Goal: Communication & Community: Answer question/provide support

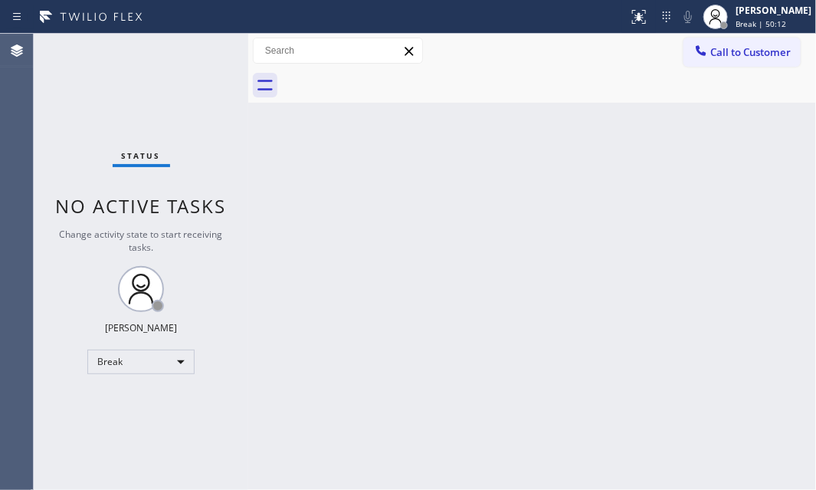
click at [753, 202] on div "Back to Dashboard Change Sender ID Customers Technicians Select a contact Outbo…" at bounding box center [532, 262] width 568 height 456
click at [724, 264] on div "Back to Dashboard Change Sender ID Customers Technicians Select a contact Outbo…" at bounding box center [532, 262] width 568 height 456
click at [736, 16] on div "[PERSON_NAME]" at bounding box center [774, 10] width 76 height 13
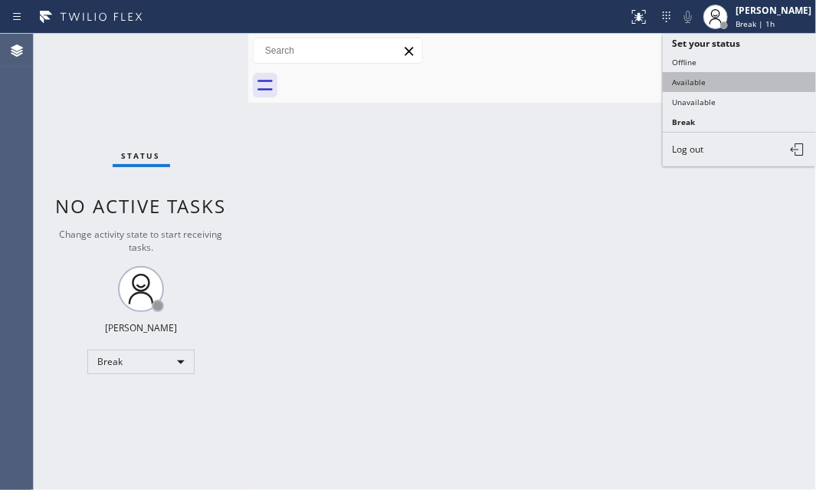
click at [716, 81] on button "Available" at bounding box center [739, 82] width 153 height 20
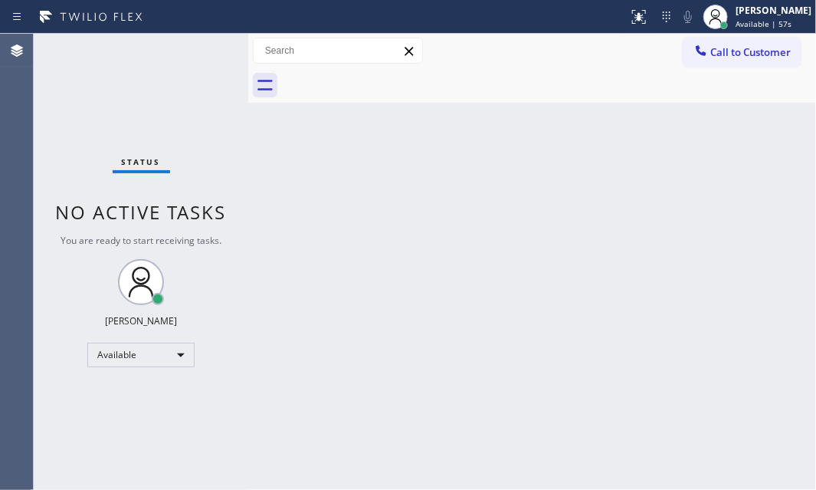
click at [196, 48] on div "Status No active tasks You are ready to start receiving tasks. [PERSON_NAME] Av…" at bounding box center [141, 262] width 215 height 456
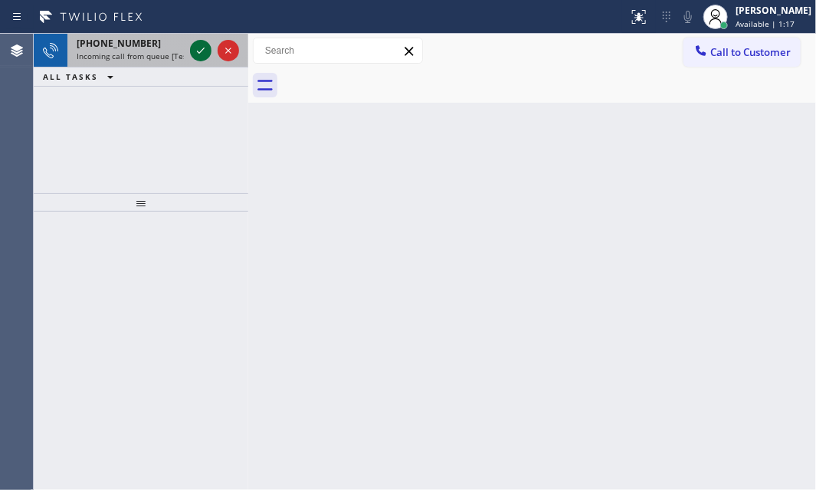
click at [199, 54] on icon at bounding box center [201, 50] width 18 height 18
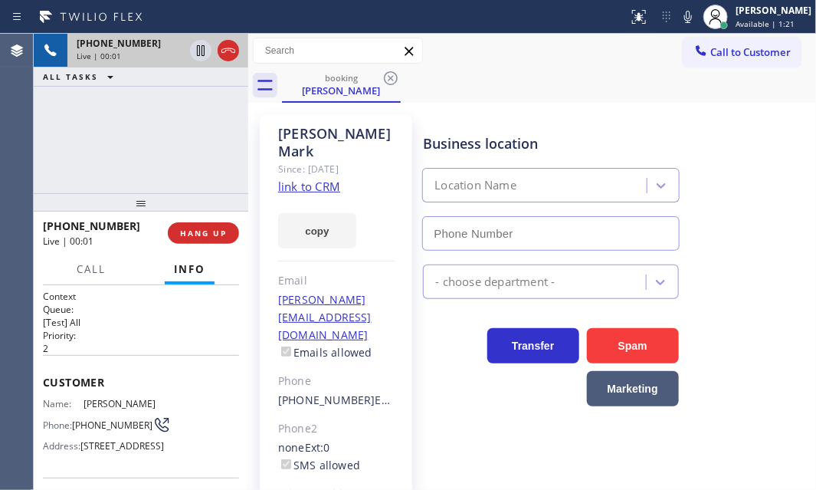
type input "[PHONE_NUMBER]"
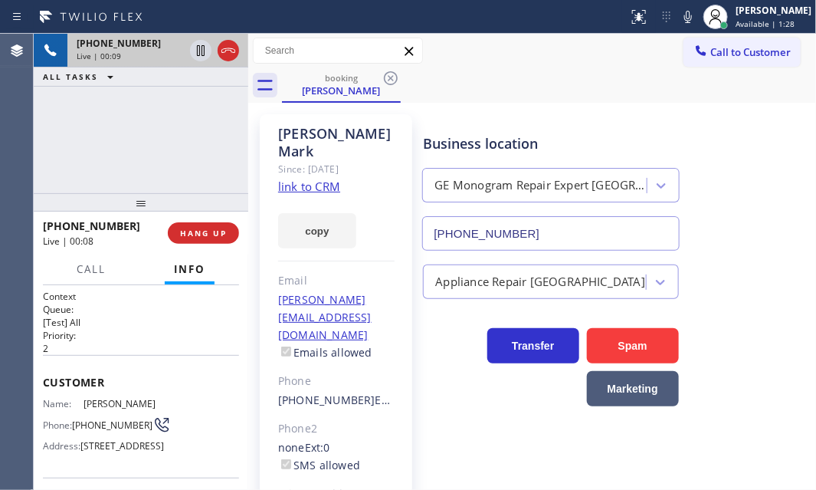
click at [322, 179] on link "link to CRM" at bounding box center [309, 186] width 62 height 15
click at [199, 55] on icon at bounding box center [201, 50] width 8 height 11
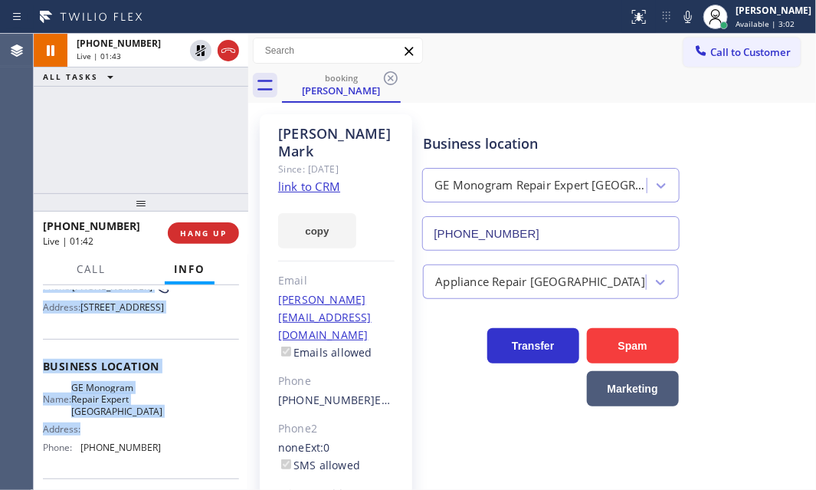
scroll to position [209, 0]
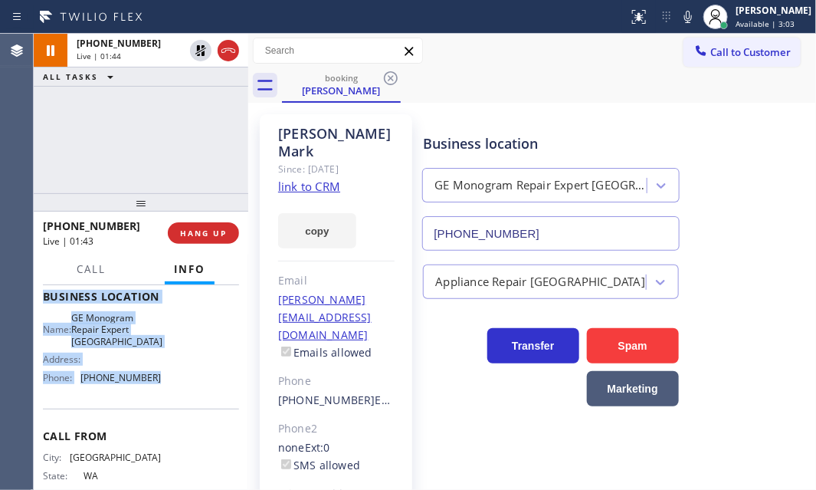
drag, startPoint x: 44, startPoint y: 376, endPoint x: 171, endPoint y: 435, distance: 140.3
click at [169, 437] on div "Context Queue: [Test] All Priority: 2 Customer Name: [PERSON_NAME] Phone: [PHON…" at bounding box center [141, 303] width 196 height 444
copy div "Customer Name: [PERSON_NAME] Phone: [PHONE_NUMBER] Address: [STREET_ADDRESS] Bu…"
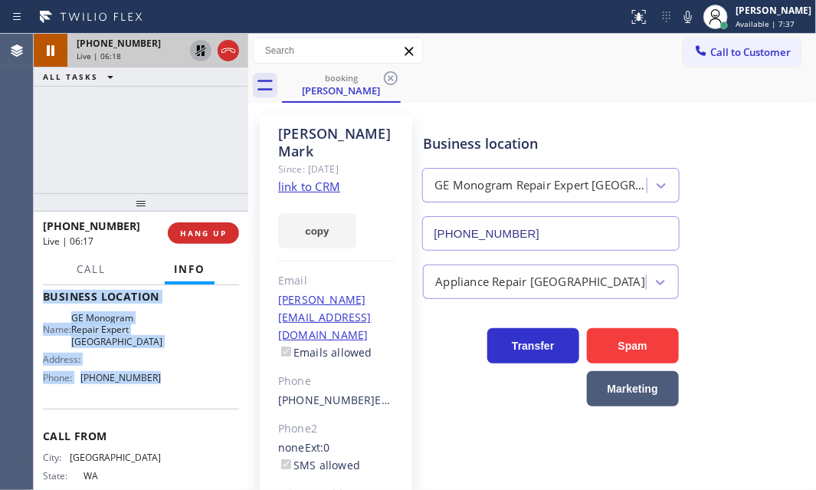
click at [205, 47] on icon at bounding box center [201, 50] width 18 height 18
click at [233, 53] on div "Live | 08:37" at bounding box center [158, 56] width 163 height 11
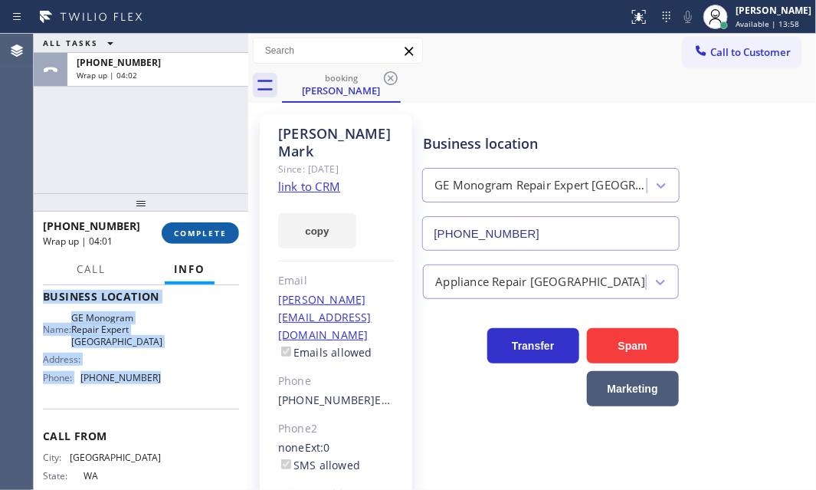
click at [206, 238] on span "COMPLETE" at bounding box center [200, 233] width 53 height 11
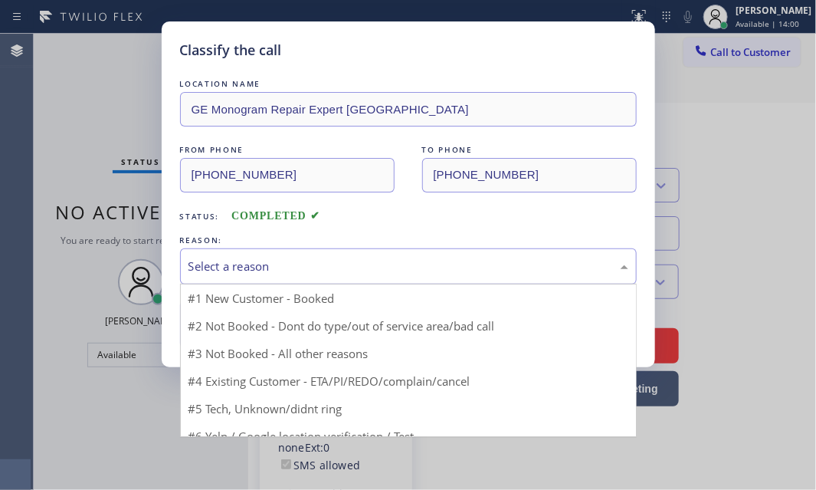
click at [329, 249] on div "Select a reason" at bounding box center [408, 266] width 457 height 36
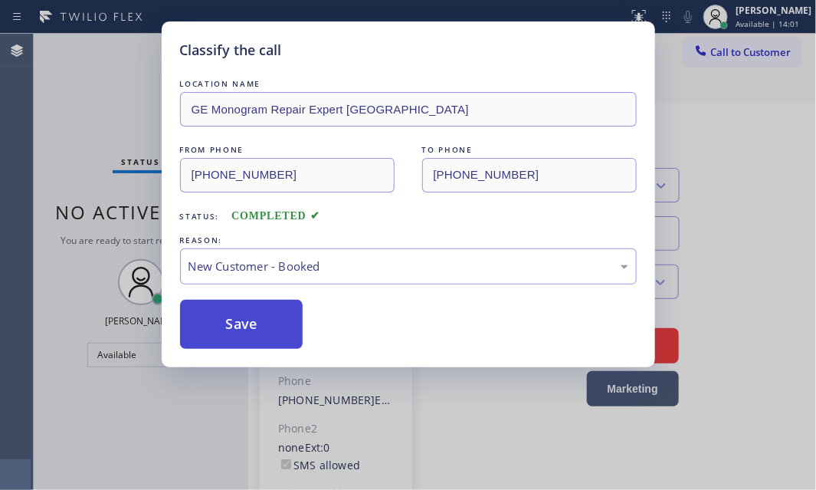
drag, startPoint x: 254, startPoint y: 314, endPoint x: 268, endPoint y: 314, distance: 14.6
click at [258, 314] on button "Save" at bounding box center [241, 324] width 123 height 49
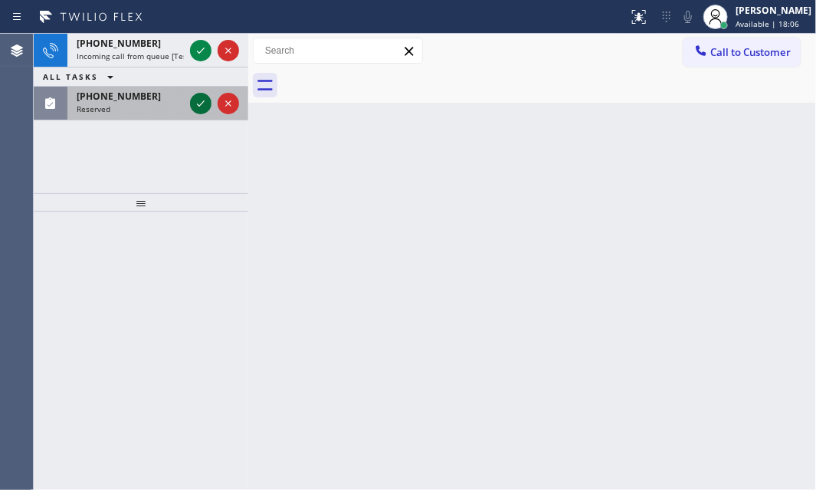
click at [196, 98] on icon at bounding box center [201, 103] width 18 height 18
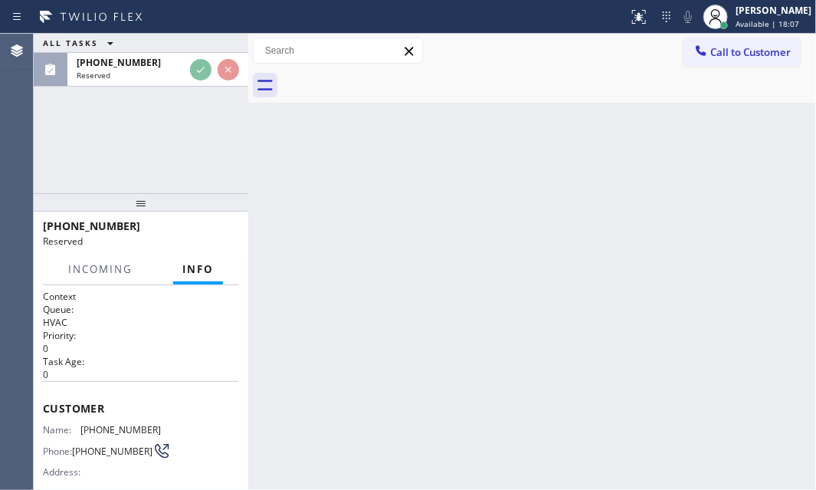
click at [199, 52] on div "ALL TASKS ALL TASKS ACTIVE TASKS TASKS IN WRAP UP" at bounding box center [141, 43] width 215 height 19
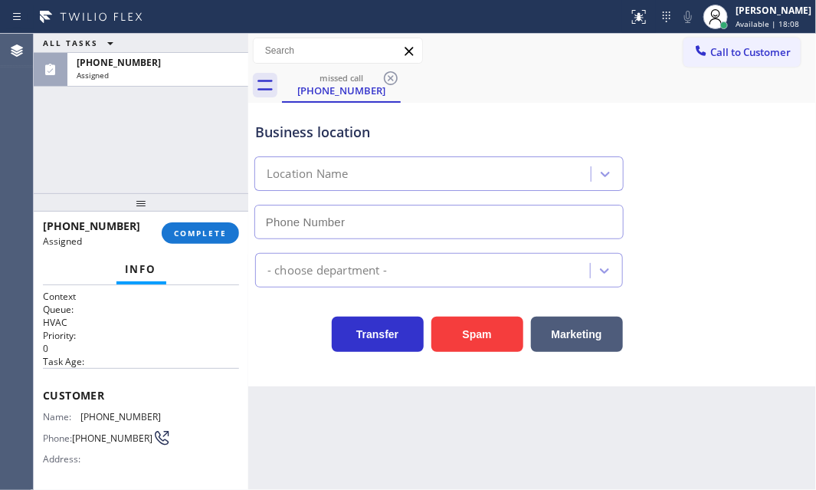
type input "[PHONE_NUMBER]"
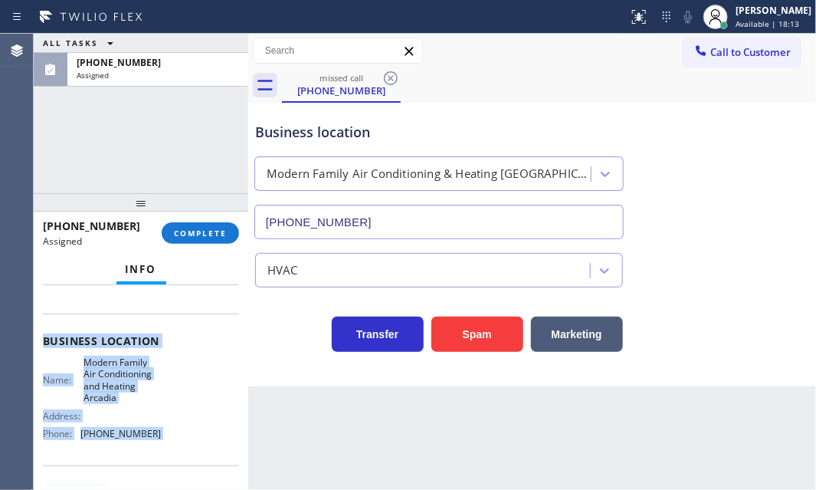
scroll to position [209, 0]
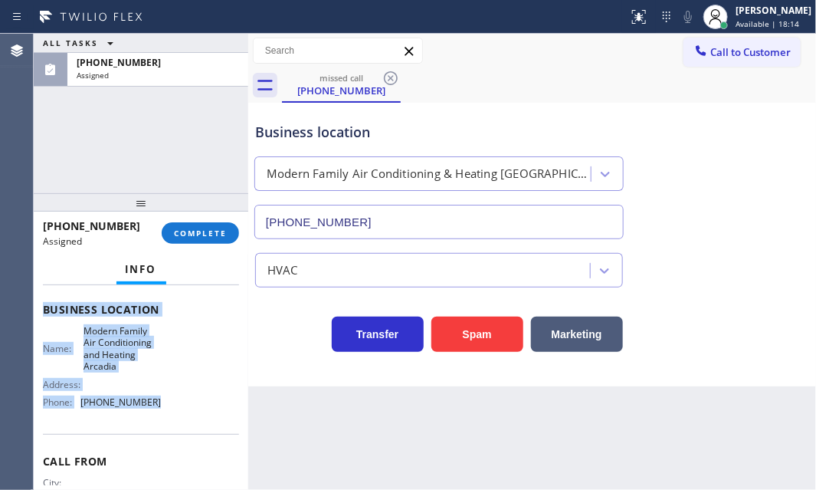
drag, startPoint x: 44, startPoint y: 389, endPoint x: 180, endPoint y: 425, distance: 141.3
click at [180, 425] on div "Context Queue: HVAC Priority: 0 Task Age: Customer Name: [PHONE_NUMBER] Phone: …" at bounding box center [141, 315] width 196 height 468
copy div "Customer Name: [PHONE_NUMBER] Phone: [PHONE_NUMBER] Address: Business location …"
click at [189, 223] on button "COMPLETE" at bounding box center [200, 232] width 77 height 21
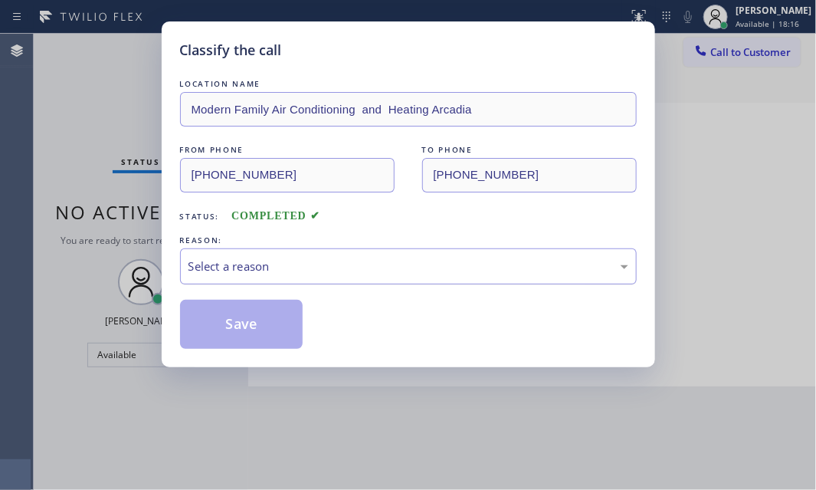
click at [291, 271] on div "Select a reason" at bounding box center [409, 267] width 440 height 18
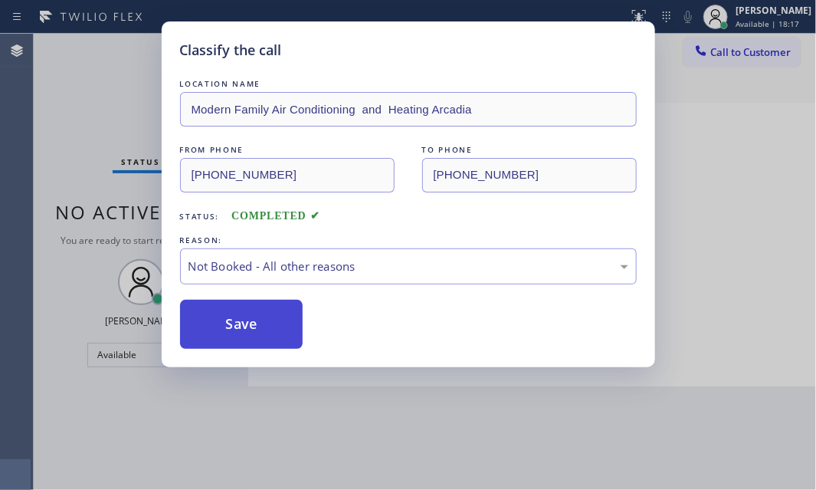
click at [229, 327] on button "Save" at bounding box center [241, 324] width 123 height 49
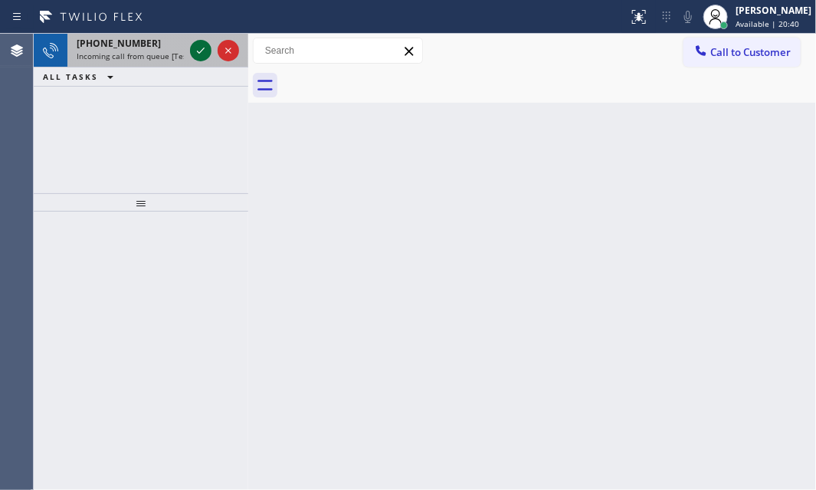
click at [199, 55] on icon at bounding box center [201, 50] width 18 height 18
click at [194, 53] on icon at bounding box center [201, 50] width 18 height 18
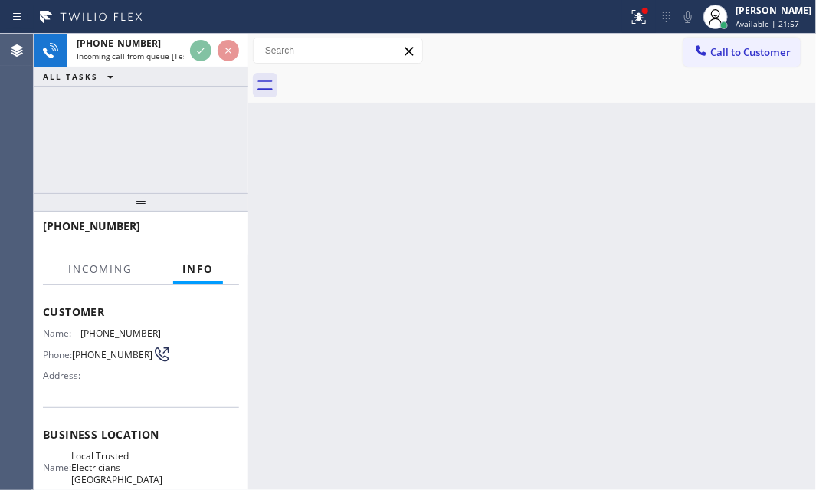
scroll to position [139, 0]
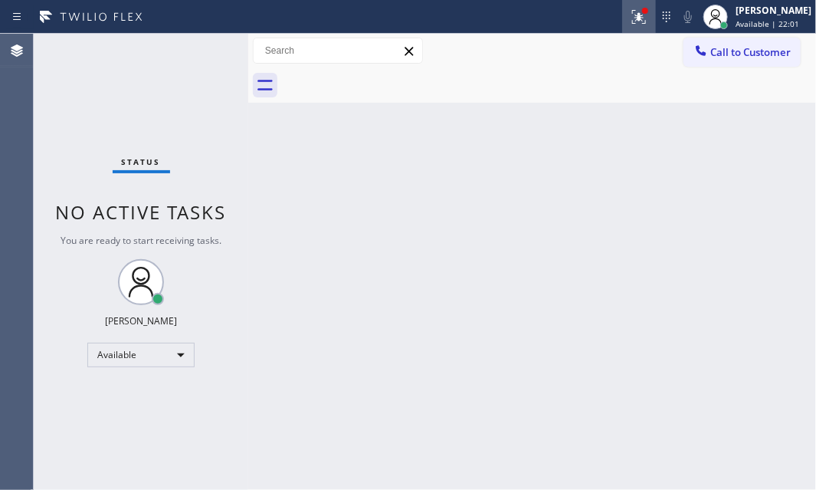
click at [632, 20] on icon at bounding box center [639, 17] width 14 height 14
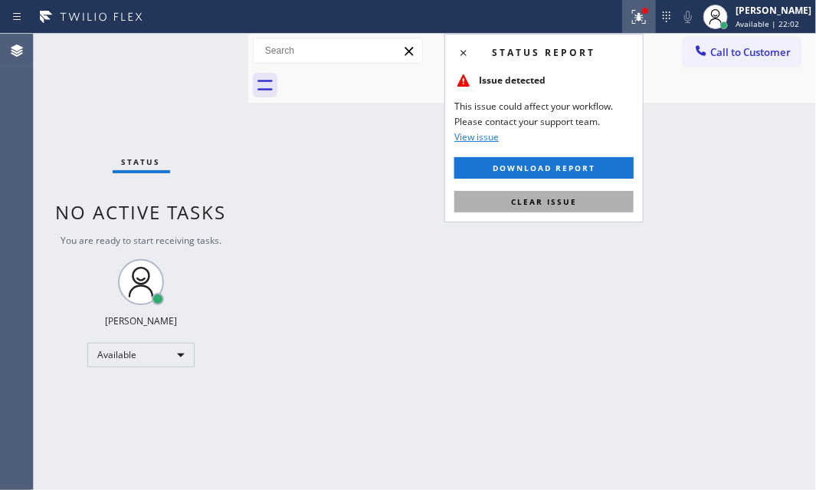
click at [536, 199] on span "Clear issue" at bounding box center [544, 201] width 66 height 11
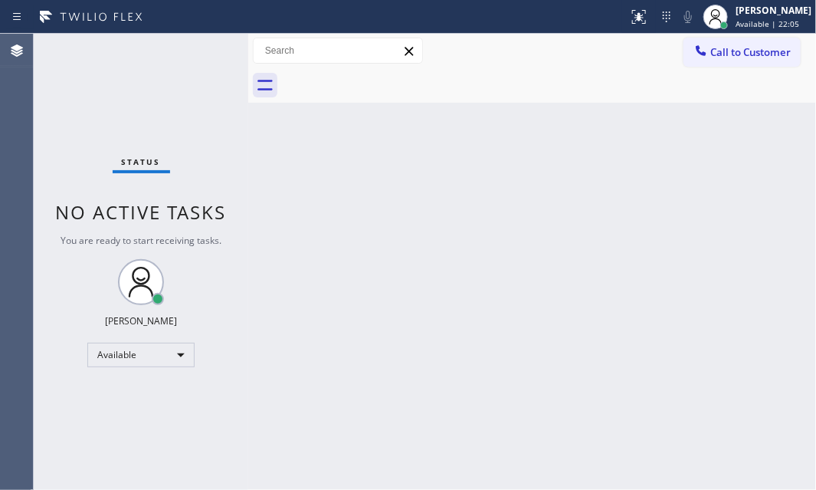
click at [248, 251] on div at bounding box center [248, 262] width 0 height 456
click at [201, 41] on div "Status No active tasks You are ready to start receiving tasks. [PERSON_NAME] Av…" at bounding box center [141, 262] width 215 height 456
click at [611, 344] on div "Back to Dashboard Change Sender ID Customers Technicians Select a contact Outbo…" at bounding box center [532, 262] width 567 height 456
click at [207, 49] on div "Status No active tasks You are ready to start receiving tasks. [PERSON_NAME] Av…" at bounding box center [141, 262] width 215 height 456
click at [131, 136] on div "Status No active tasks You are ready to start receiving tasks. [PERSON_NAME] Av…" at bounding box center [141, 262] width 215 height 456
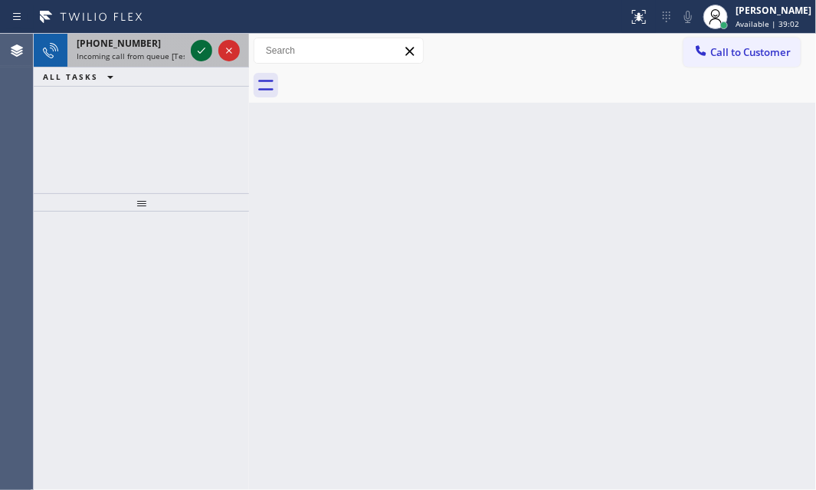
click at [199, 51] on icon at bounding box center [201, 50] width 18 height 18
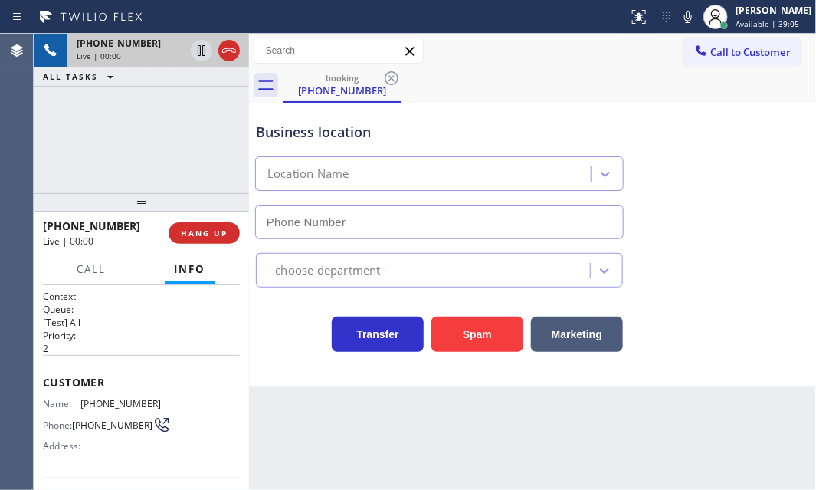
type input "[PHONE_NUMBER]"
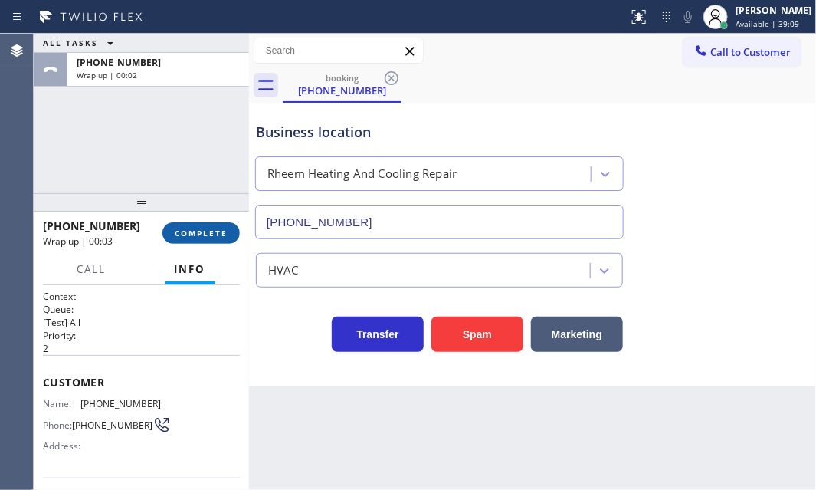
click at [198, 230] on span "COMPLETE" at bounding box center [201, 233] width 53 height 11
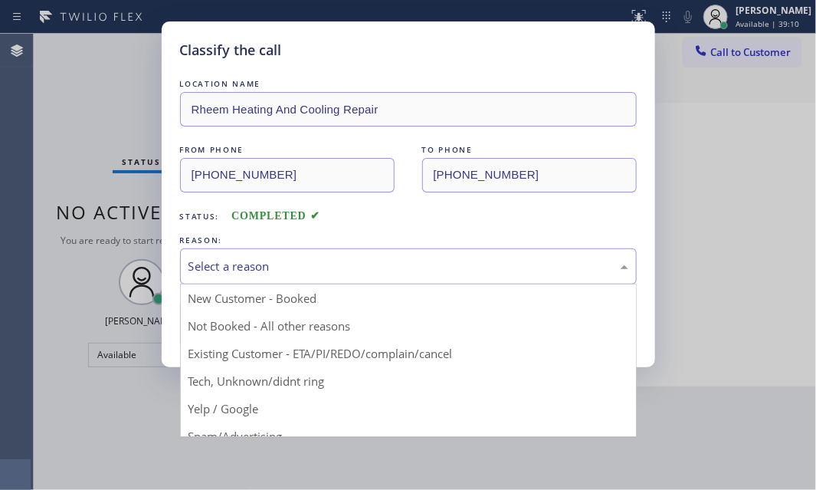
click at [304, 262] on div "Select a reason" at bounding box center [409, 267] width 440 height 18
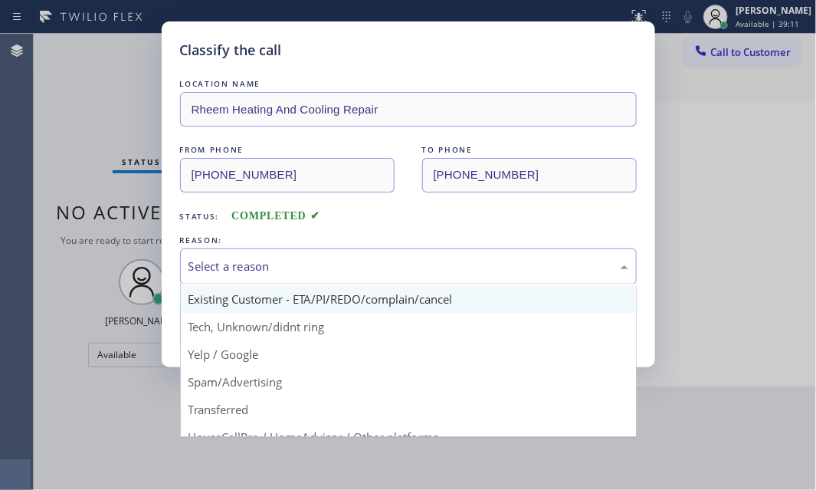
scroll to position [32, 0]
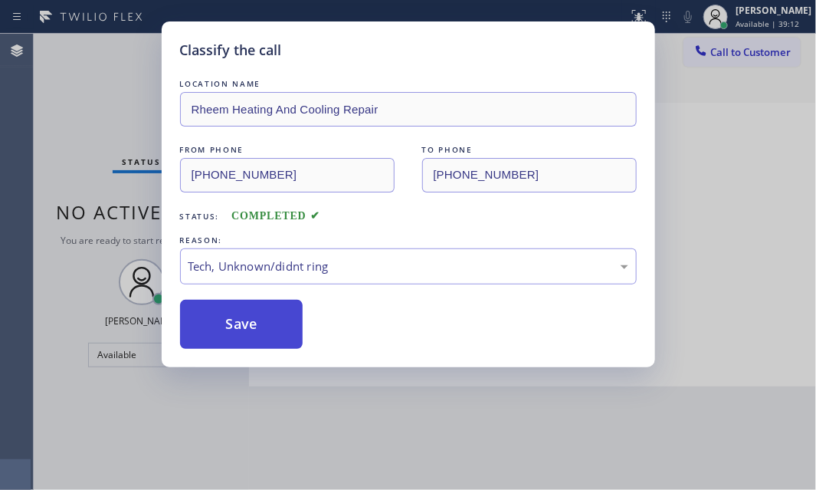
drag, startPoint x: 268, startPoint y: 346, endPoint x: 250, endPoint y: 333, distance: 21.9
click at [247, 323] on button "Save" at bounding box center [241, 324] width 123 height 49
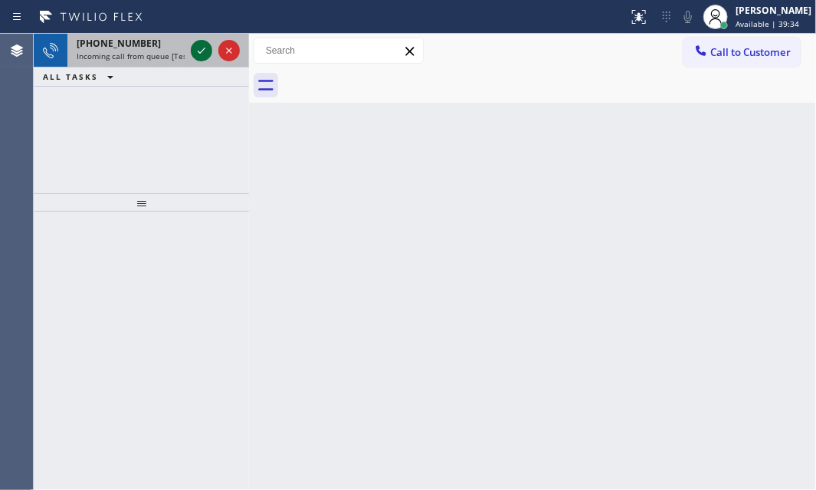
click at [205, 51] on icon at bounding box center [201, 50] width 18 height 18
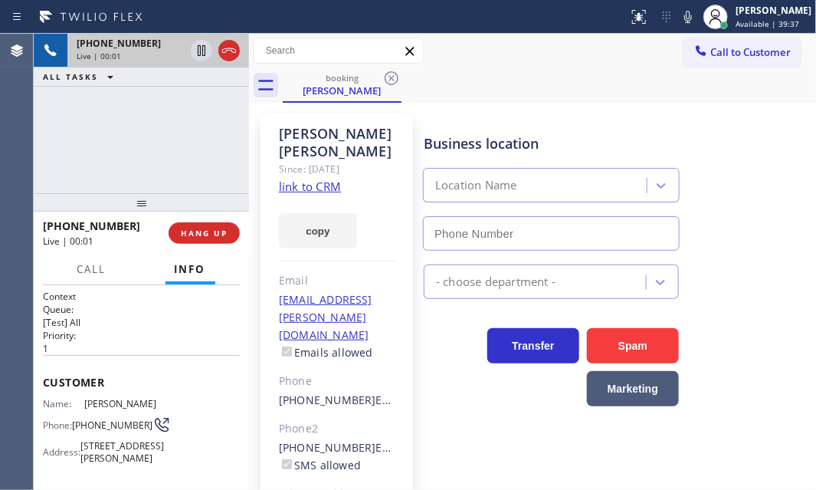
type input "[PHONE_NUMBER]"
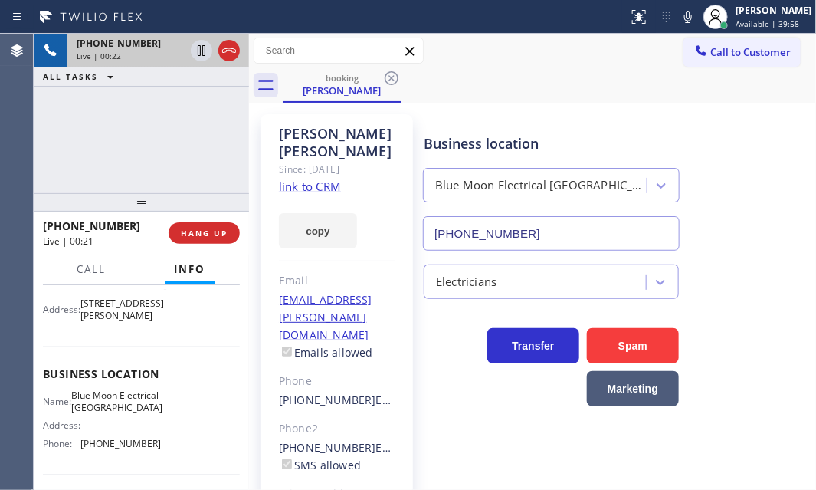
scroll to position [209, 0]
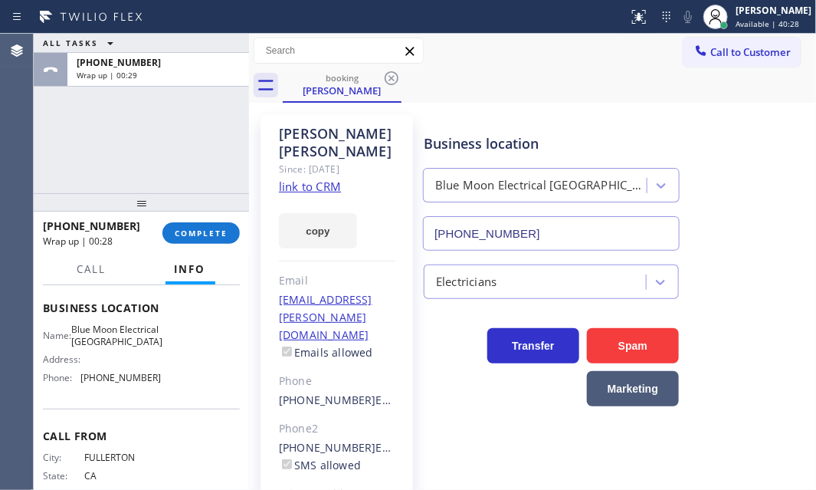
drag, startPoint x: 188, startPoint y: 238, endPoint x: 276, endPoint y: 261, distance: 91.1
click at [192, 236] on span "COMPLETE" at bounding box center [201, 233] width 53 height 11
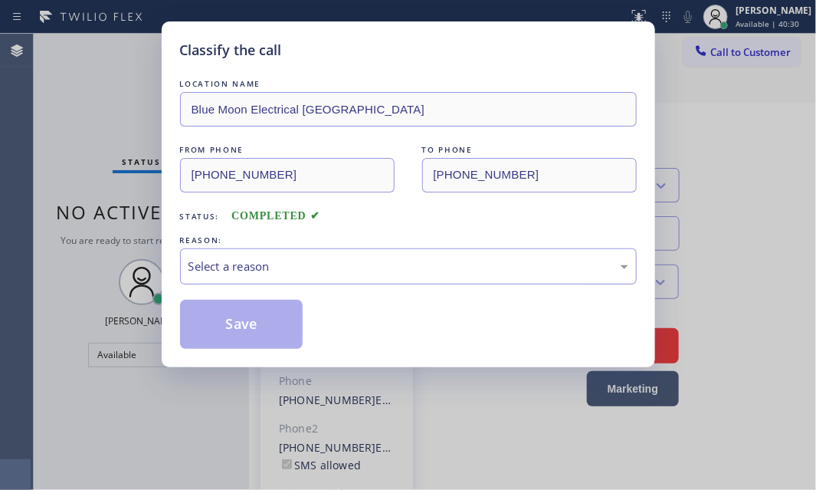
drag, startPoint x: 355, startPoint y: 254, endPoint x: 342, endPoint y: 271, distance: 21.3
click at [354, 254] on div "Select a reason" at bounding box center [408, 266] width 457 height 36
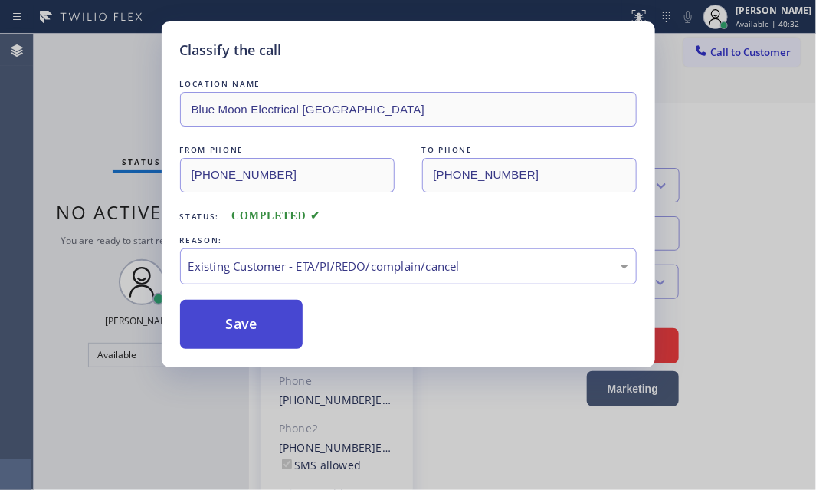
drag, startPoint x: 215, startPoint y: 323, endPoint x: 227, endPoint y: 323, distance: 12.3
click at [215, 323] on button "Save" at bounding box center [241, 324] width 123 height 49
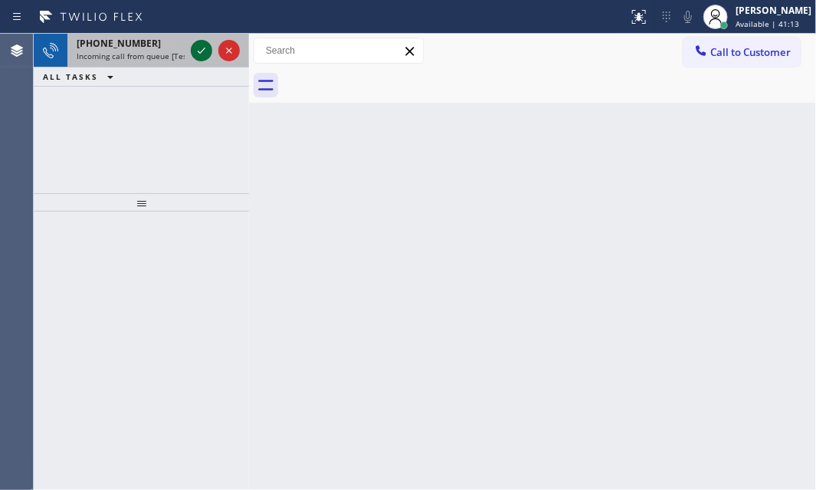
click at [195, 51] on icon at bounding box center [201, 50] width 18 height 18
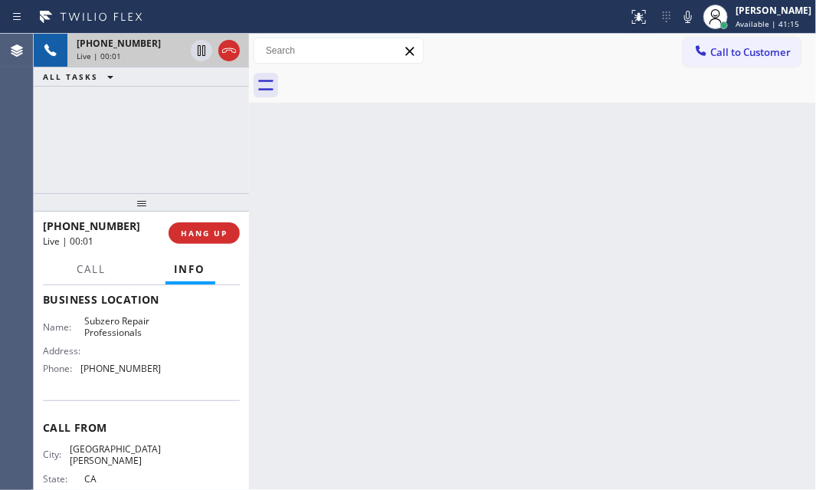
scroll to position [209, 0]
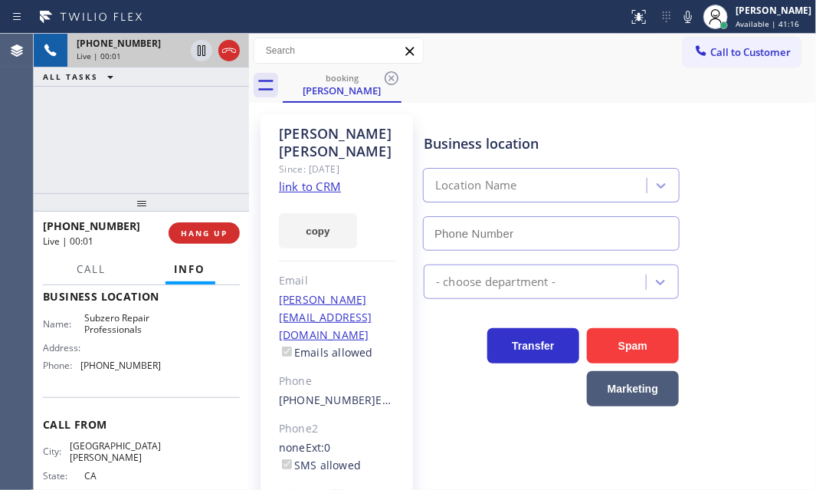
type input "[PHONE_NUMBER]"
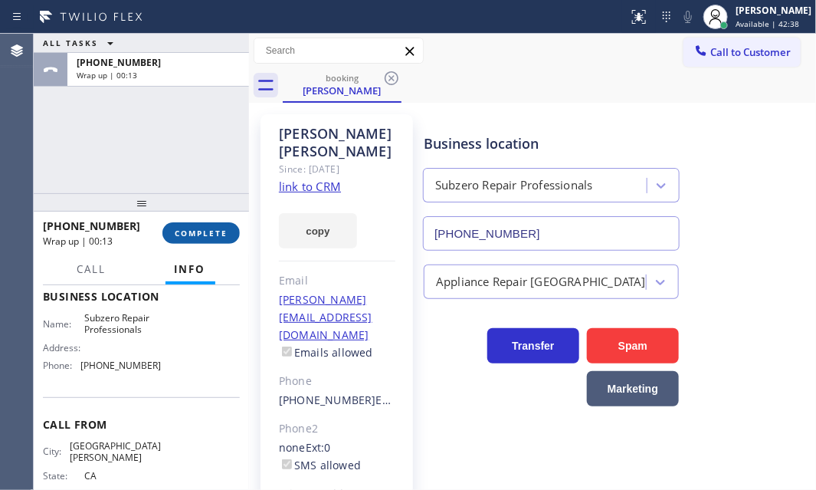
click at [215, 234] on span "COMPLETE" at bounding box center [201, 233] width 53 height 11
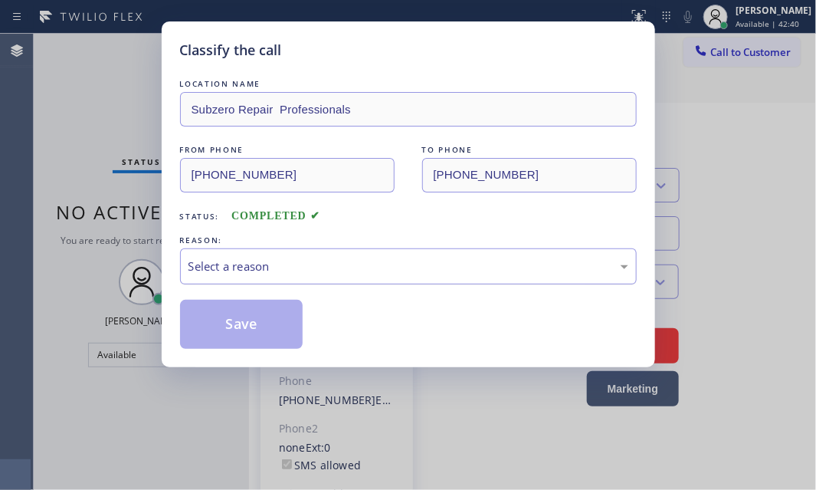
click at [308, 264] on div "Select a reason" at bounding box center [409, 267] width 440 height 18
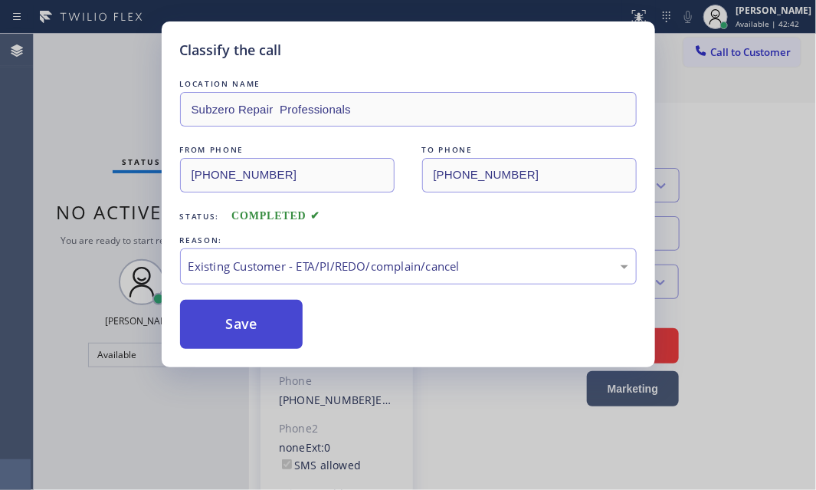
click at [245, 333] on button "Save" at bounding box center [241, 324] width 123 height 49
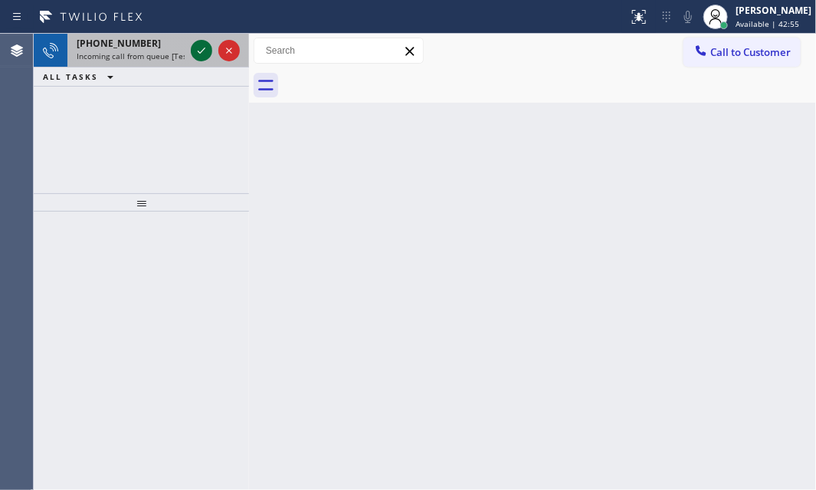
click at [196, 47] on div at bounding box center [201, 50] width 21 height 18
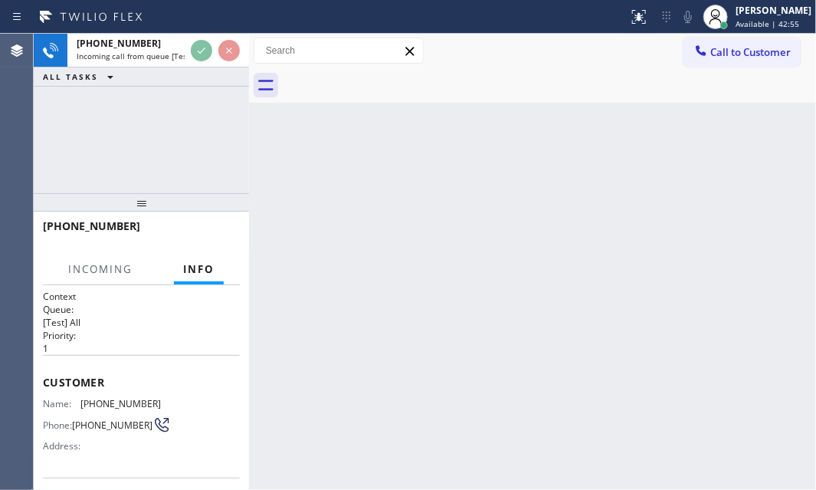
click at [199, 68] on div "[PHONE_NUMBER] Incoming call from queue [Test] All ALL TASKS ALL TASKS ACTIVE T…" at bounding box center [141, 60] width 215 height 53
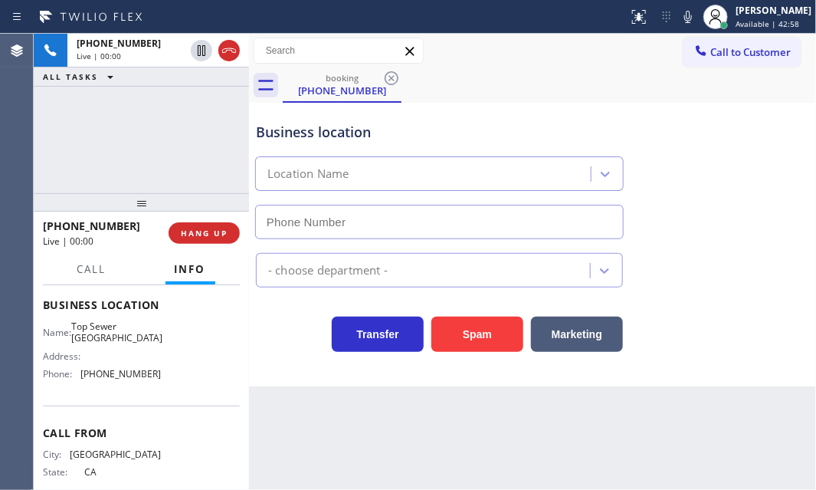
scroll to position [169, 0]
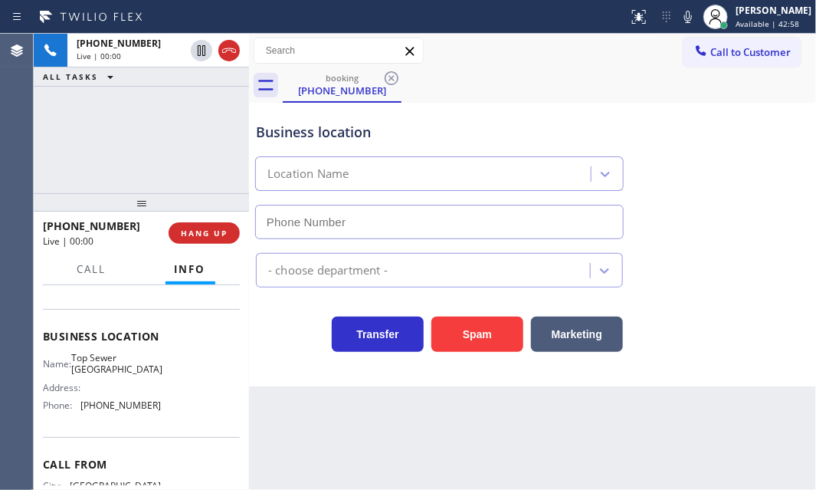
type input "[PHONE_NUMBER]"
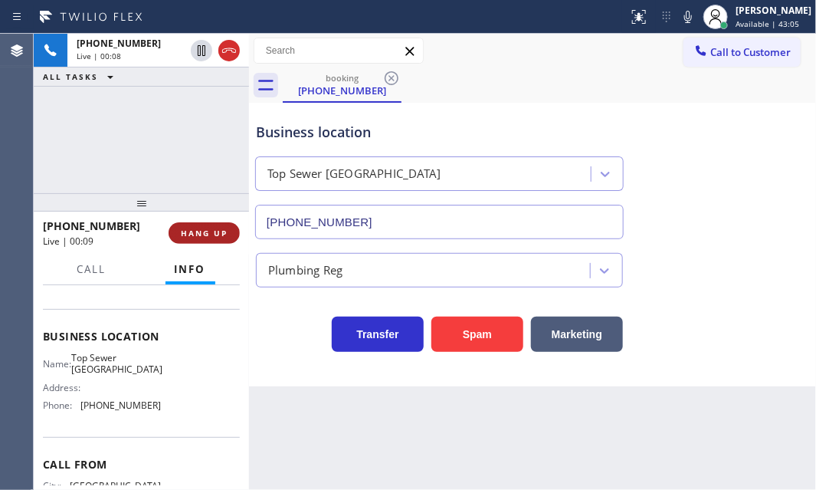
click at [208, 228] on span "HANG UP" at bounding box center [204, 233] width 47 height 11
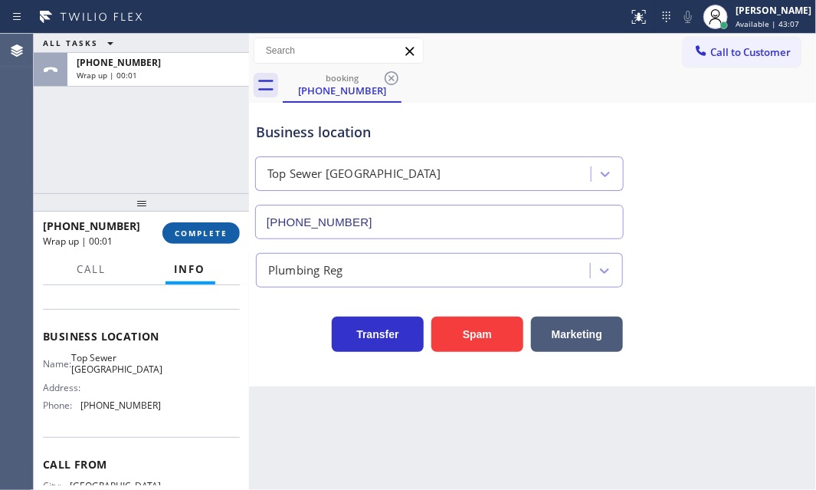
click at [208, 228] on span "COMPLETE" at bounding box center [201, 233] width 53 height 11
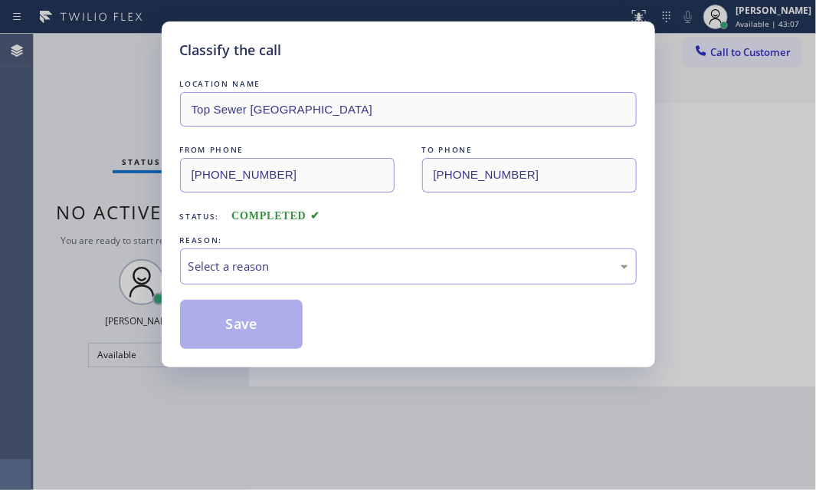
click at [330, 260] on div "Select a reason" at bounding box center [409, 267] width 440 height 18
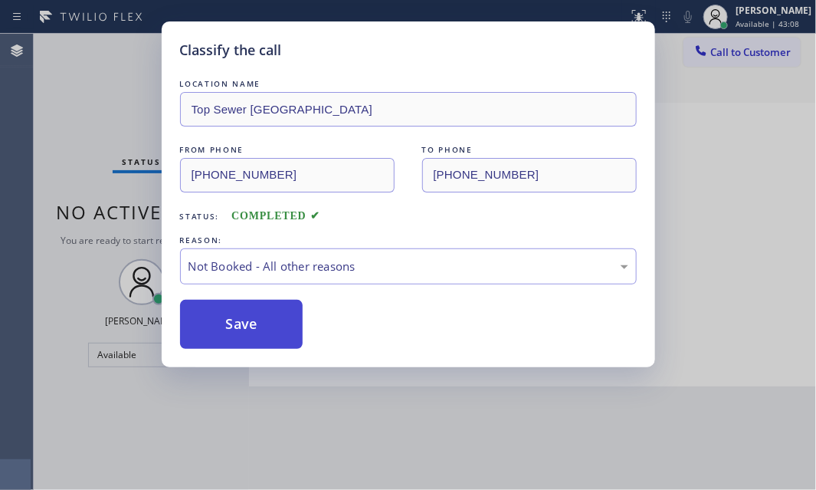
click at [244, 326] on button "Save" at bounding box center [241, 324] width 123 height 49
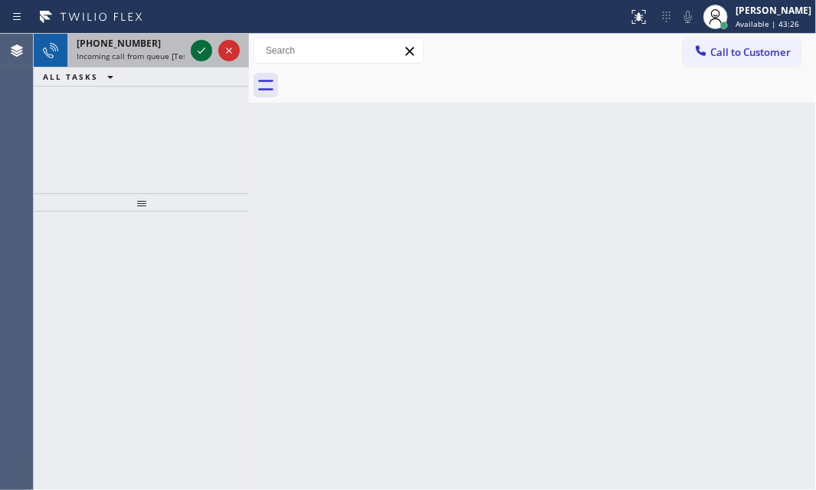
click at [202, 48] on icon at bounding box center [201, 50] width 18 height 18
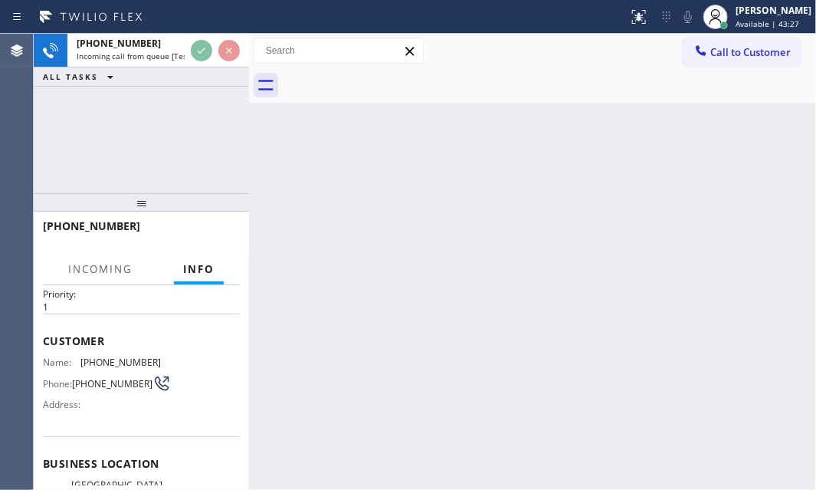
scroll to position [139, 0]
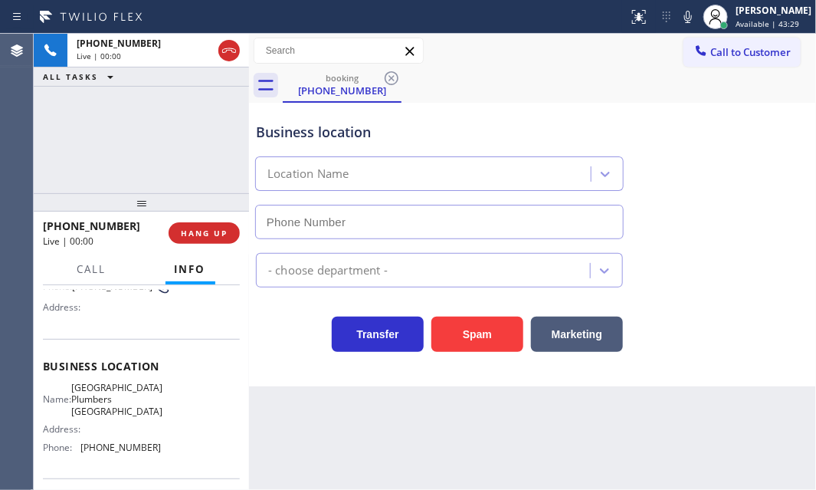
type input "[PHONE_NUMBER]"
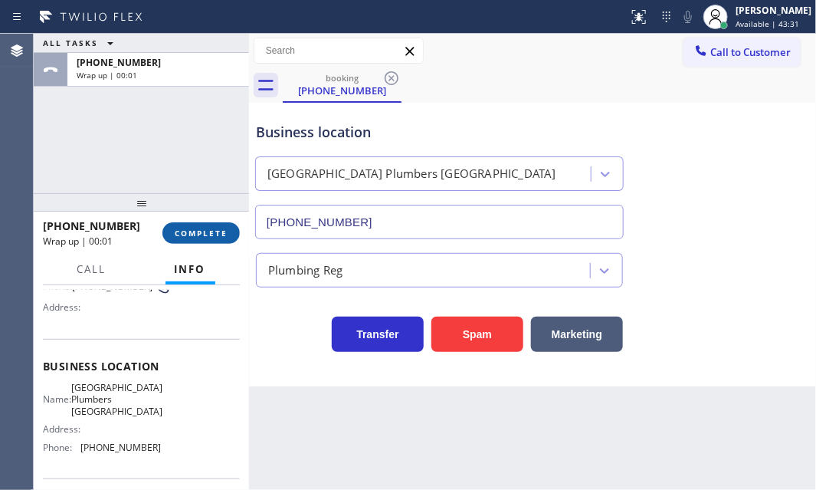
click at [209, 232] on span "COMPLETE" at bounding box center [201, 233] width 53 height 11
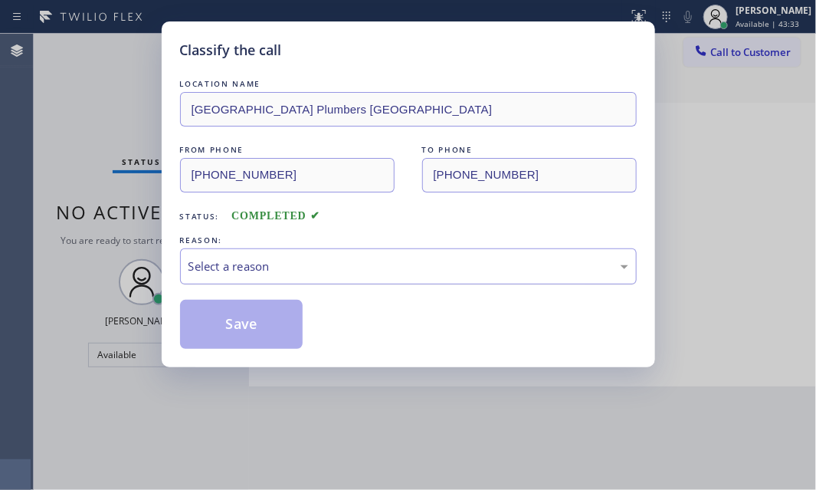
click at [322, 267] on div "Select a reason" at bounding box center [409, 267] width 440 height 18
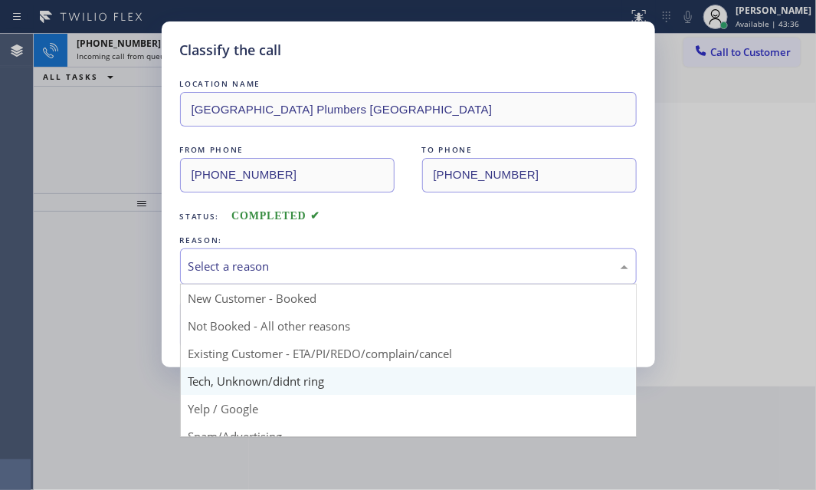
scroll to position [69, 0]
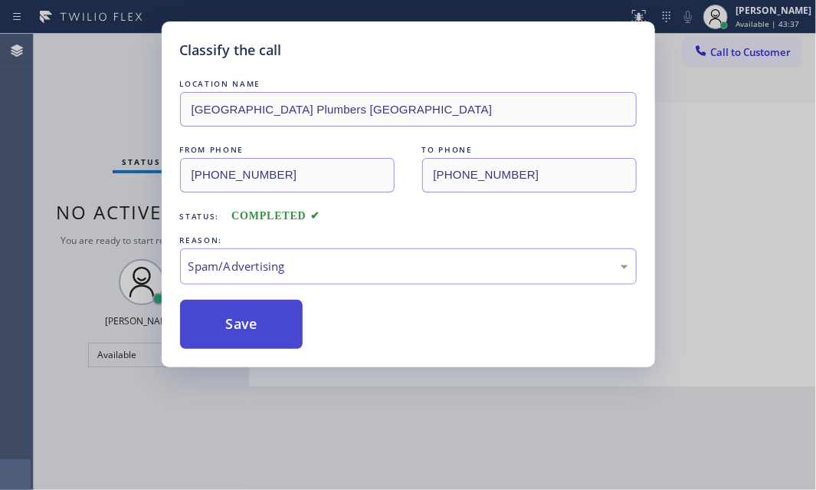
drag, startPoint x: 254, startPoint y: 335, endPoint x: 253, endPoint y: 318, distance: 16.9
click at [254, 334] on button "Save" at bounding box center [241, 324] width 123 height 49
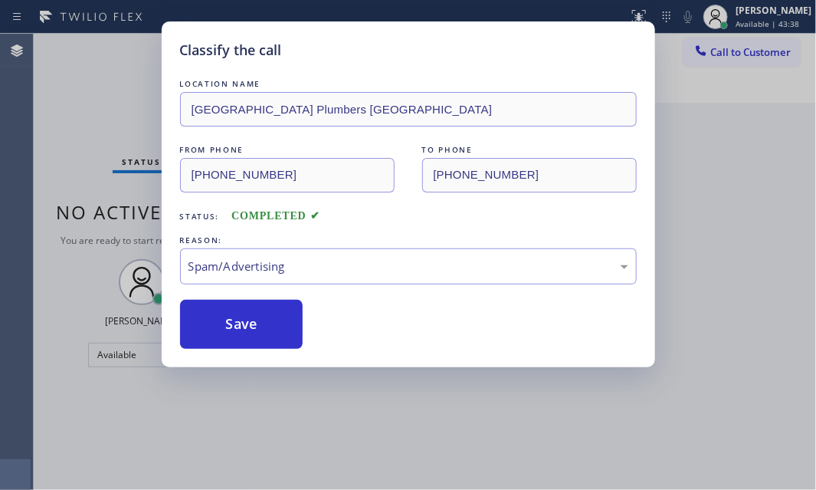
click at [80, 87] on div "Classify the call LOCATION NAME [GEOGRAPHIC_DATA] Plumbers [GEOGRAPHIC_DATA] FR…" at bounding box center [408, 245] width 816 height 490
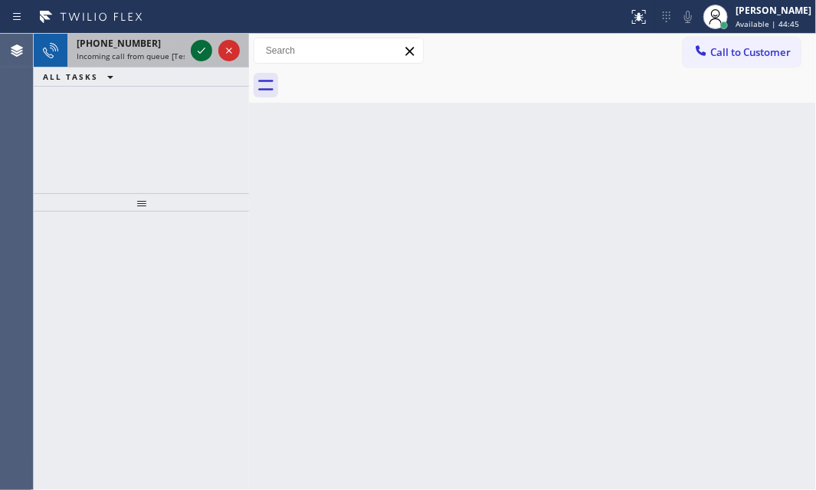
click at [201, 50] on icon at bounding box center [201, 50] width 18 height 18
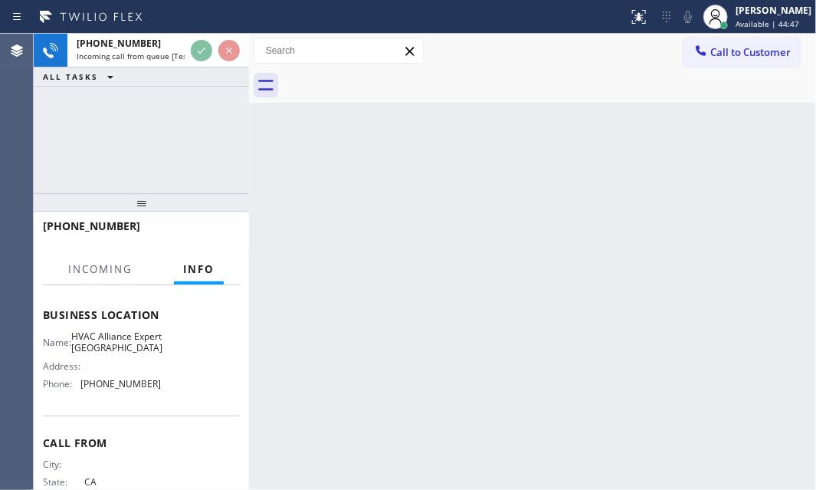
scroll to position [209, 0]
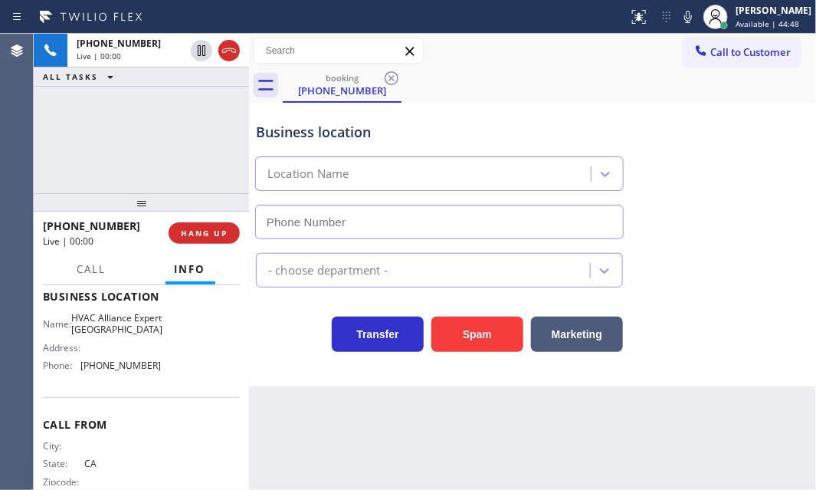
type input "[PHONE_NUMBER]"
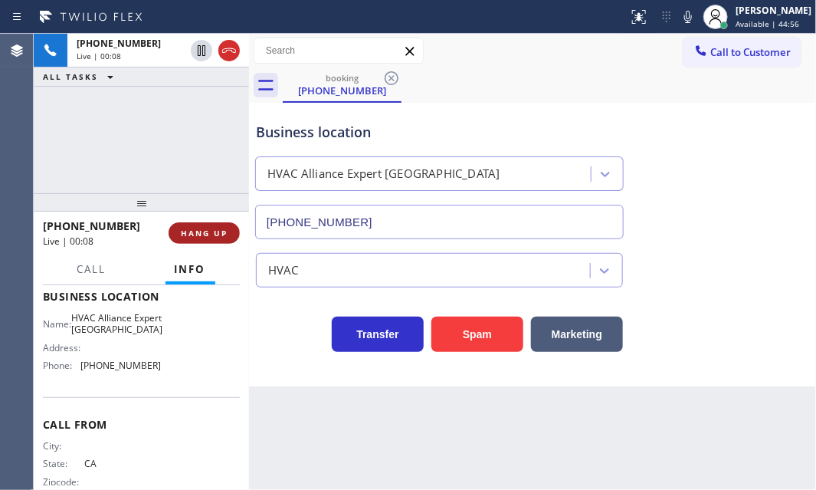
click at [205, 240] on button "HANG UP" at bounding box center [204, 232] width 71 height 21
click at [194, 231] on span "HANG UP" at bounding box center [204, 233] width 47 height 11
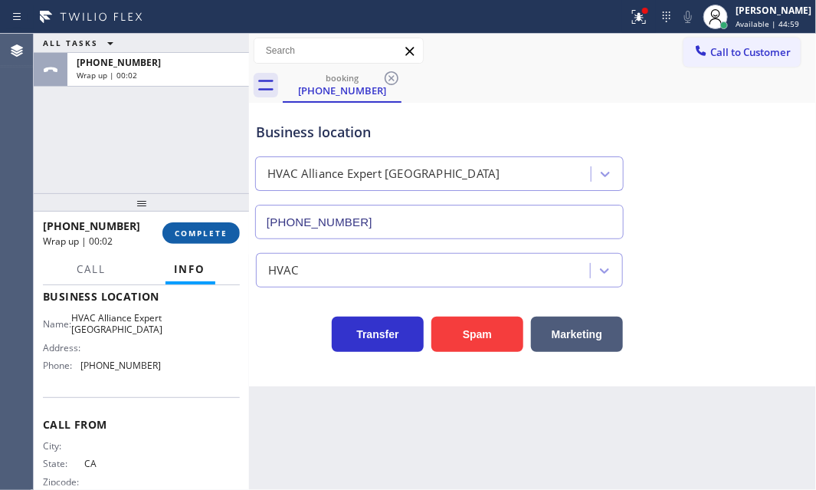
drag, startPoint x: 215, startPoint y: 235, endPoint x: 227, endPoint y: 240, distance: 13.4
click at [215, 234] on span "COMPLETE" at bounding box center [201, 233] width 53 height 11
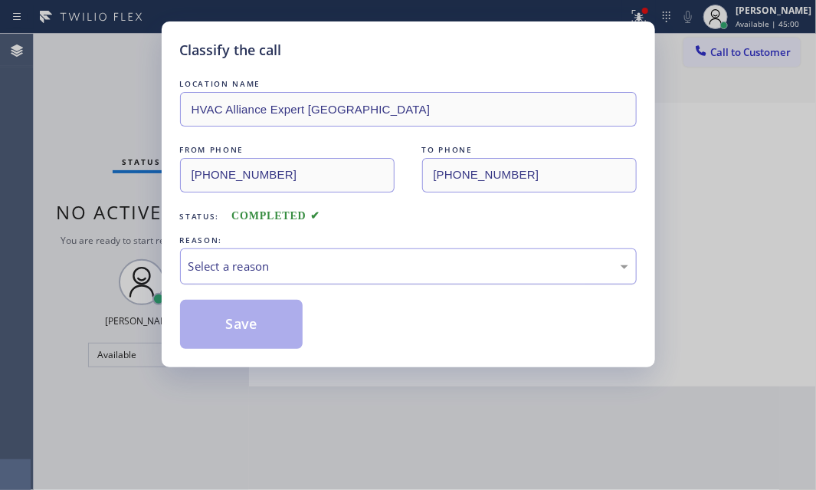
click at [317, 269] on div "Select a reason" at bounding box center [409, 267] width 440 height 18
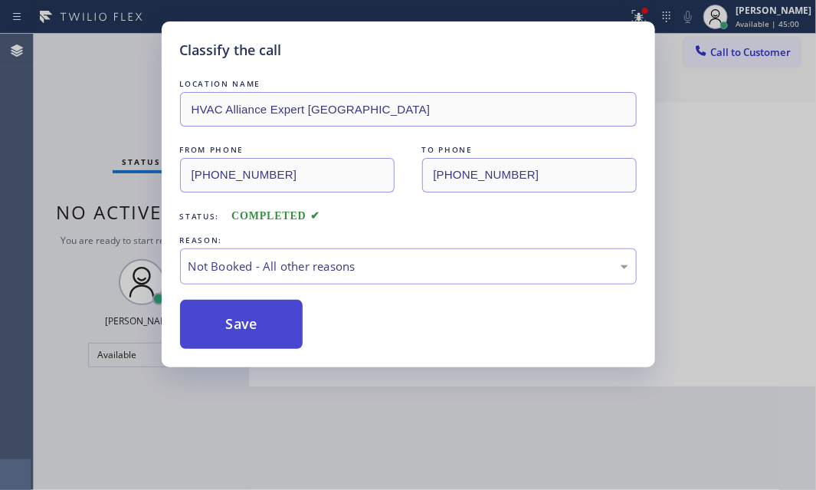
drag, startPoint x: 228, startPoint y: 321, endPoint x: 216, endPoint y: 319, distance: 12.5
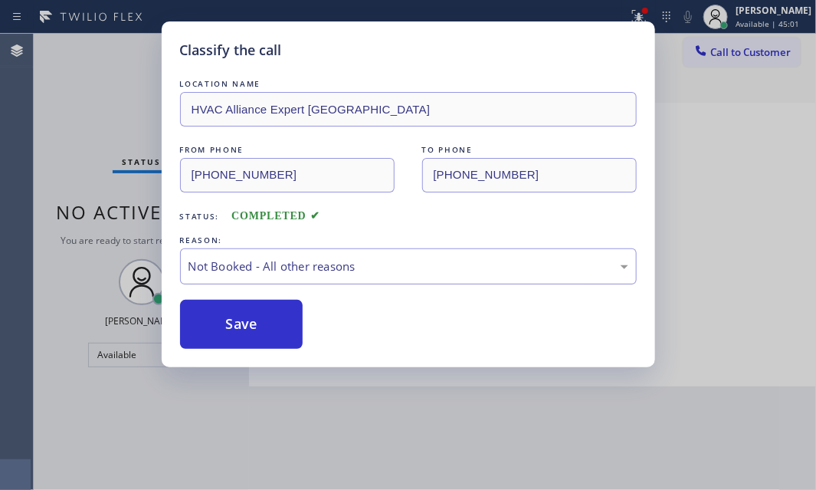
drag, startPoint x: 216, startPoint y: 319, endPoint x: 576, endPoint y: 261, distance: 364.8
click at [222, 317] on button "Save" at bounding box center [241, 324] width 123 height 49
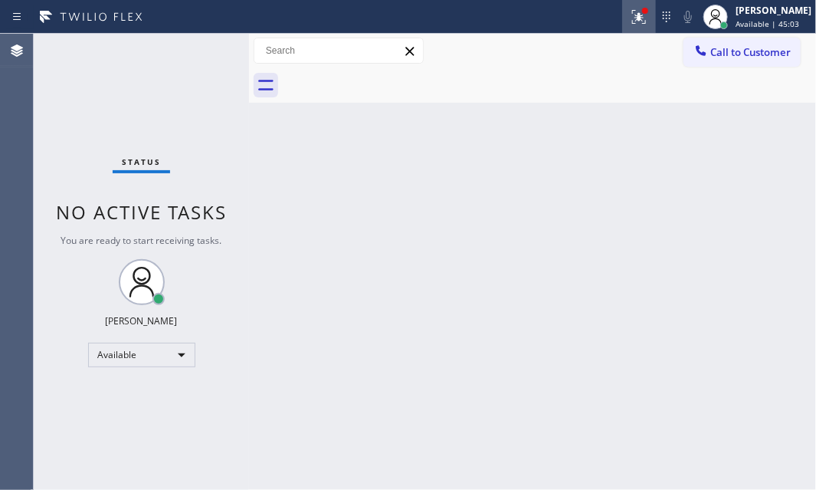
click at [632, 20] on icon at bounding box center [639, 17] width 18 height 18
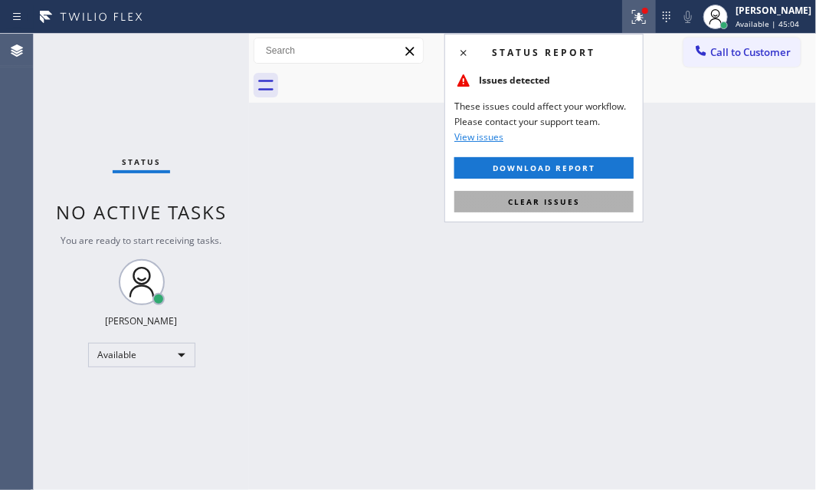
click at [560, 202] on span "Clear issues" at bounding box center [544, 201] width 72 height 11
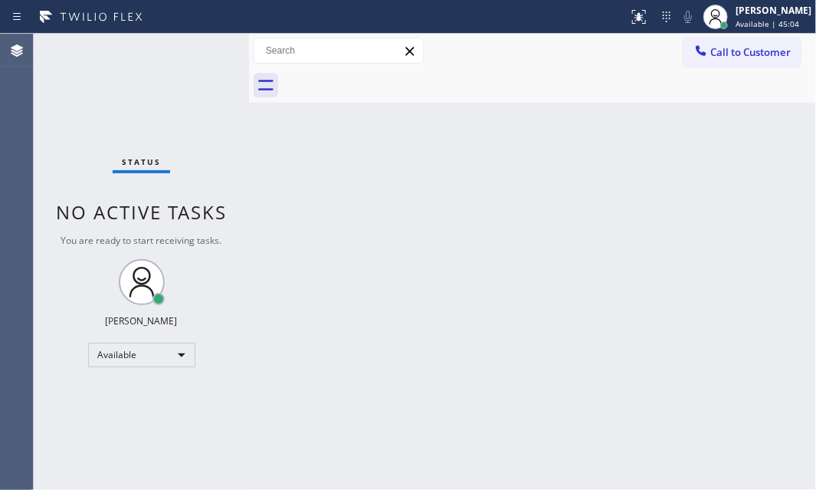
click at [358, 167] on div "Back to Dashboard Change Sender ID Customers Technicians Select a contact Outbo…" at bounding box center [532, 262] width 567 height 456
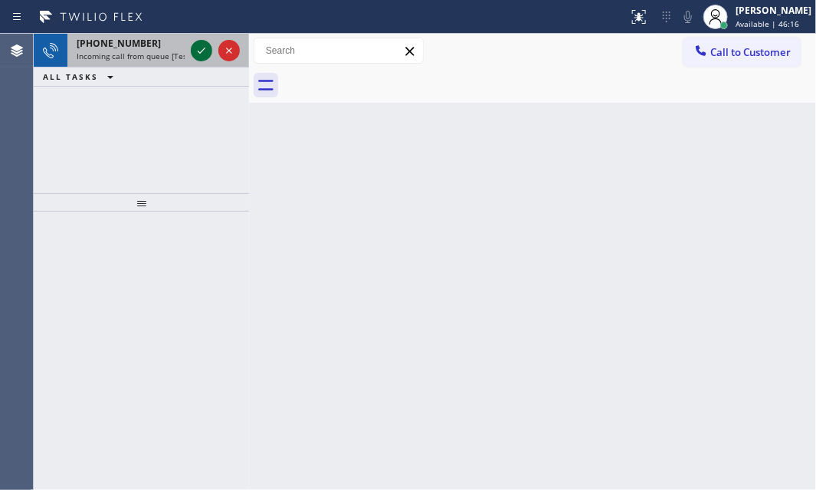
click at [199, 48] on icon at bounding box center [201, 50] width 18 height 18
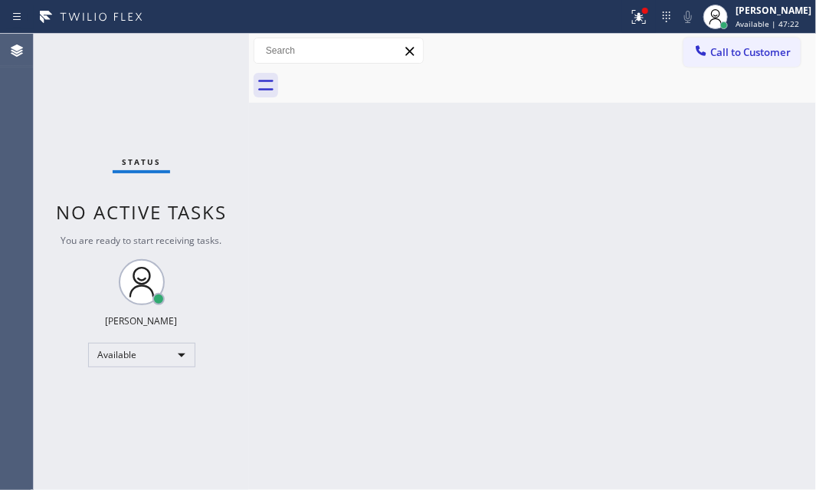
click at [159, 104] on div "Status No active tasks You are ready to start receiving tasks. [PERSON_NAME] Av…" at bounding box center [141, 262] width 215 height 456
click at [632, 15] on icon at bounding box center [639, 17] width 14 height 14
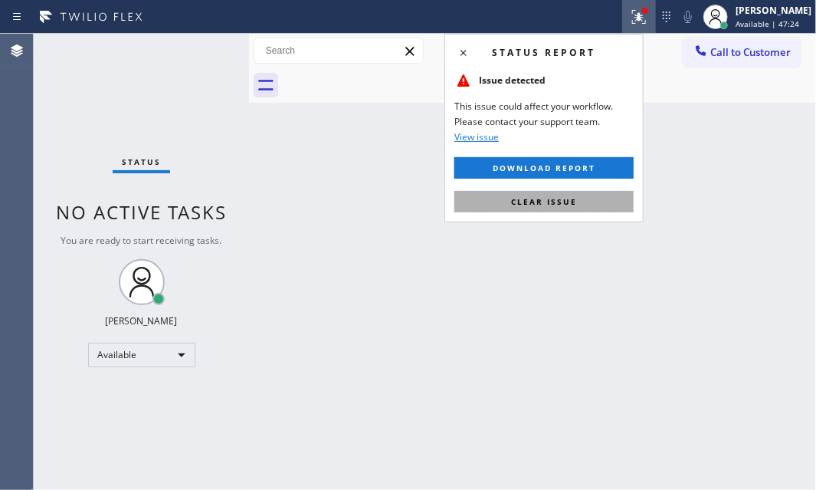
click at [552, 199] on span "Clear issue" at bounding box center [544, 201] width 66 height 11
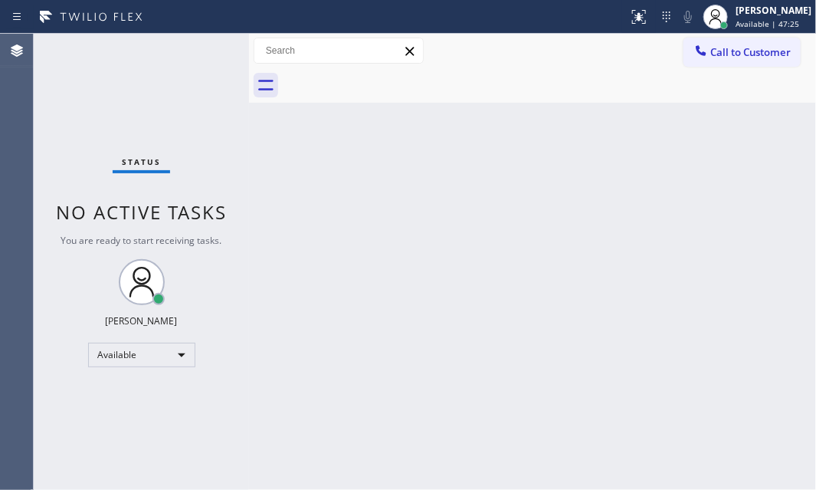
click at [203, 54] on div "Status No active tasks You are ready to start receiving tasks. [PERSON_NAME] Av…" at bounding box center [141, 262] width 215 height 456
click at [202, 61] on div "Status No active tasks You are ready to start receiving tasks. [PERSON_NAME] Av…" at bounding box center [141, 262] width 215 height 456
click at [207, 55] on div "Status No active tasks You are ready to start receiving tasks. [PERSON_NAME] Av…" at bounding box center [141, 262] width 215 height 456
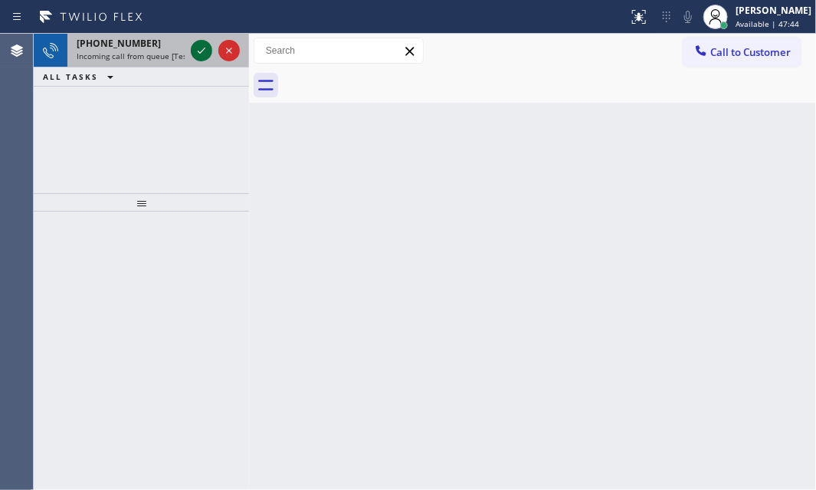
click at [191, 48] on div at bounding box center [201, 50] width 21 height 18
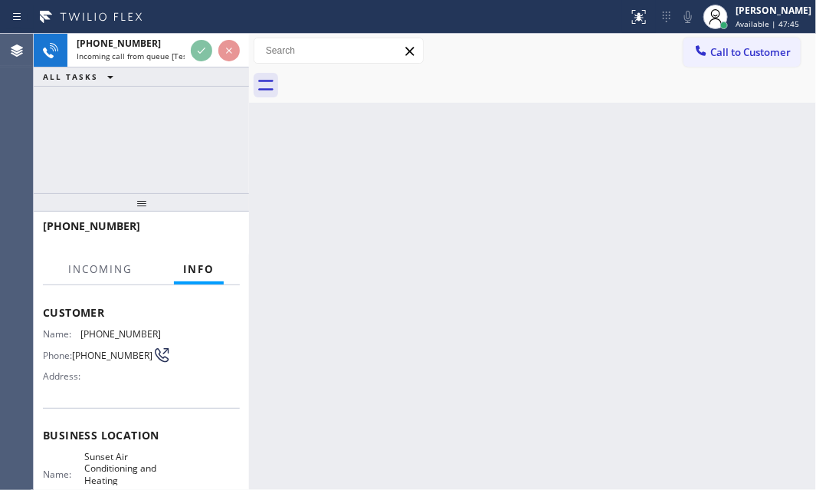
scroll to position [139, 0]
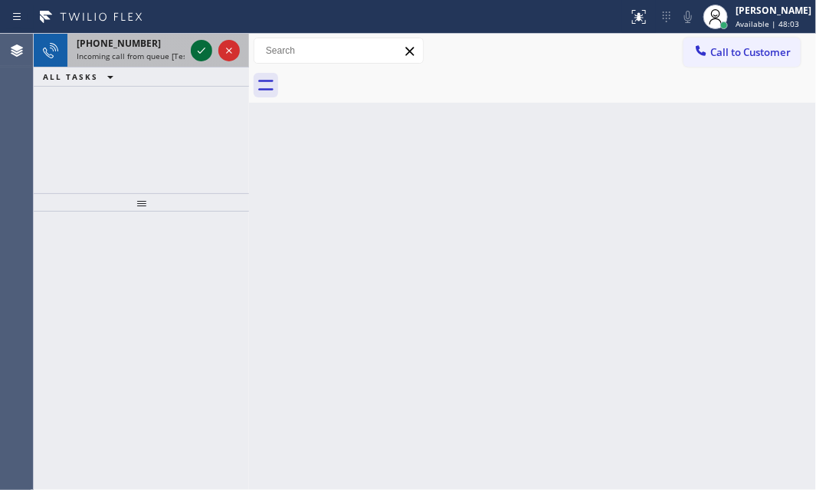
click at [202, 51] on icon at bounding box center [202, 51] width 8 height 6
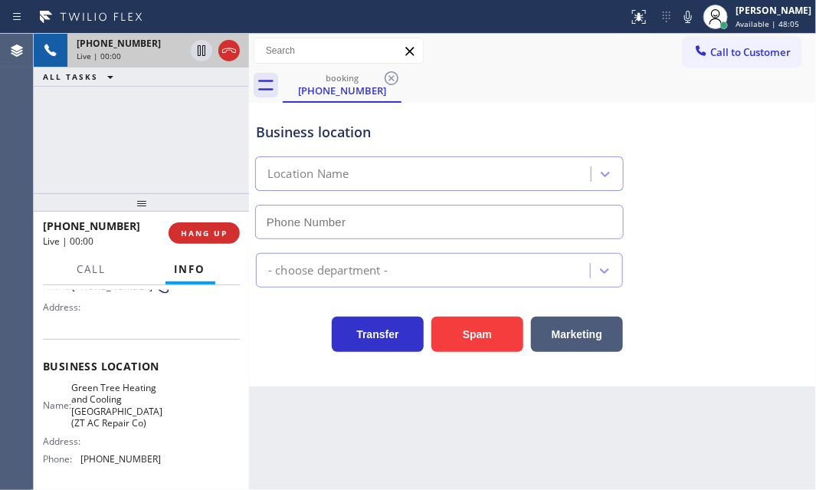
scroll to position [209, 0]
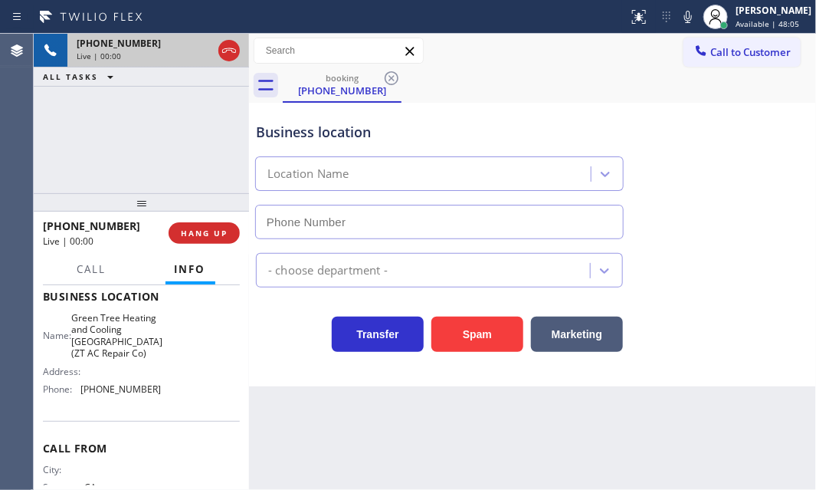
type input "[PHONE_NUMBER]"
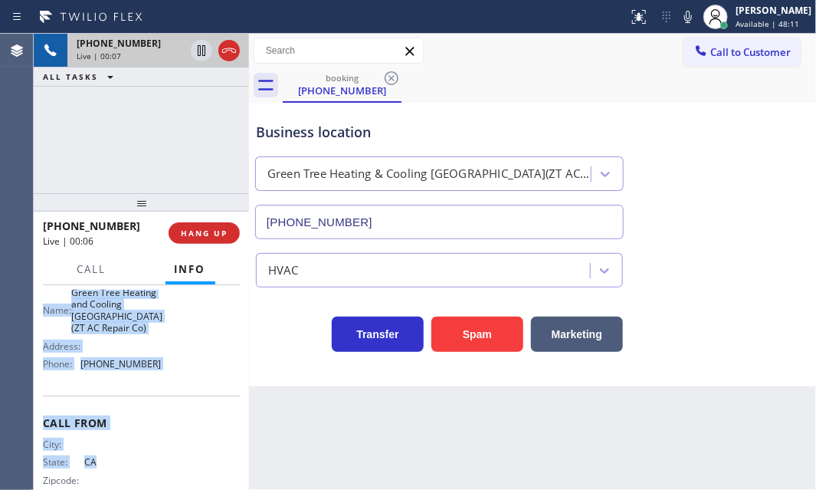
scroll to position [254, 0]
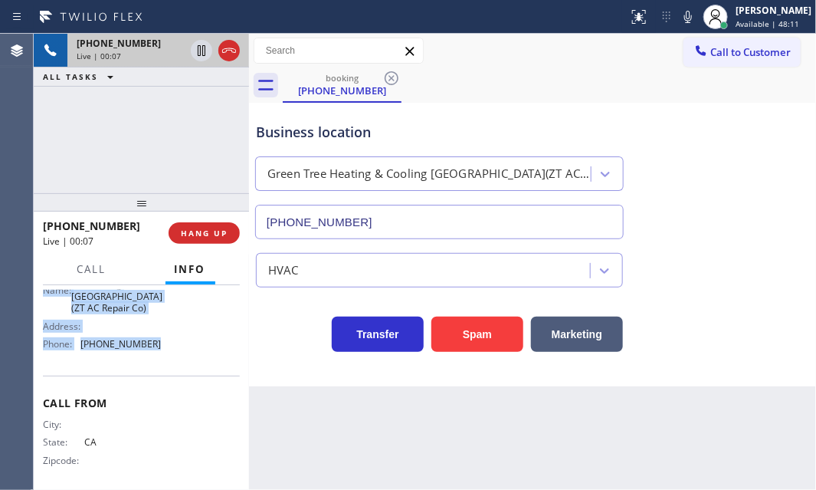
drag, startPoint x: 39, startPoint y: 304, endPoint x: 198, endPoint y: 356, distance: 167.0
click at [198, 356] on div "Context Queue: [Test] All Priority: 1 Customer Name: [PHONE_NUMBER] Phone: [PHO…" at bounding box center [141, 387] width 215 height 205
copy div "Customer Name: [PHONE_NUMBER] Phone: [PHONE_NUMBER] Address: Business location …"
click at [226, 231] on span "HANG UP" at bounding box center [204, 233] width 47 height 11
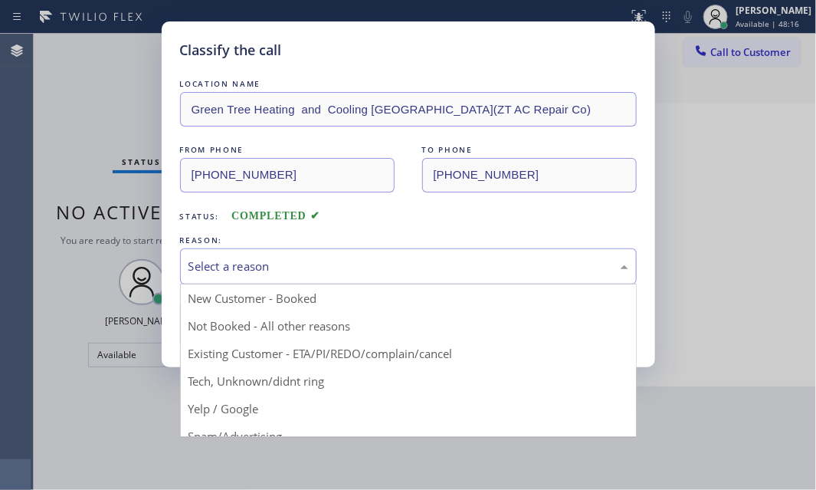
click at [363, 261] on div "Select a reason" at bounding box center [409, 267] width 440 height 18
drag, startPoint x: 258, startPoint y: 375, endPoint x: 242, endPoint y: 346, distance: 33.3
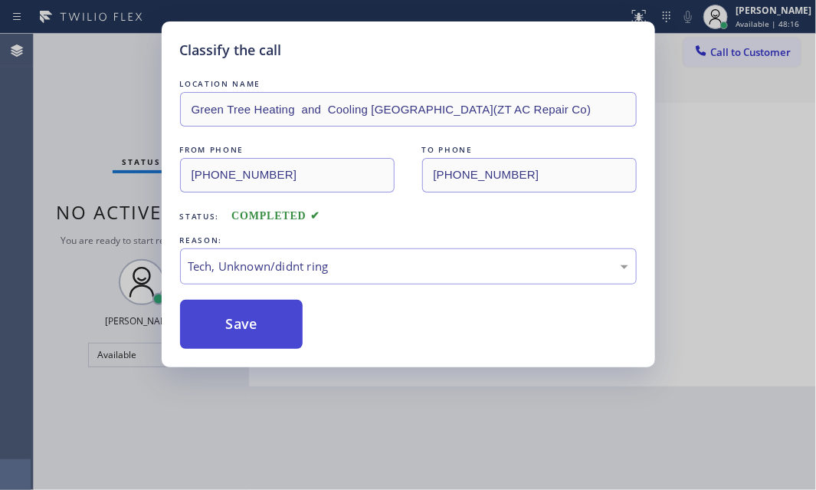
click at [238, 328] on button "Save" at bounding box center [241, 324] width 123 height 49
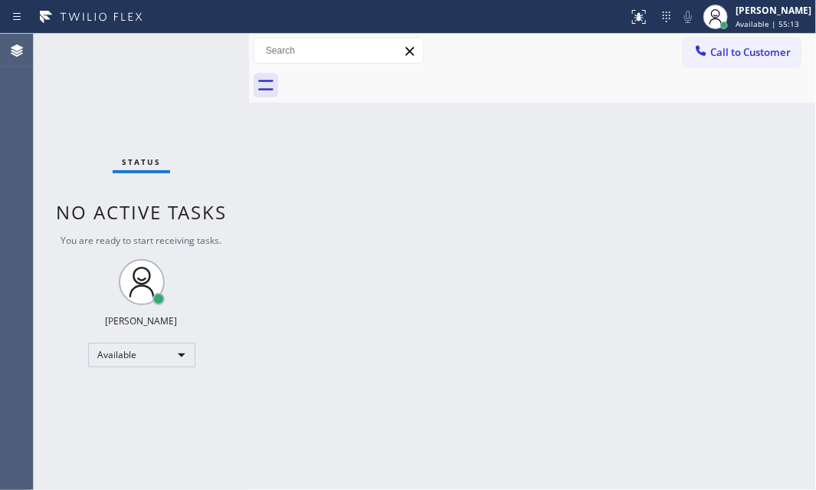
click at [186, 51] on div "Status No active tasks You are ready to start receiving tasks. [PERSON_NAME] Av…" at bounding box center [141, 262] width 215 height 456
click at [191, 51] on div "Status No active tasks You are ready to start receiving tasks. [PERSON_NAME] Av…" at bounding box center [141, 262] width 215 height 456
click at [191, 52] on div "Status No active tasks You are ready to start receiving tasks. [PERSON_NAME] Av…" at bounding box center [141, 262] width 215 height 456
click at [190, 53] on div "Status No active tasks You are ready to start receiving tasks. [PERSON_NAME] Av…" at bounding box center [141, 262] width 215 height 456
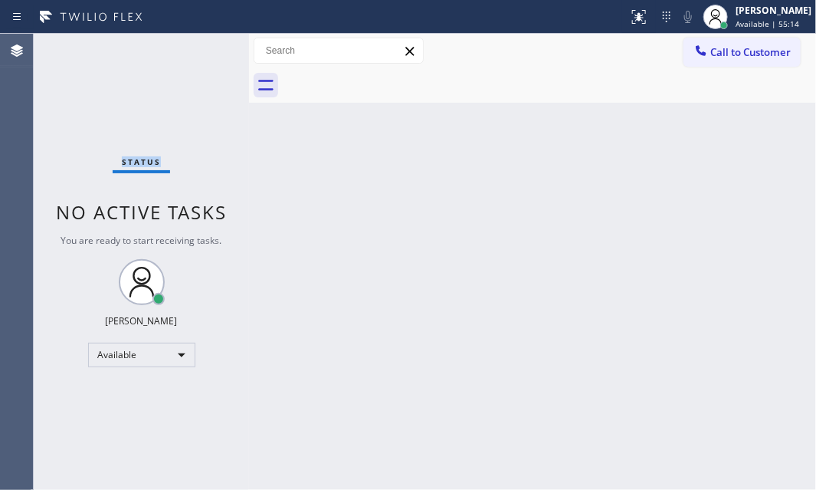
click at [189, 53] on div "Status No active tasks You are ready to start receiving tasks. [PERSON_NAME] Av…" at bounding box center [141, 262] width 215 height 456
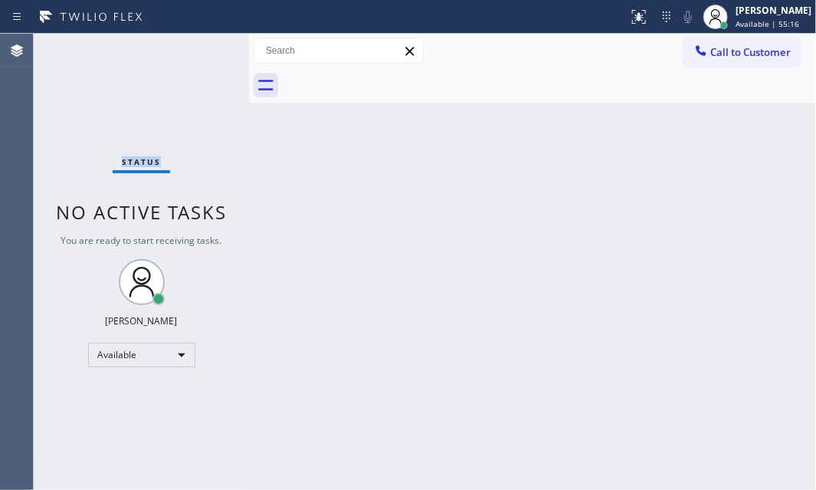
click at [189, 54] on div "Status No active tasks You are ready to start receiving tasks. [PERSON_NAME] Av…" at bounding box center [141, 262] width 215 height 456
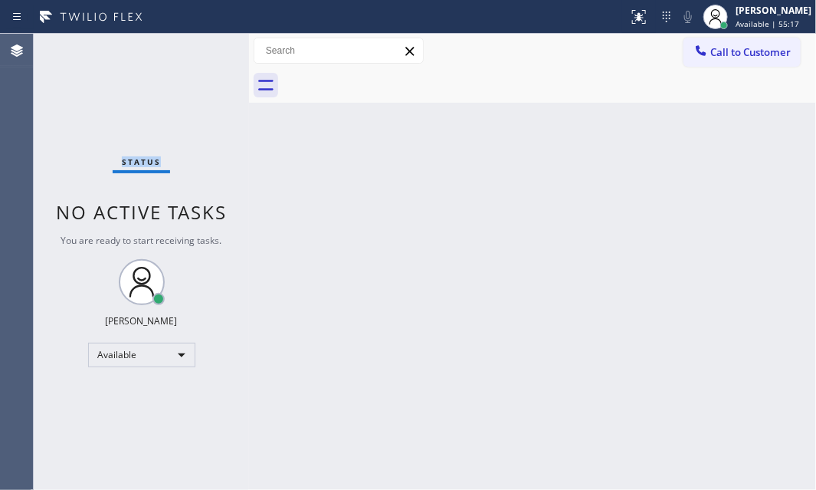
click at [187, 54] on div "Status No active tasks You are ready to start receiving tasks. [PERSON_NAME] Av…" at bounding box center [141, 262] width 215 height 456
click at [752, 163] on div "Back to Dashboard Change Sender ID Customers Technicians Select a contact Outbo…" at bounding box center [532, 262] width 567 height 456
click at [392, 117] on div "Back to Dashboard Change Sender ID Customers Technicians Select a contact Outbo…" at bounding box center [532, 262] width 567 height 456
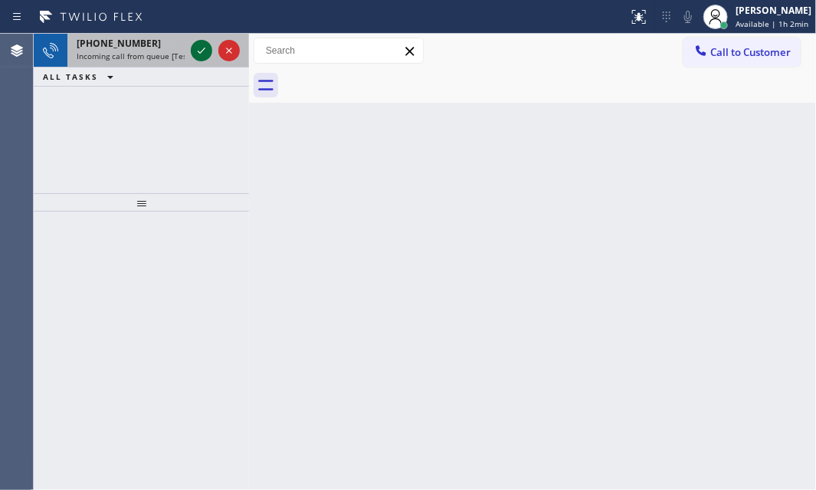
click at [196, 54] on icon at bounding box center [201, 50] width 18 height 18
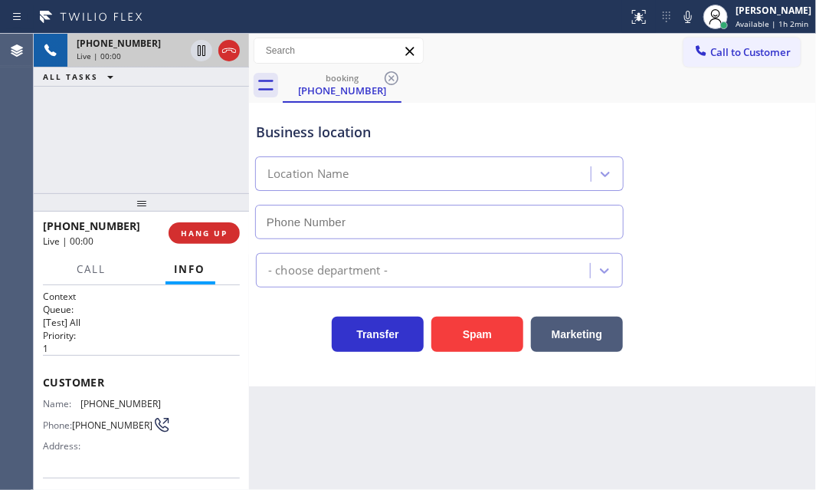
drag, startPoint x: 353, startPoint y: 350, endPoint x: 366, endPoint y: 311, distance: 40.7
click at [366, 312] on div "Transfer" at bounding box center [374, 330] width 100 height 43
type input "[PHONE_NUMBER]"
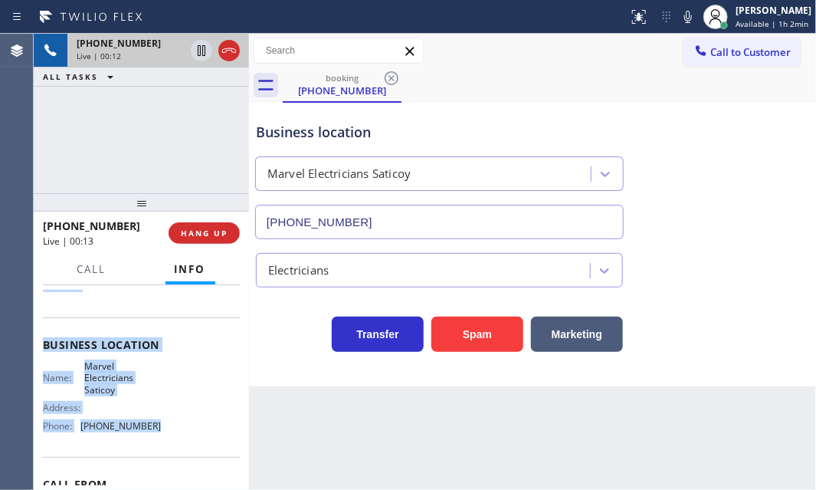
scroll to position [209, 0]
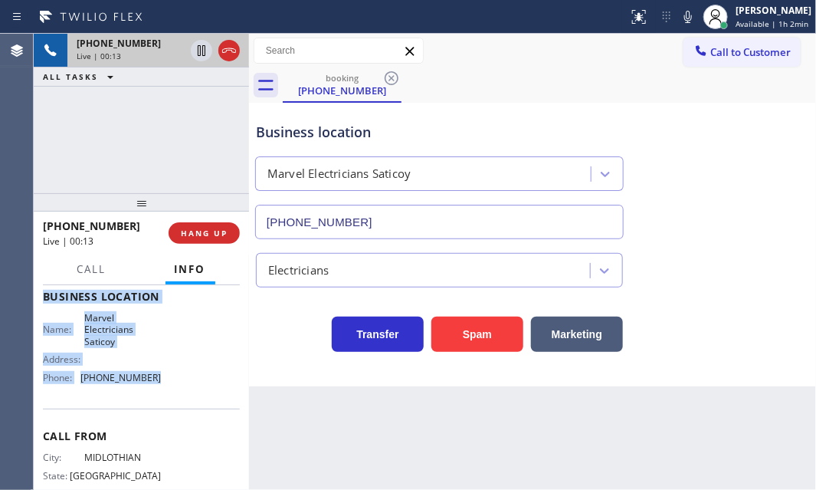
drag, startPoint x: 41, startPoint y: 378, endPoint x: 180, endPoint y: 406, distance: 142.2
click at [179, 406] on div "Context Queue: [Test] All Priority: 1 Customer Name: [PHONE_NUMBER] Phone: [PHO…" at bounding box center [141, 387] width 215 height 205
copy div "Customer Name: [PHONE_NUMBER] Phone: [PHONE_NUMBER] Address: Business location …"
click at [181, 323] on div "Name: Marvel Electricians Saticoy Address: Phone: [PHONE_NUMBER]" at bounding box center [141, 350] width 197 height 77
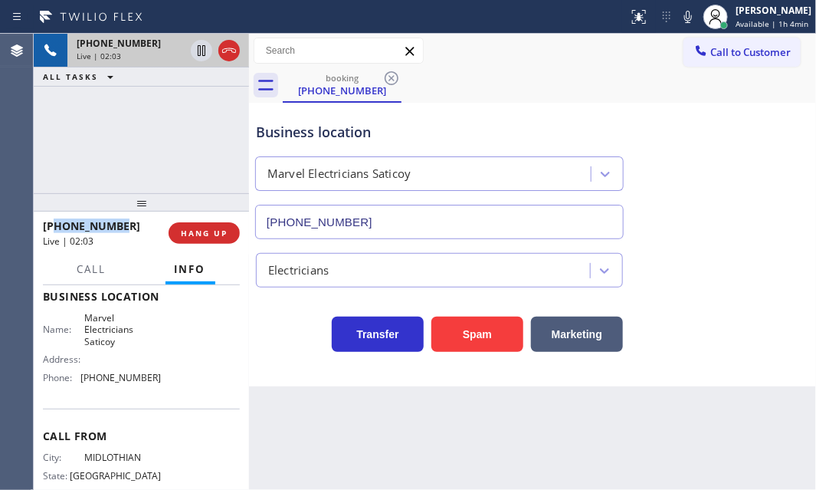
drag, startPoint x: 123, startPoint y: 225, endPoint x: 57, endPoint y: 224, distance: 65.9
click at [57, 224] on div "[PHONE_NUMBER]" at bounding box center [100, 225] width 115 height 15
copy span "4695370505"
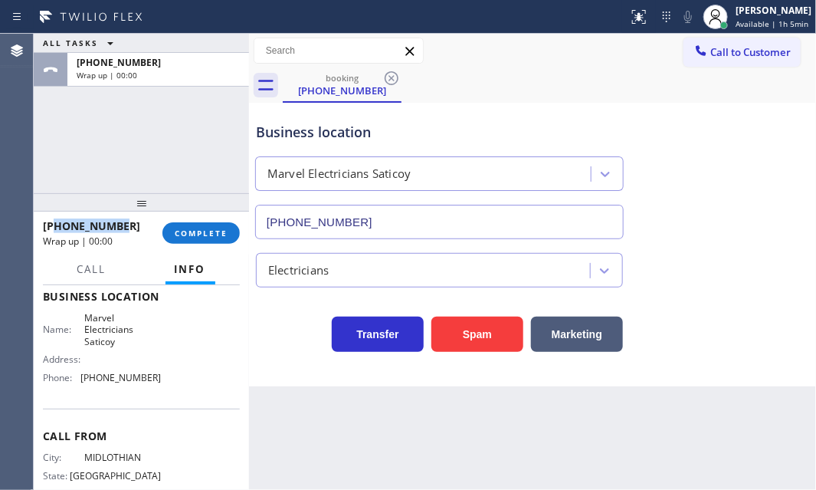
drag, startPoint x: 192, startPoint y: 232, endPoint x: 222, endPoint y: 218, distance: 32.9
click at [193, 232] on span "COMPLETE" at bounding box center [201, 233] width 53 height 11
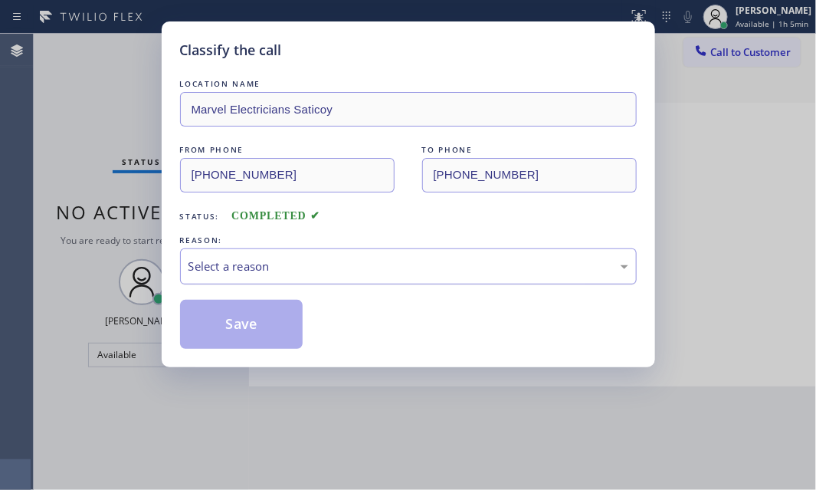
click at [356, 268] on div "Select a reason" at bounding box center [409, 267] width 440 height 18
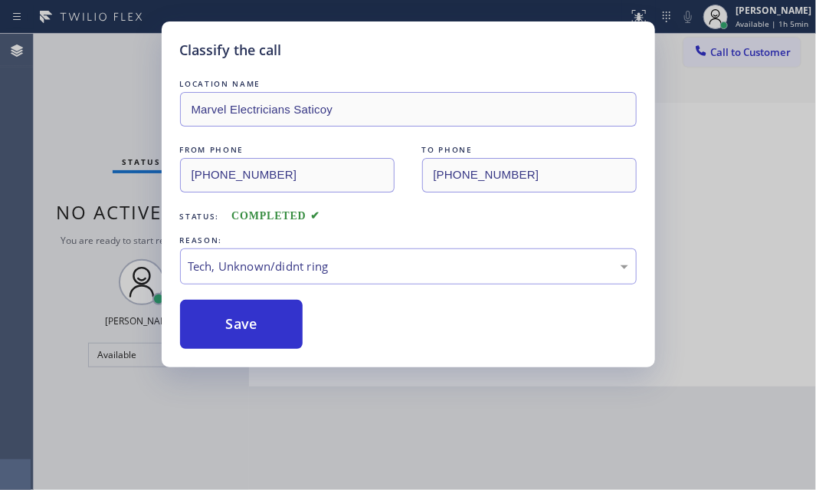
drag, startPoint x: 251, startPoint y: 381, endPoint x: 238, endPoint y: 361, distance: 23.4
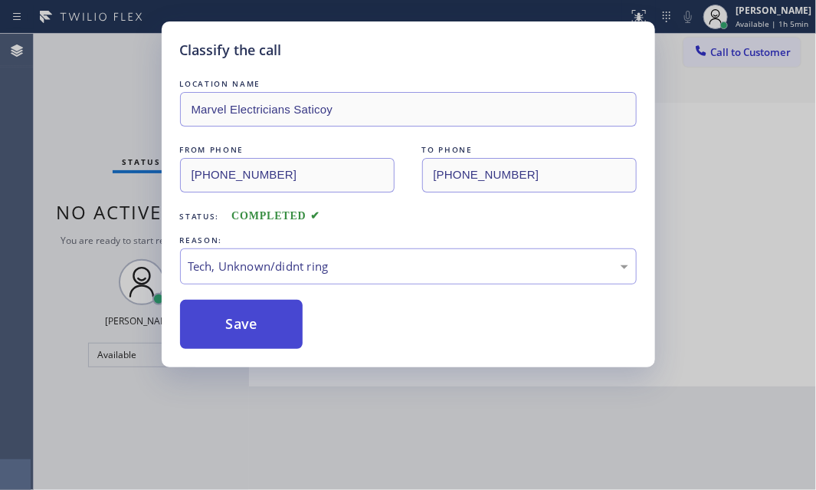
click at [241, 345] on button "Save" at bounding box center [241, 324] width 123 height 49
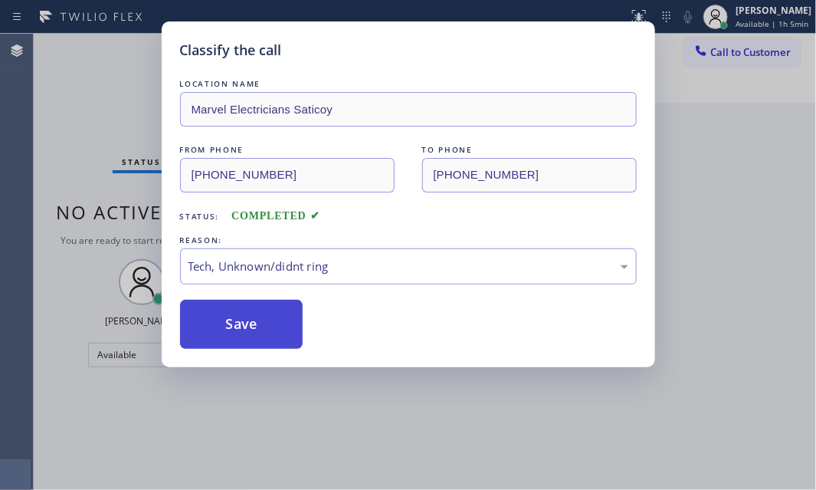
click at [247, 333] on button "Save" at bounding box center [241, 324] width 123 height 49
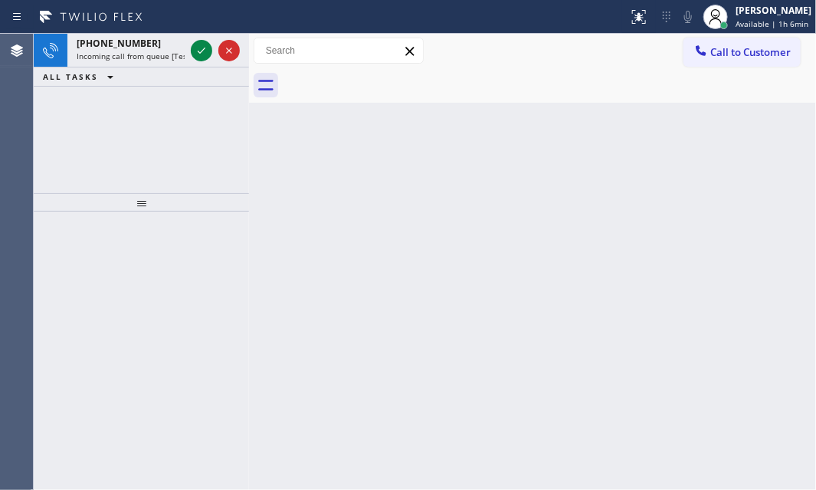
drag, startPoint x: 198, startPoint y: 47, endPoint x: 268, endPoint y: 179, distance: 150.2
click at [198, 48] on icon at bounding box center [201, 50] width 18 height 18
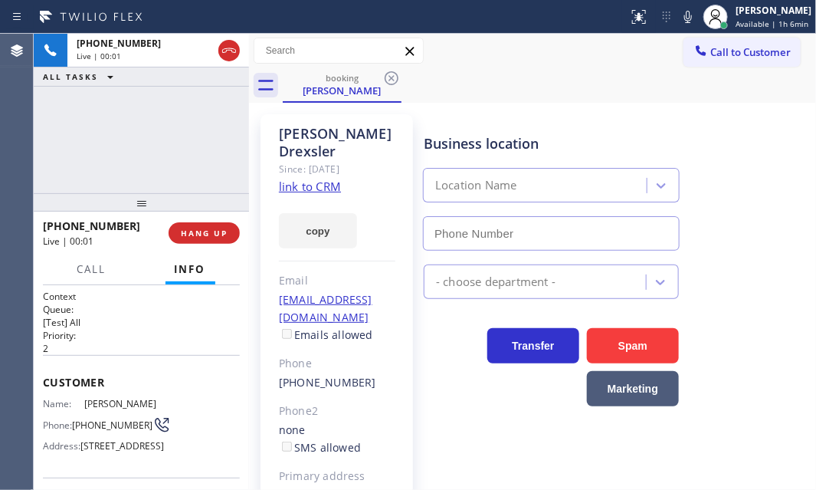
click at [299, 160] on div "Since: [DATE]" at bounding box center [337, 169] width 117 height 18
type input "[PHONE_NUMBER]"
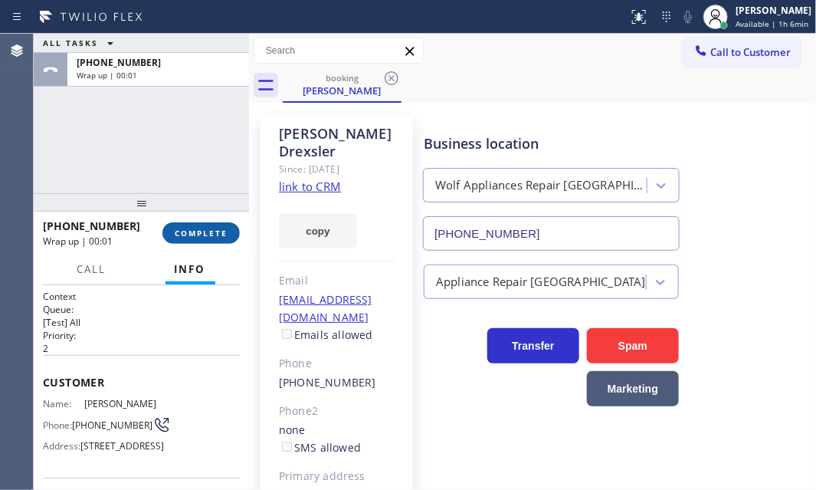
click at [202, 230] on span "COMPLETE" at bounding box center [201, 233] width 53 height 11
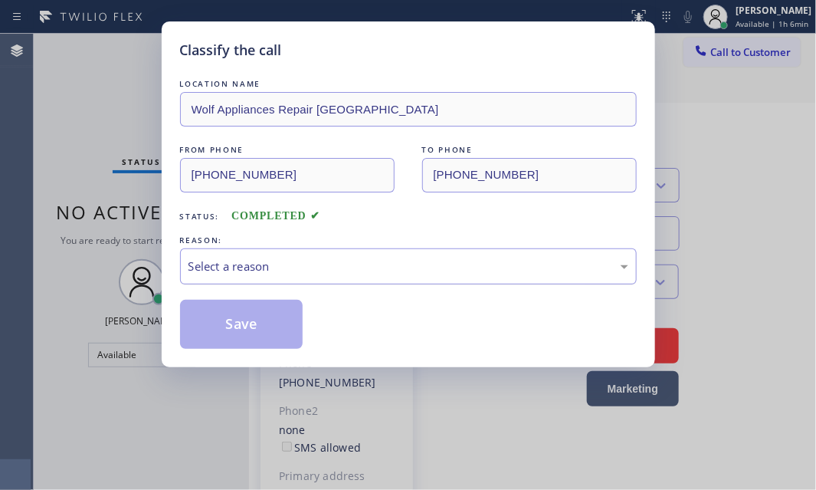
click at [415, 261] on div "Select a reason" at bounding box center [409, 267] width 440 height 18
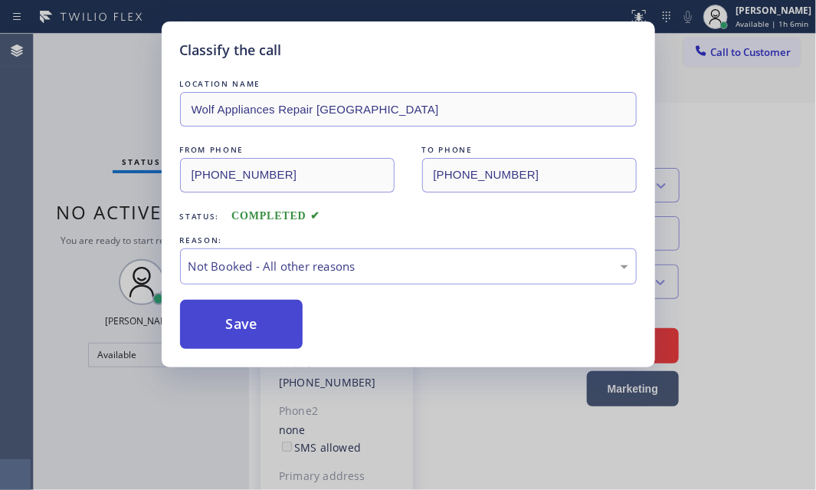
click at [244, 325] on button "Save" at bounding box center [241, 324] width 123 height 49
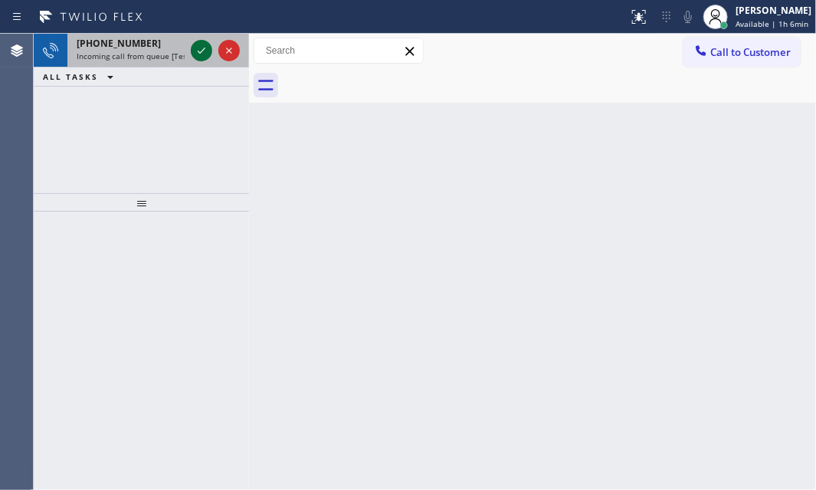
click at [191, 45] on div at bounding box center [201, 50] width 21 height 18
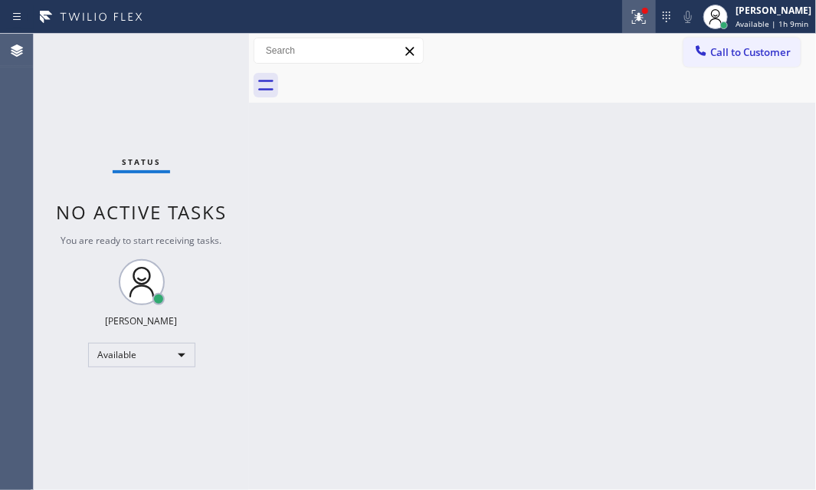
click at [632, 19] on icon at bounding box center [636, 15] width 9 height 11
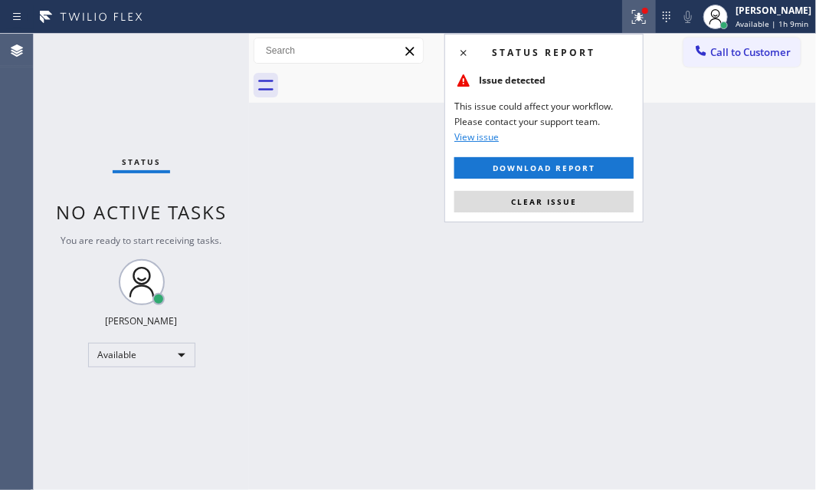
click at [558, 215] on div "Status report Issue detected This issue could affect your workflow. Please cont…" at bounding box center [544, 128] width 199 height 189
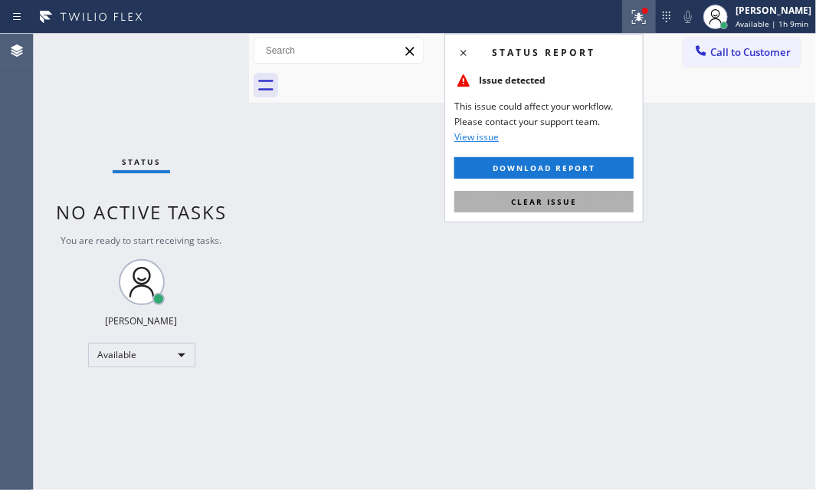
click at [557, 209] on button "Clear issue" at bounding box center [544, 201] width 179 height 21
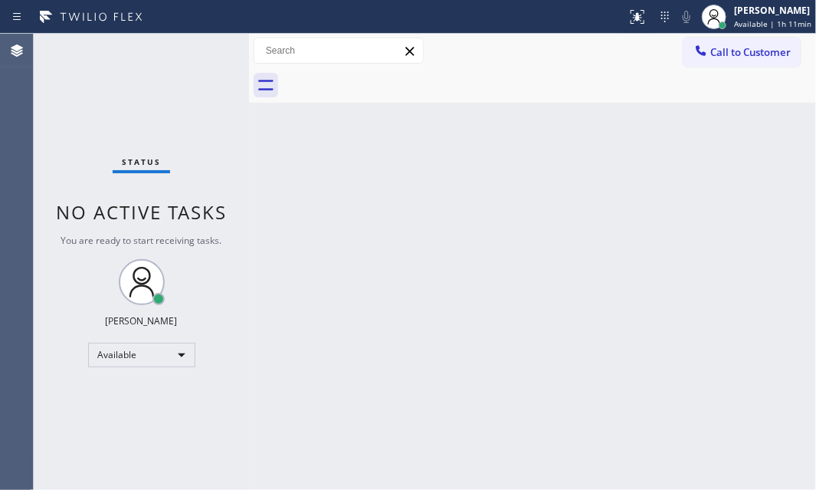
click at [213, 251] on div "Status No active tasks You are ready to start receiving tasks. [PERSON_NAME] Av…" at bounding box center [141, 262] width 215 height 456
click at [528, 368] on div "Back to Dashboard Change Sender ID Customers Technicians Select a contact Outbo…" at bounding box center [532, 262] width 567 height 456
click at [713, 157] on div "Back to Dashboard Change Sender ID Customers Technicians Select a contact Outbo…" at bounding box center [532, 262] width 567 height 456
click at [336, 231] on div "Back to Dashboard Change Sender ID Customers Technicians Select a contact Outbo…" at bounding box center [532, 262] width 567 height 456
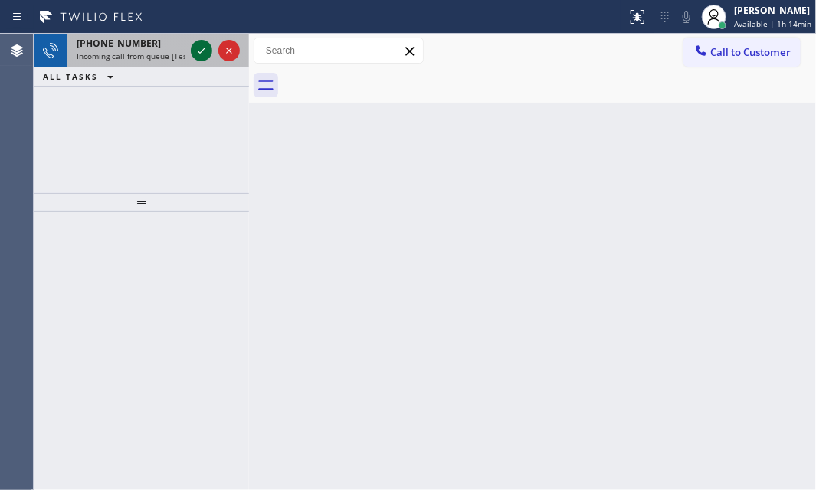
drag, startPoint x: 218, startPoint y: 55, endPoint x: 199, endPoint y: 51, distance: 19.5
click at [218, 56] on div at bounding box center [228, 50] width 21 height 18
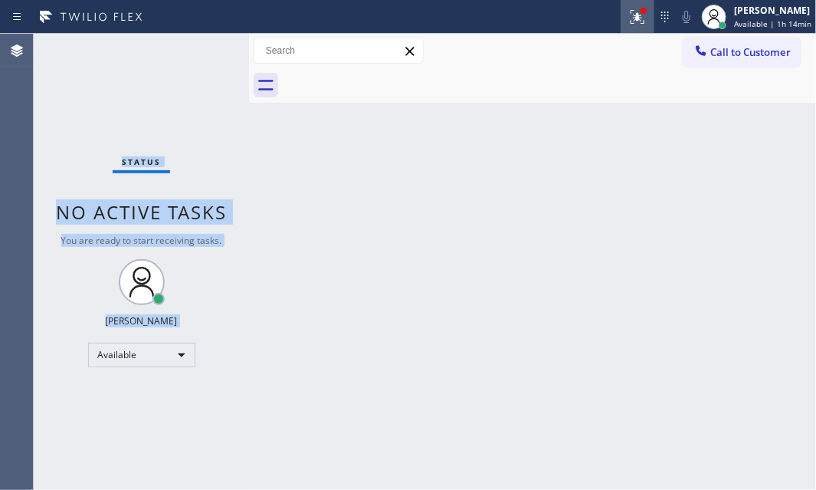
drag, startPoint x: 623, startPoint y: 25, endPoint x: 612, endPoint y: 151, distance: 127.0
click at [623, 25] on button at bounding box center [638, 17] width 34 height 34
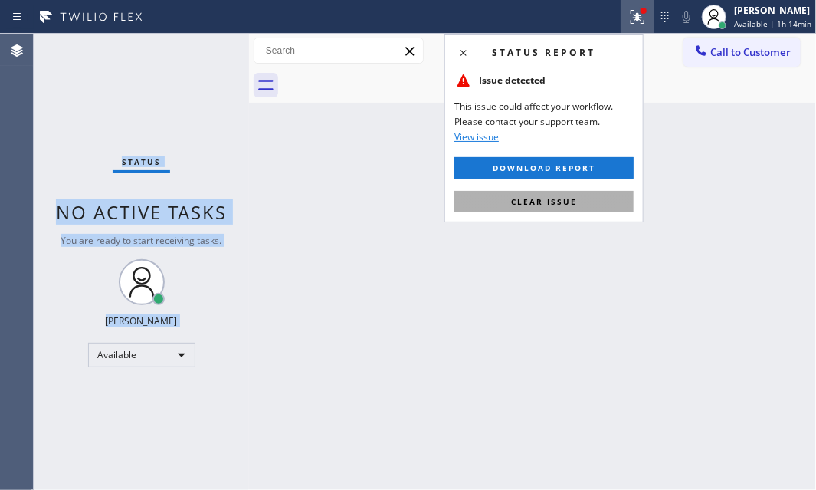
click at [537, 206] on span "Clear issue" at bounding box center [544, 201] width 66 height 11
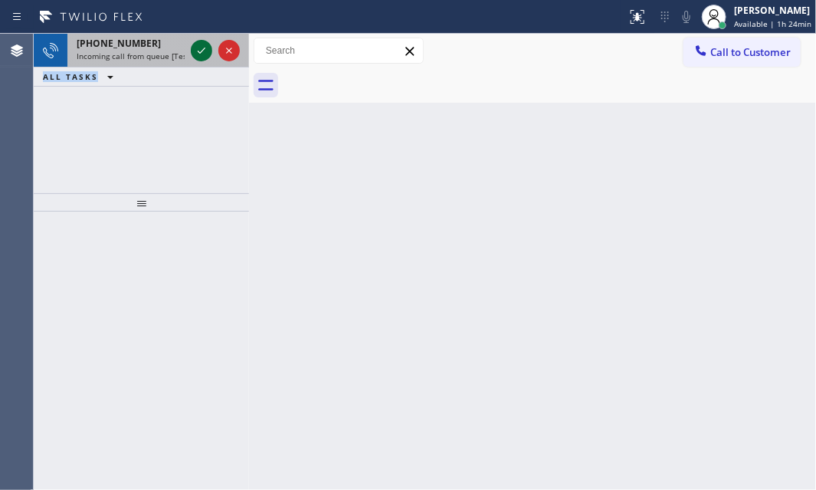
click at [195, 49] on icon at bounding box center [201, 50] width 18 height 18
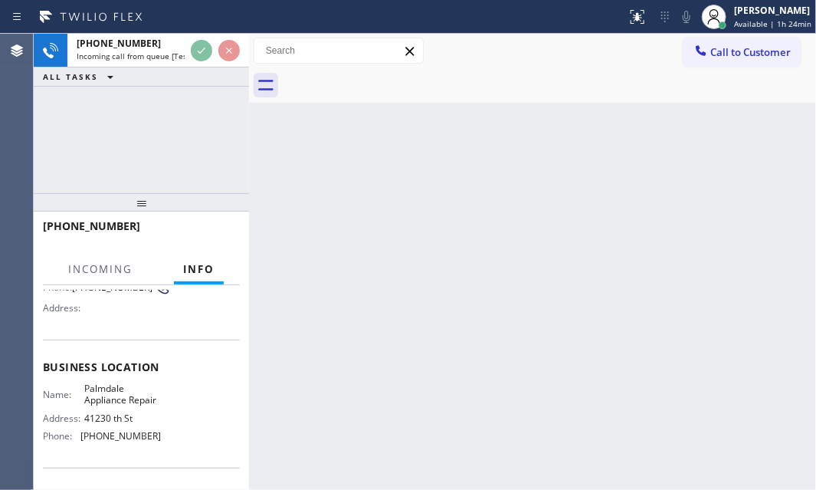
scroll to position [139, 0]
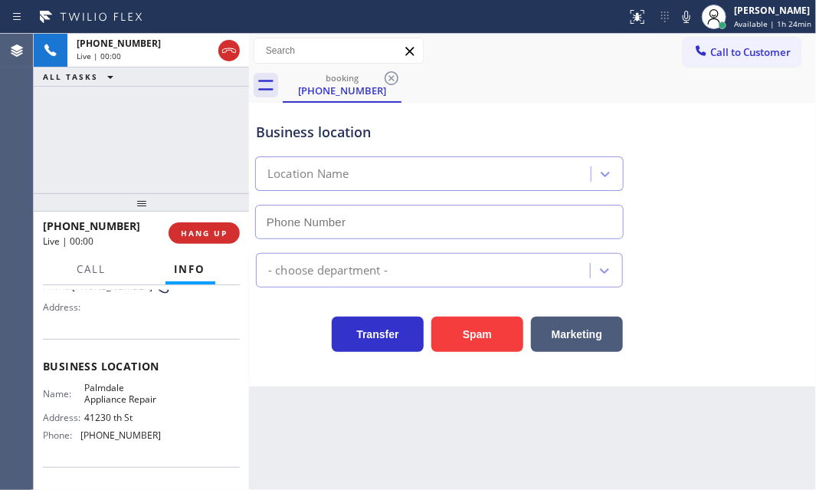
type input "[PHONE_NUMBER]"
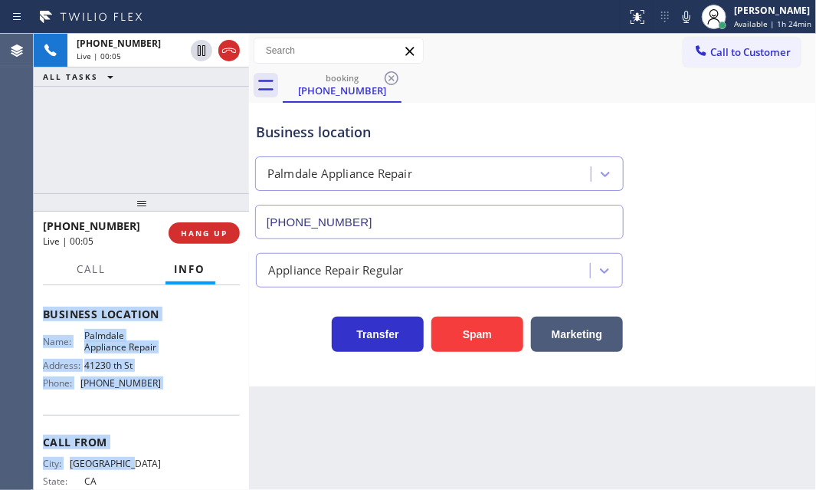
scroll to position [209, 0]
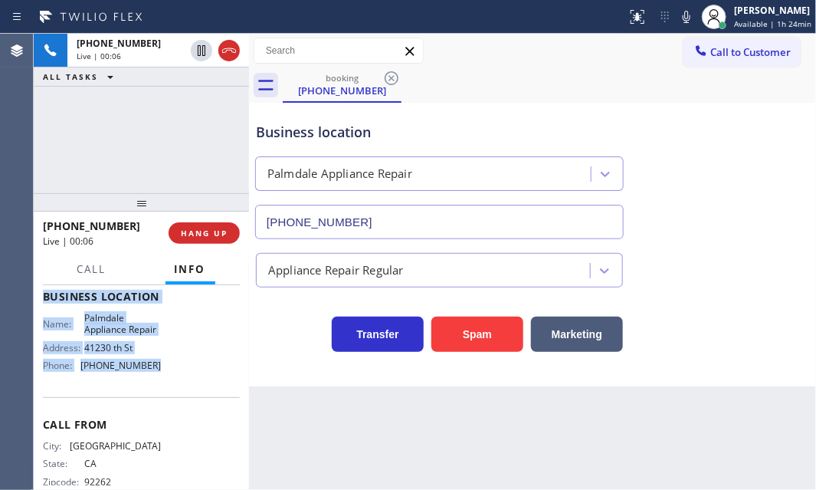
drag, startPoint x: 43, startPoint y: 375, endPoint x: 178, endPoint y: 380, distance: 135.0
click at [178, 380] on div "Context Queue: [Test] All Priority: 1 Customer Name: [PHONE_NUMBER] Phone: [PHO…" at bounding box center [141, 297] width 197 height 432
copy div "Customer Name: [PHONE_NUMBER] Phone: [PHONE_NUMBER] Address: Business location …"
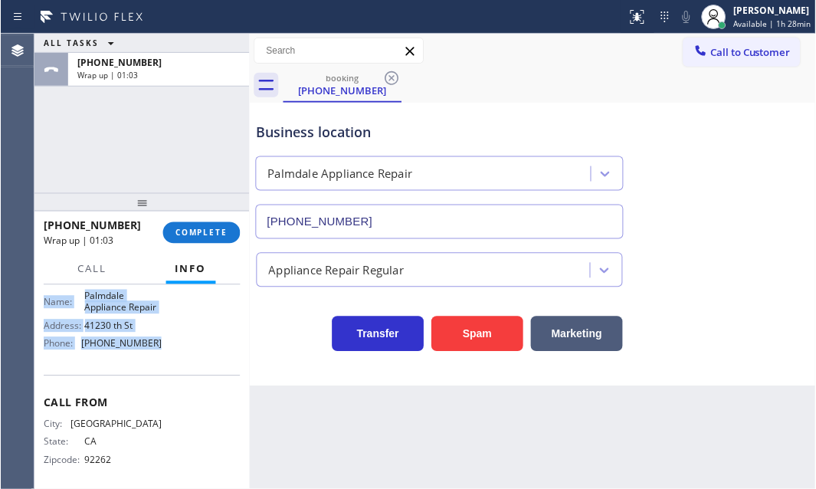
scroll to position [238, 0]
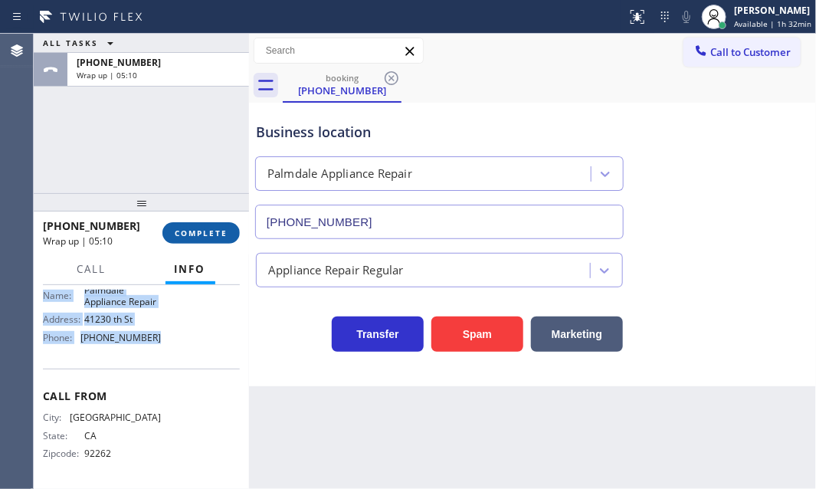
click at [199, 231] on span "COMPLETE" at bounding box center [201, 233] width 53 height 11
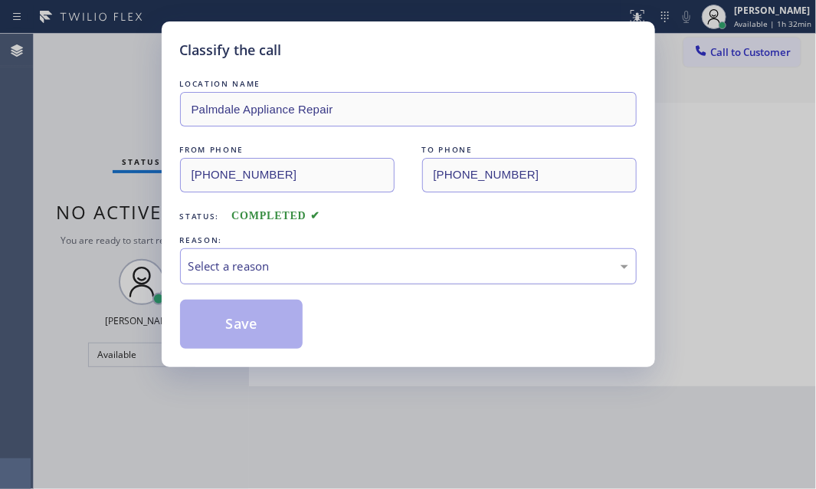
drag, startPoint x: 305, startPoint y: 259, endPoint x: 300, endPoint y: 268, distance: 10.3
click at [305, 259] on div "Select a reason" at bounding box center [409, 267] width 440 height 18
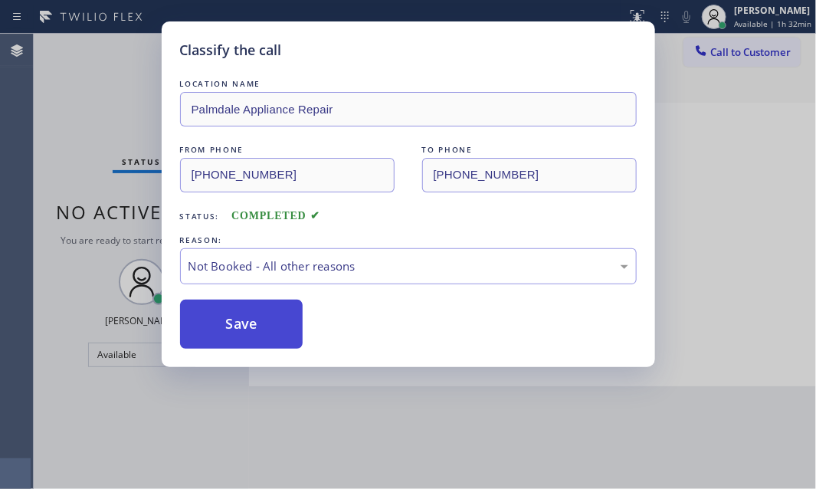
click at [218, 326] on button "Save" at bounding box center [241, 324] width 123 height 49
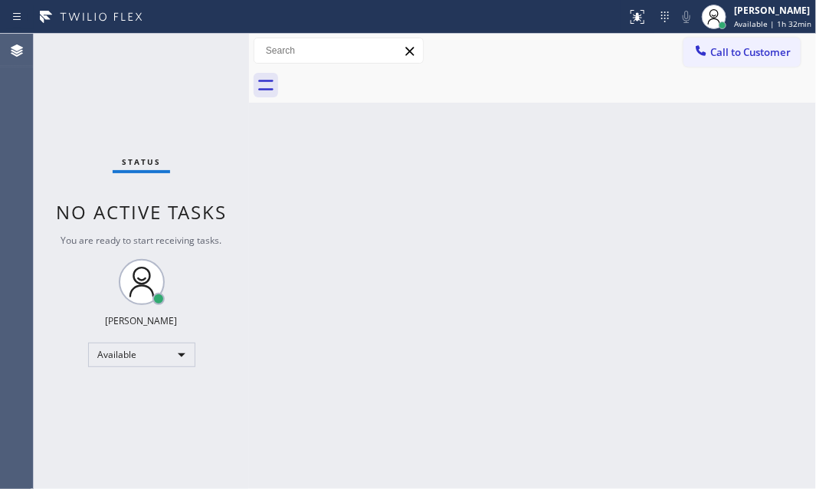
drag, startPoint x: 646, startPoint y: 228, endPoint x: 808, endPoint y: 216, distance: 162.2
click at [662, 223] on div "Back to Dashboard Change Sender ID Customers Technicians Select a contact Outbo…" at bounding box center [532, 261] width 567 height 455
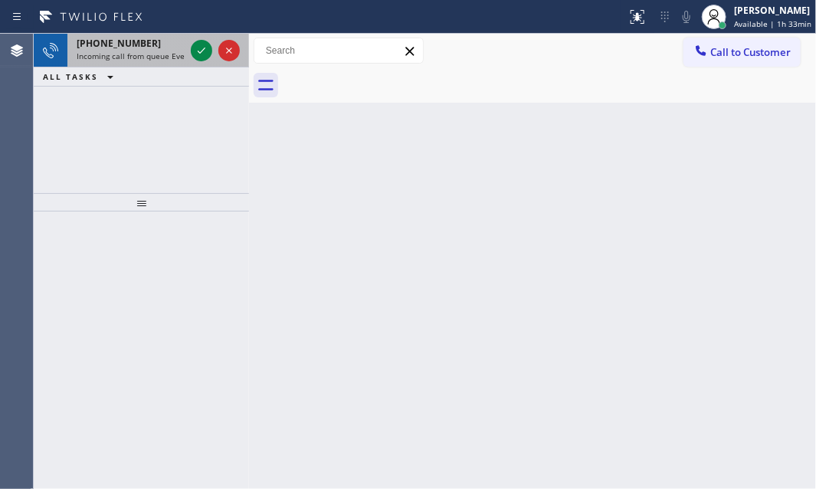
drag, startPoint x: 204, startPoint y: 52, endPoint x: 206, endPoint y: 64, distance: 12.5
click at [205, 51] on icon at bounding box center [201, 50] width 18 height 18
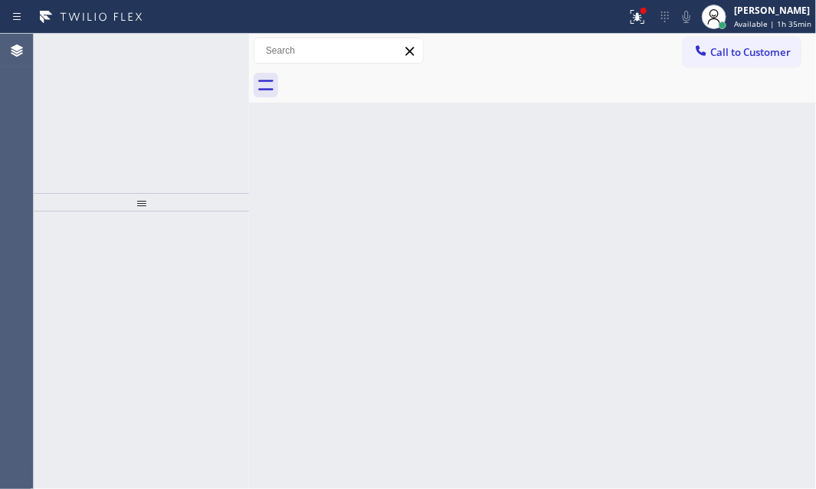
click at [202, 41] on icon at bounding box center [201, 50] width 18 height 18
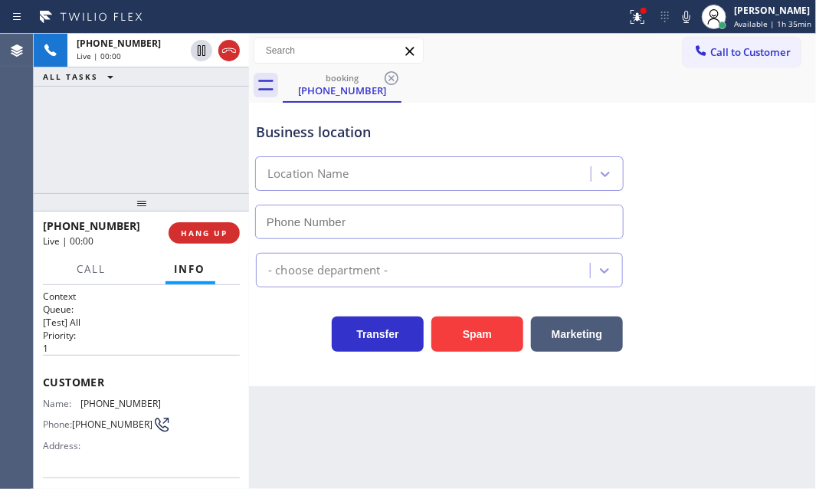
type input "[PHONE_NUMBER]"
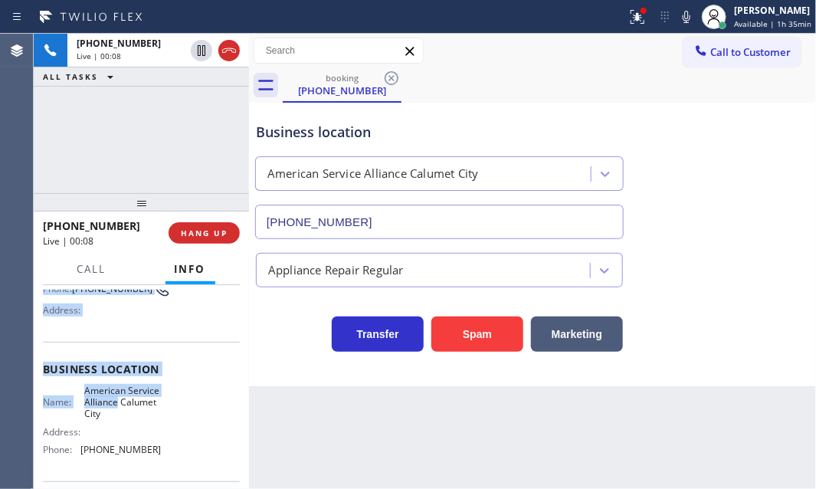
scroll to position [139, 0]
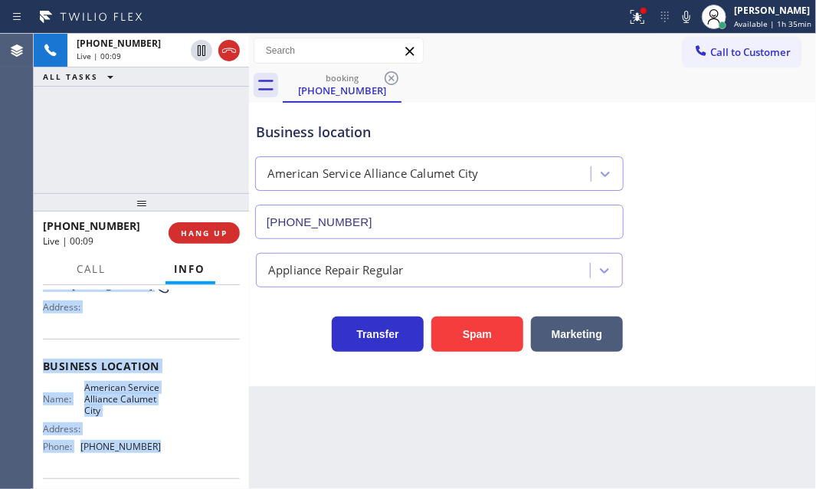
drag, startPoint x: 37, startPoint y: 299, endPoint x: 179, endPoint y: 447, distance: 204.9
click at [176, 448] on div "Context Queue: [Test] All Priority: 1 Customer Name: [PHONE_NUMBER] Phone: [PHO…" at bounding box center [141, 387] width 215 height 205
copy div "Customer Name: [PHONE_NUMBER] Phone: [PHONE_NUMBER] Address: Business location …"
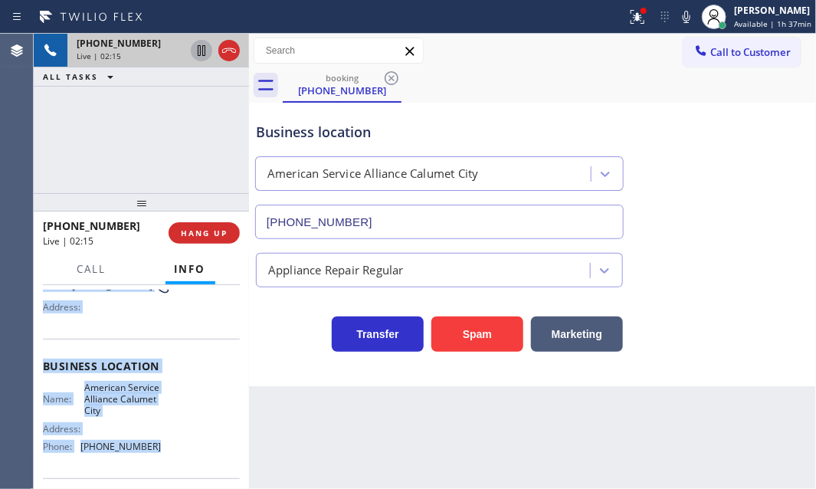
click at [197, 51] on icon at bounding box center [201, 50] width 18 height 18
click at [199, 43] on icon at bounding box center [201, 50] width 18 height 18
click at [233, 56] on icon at bounding box center [229, 50] width 18 height 18
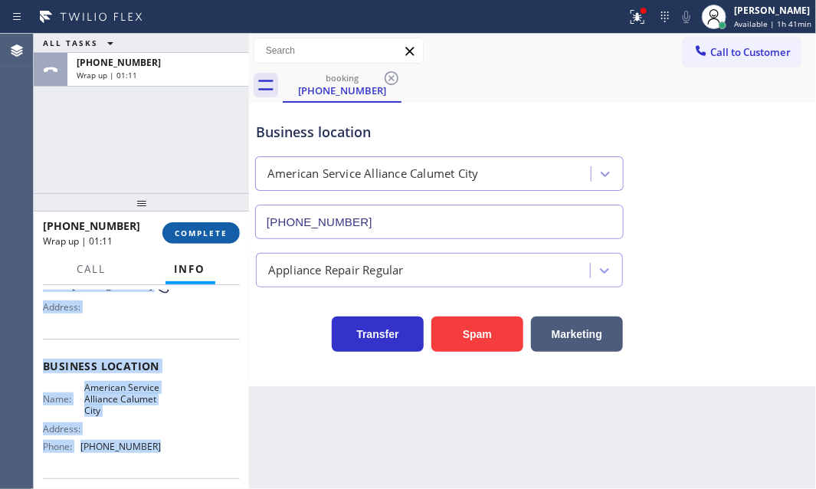
click at [215, 230] on span "COMPLETE" at bounding box center [201, 233] width 53 height 11
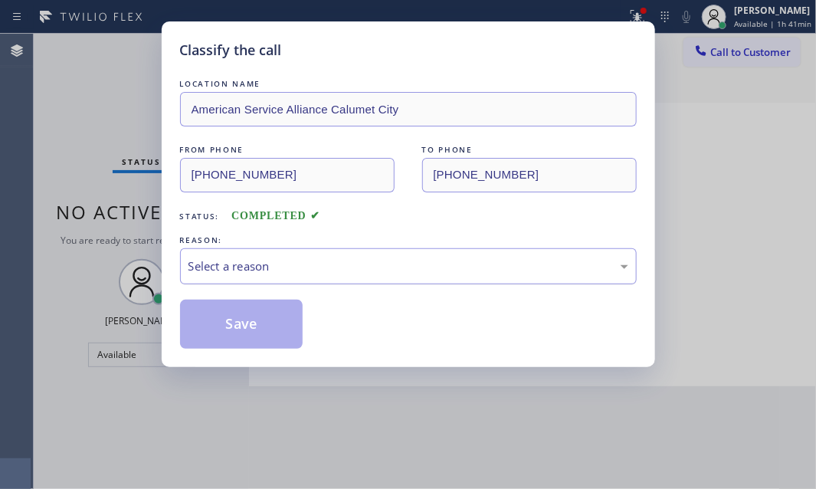
click at [352, 268] on div "Select a reason" at bounding box center [409, 267] width 440 height 18
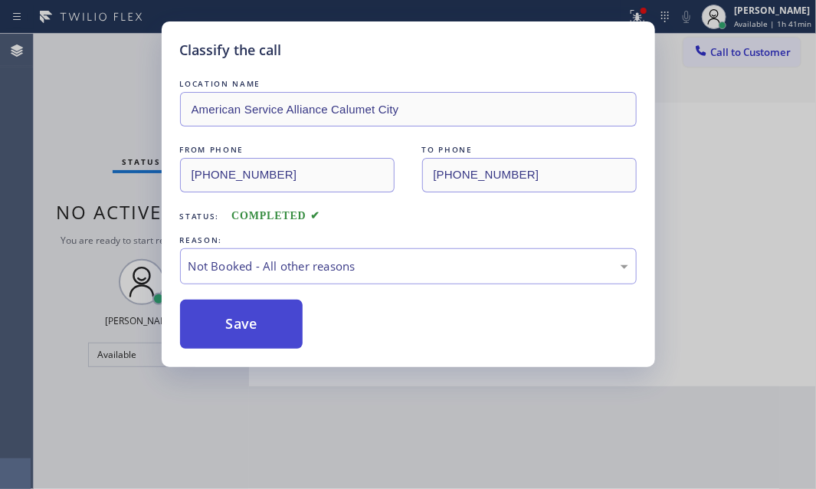
drag, startPoint x: 287, startPoint y: 326, endPoint x: 256, endPoint y: 317, distance: 32.5
click at [255, 316] on button "Save" at bounding box center [241, 324] width 123 height 49
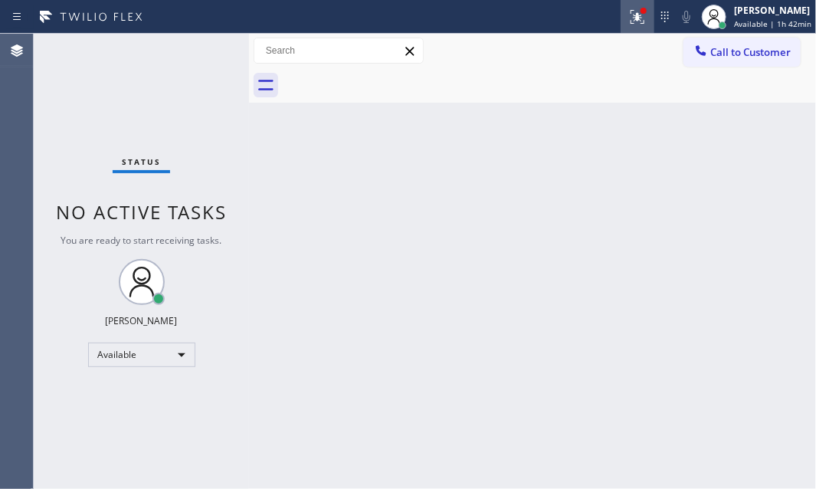
click at [629, 21] on icon at bounding box center [638, 17] width 18 height 18
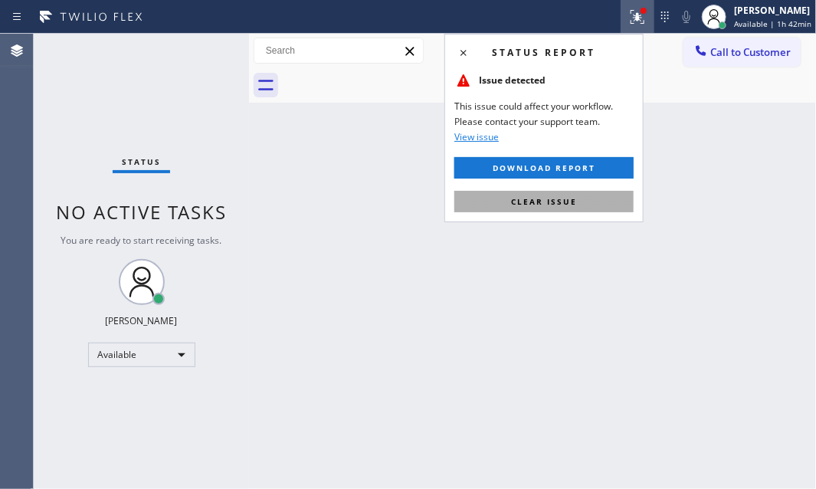
click at [569, 196] on span "Clear issue" at bounding box center [544, 201] width 66 height 11
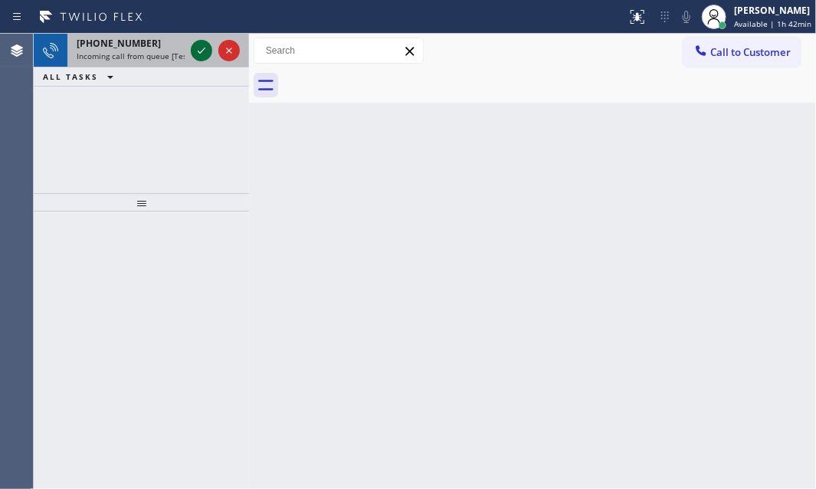
click at [197, 47] on icon at bounding box center [201, 50] width 18 height 18
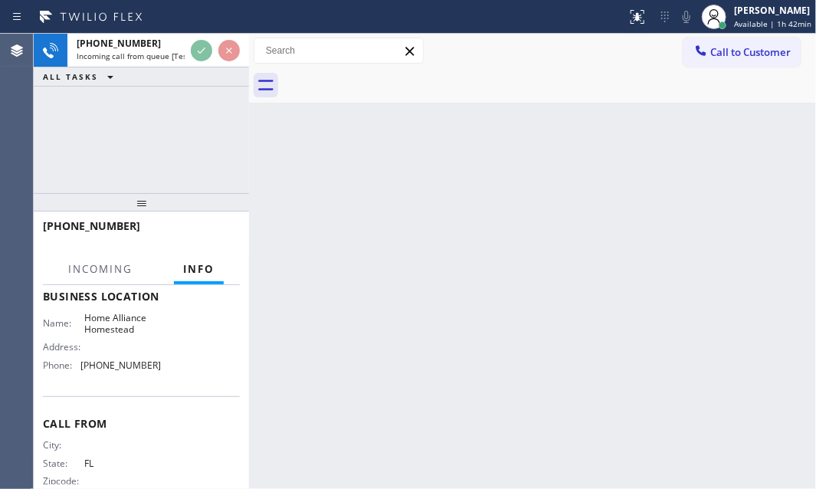
scroll to position [139, 0]
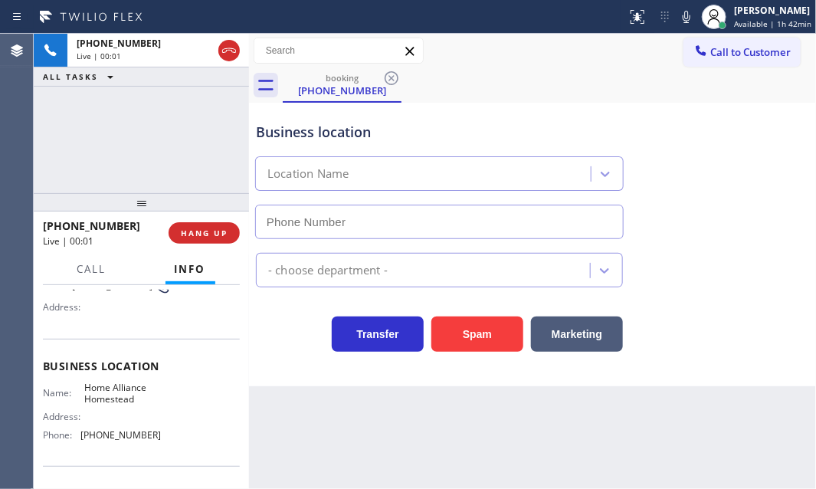
type input "[PHONE_NUMBER]"
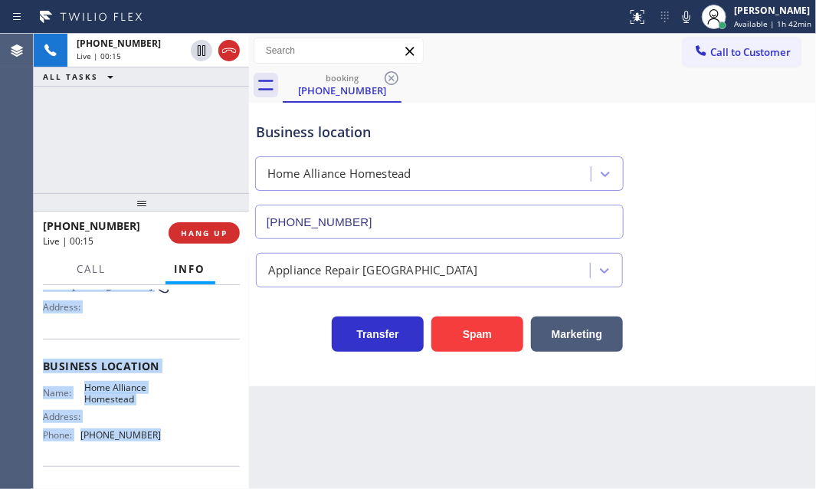
drag, startPoint x: 38, startPoint y: 373, endPoint x: 182, endPoint y: 447, distance: 161.5
click at [181, 447] on div "Context Queue: [Test] All Priority: 1 Customer Name: [PHONE_NUMBER] Phone: [PHO…" at bounding box center [141, 387] width 215 height 205
copy div "Customer Name: [PHONE_NUMBER] Phone: [PHONE_NUMBER] Address: Business location …"
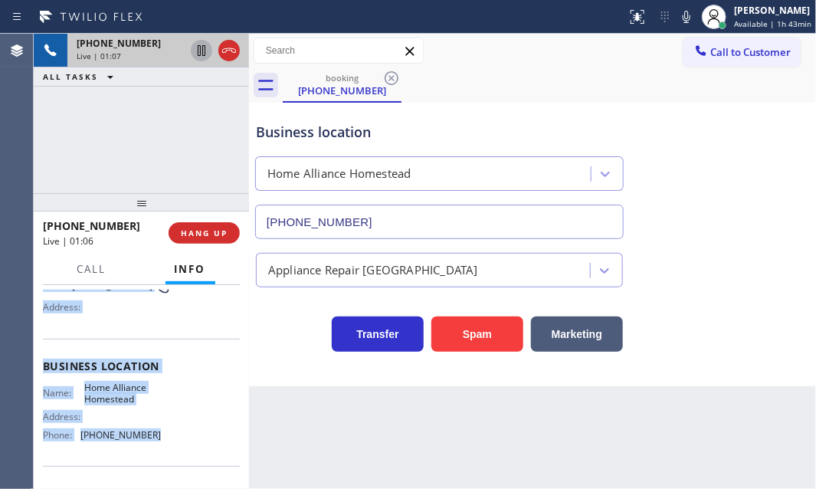
click at [200, 54] on icon at bounding box center [202, 50] width 8 height 11
click at [200, 54] on icon at bounding box center [201, 50] width 11 height 11
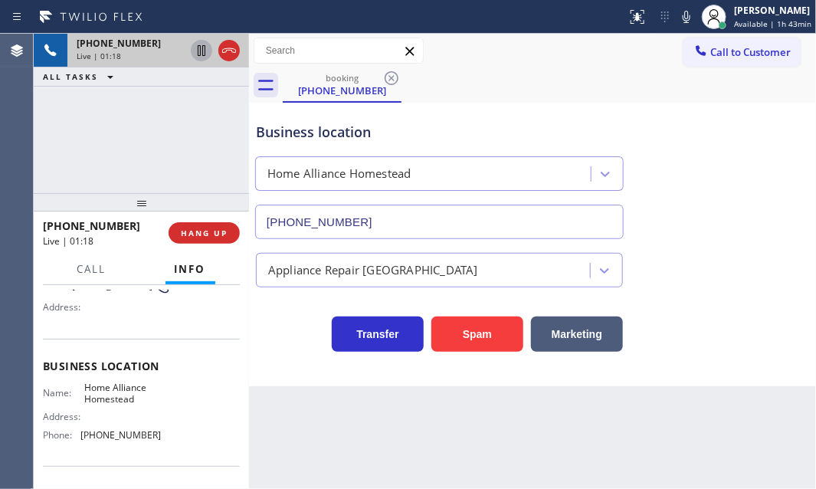
drag, startPoint x: 188, startPoint y: 138, endPoint x: 190, endPoint y: 146, distance: 8.0
click at [186, 137] on div "[PHONE_NUMBER] Live | 01:18 ALL TASKS ALL TASKS ACTIVE TASKS TASKS IN WRAP UP" at bounding box center [141, 113] width 215 height 159
click at [201, 48] on icon at bounding box center [201, 50] width 18 height 18
click at [204, 47] on icon at bounding box center [201, 50] width 11 height 11
click at [148, 147] on div "[PHONE_NUMBER] Live | 02:13 ALL TASKS ALL TASKS ACTIVE TASKS TASKS IN WRAP UP" at bounding box center [141, 113] width 215 height 159
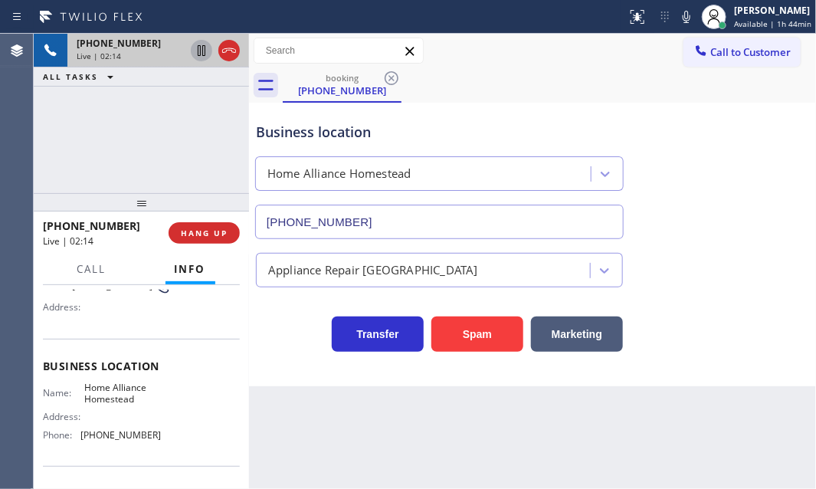
click at [149, 54] on div "Live | 02:14" at bounding box center [131, 56] width 108 height 11
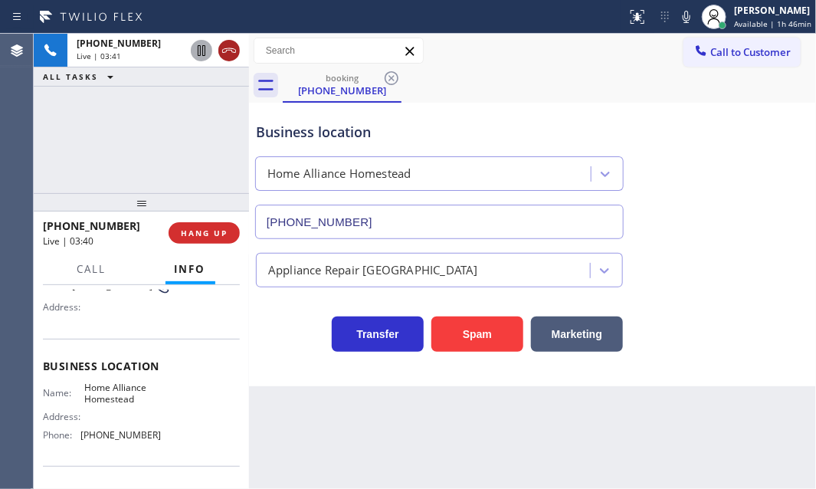
click at [230, 54] on icon at bounding box center [229, 50] width 18 height 18
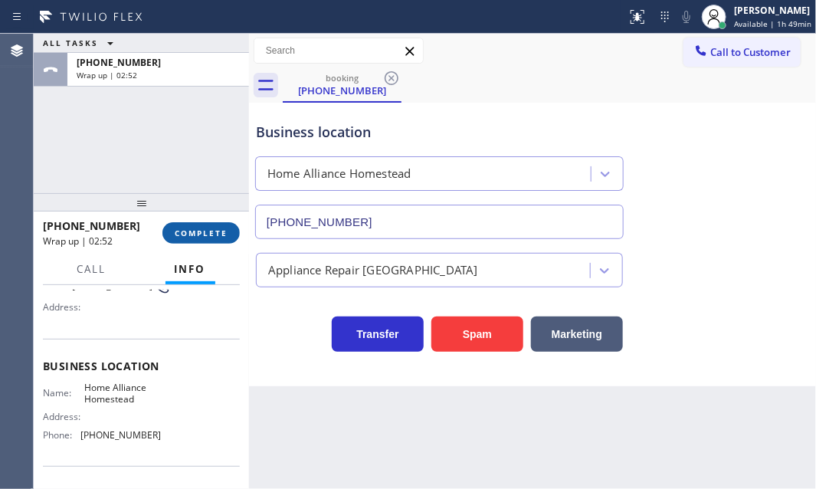
click at [205, 233] on span "COMPLETE" at bounding box center [201, 233] width 53 height 11
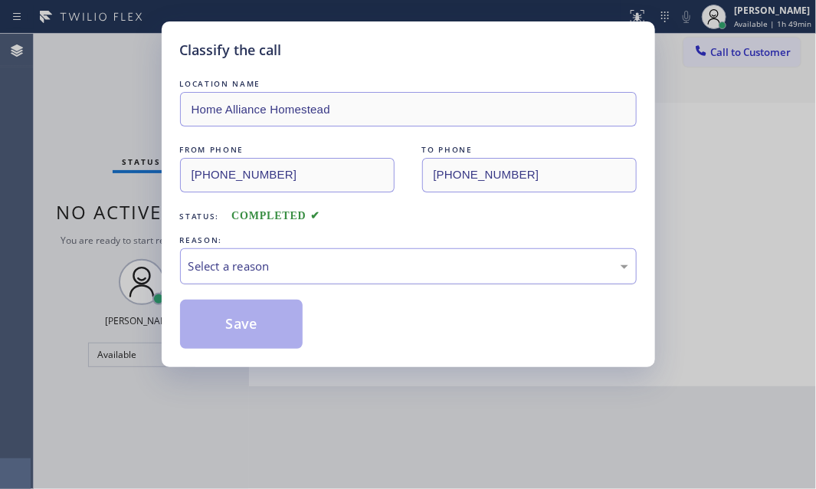
click at [378, 264] on div "Select a reason" at bounding box center [409, 267] width 440 height 18
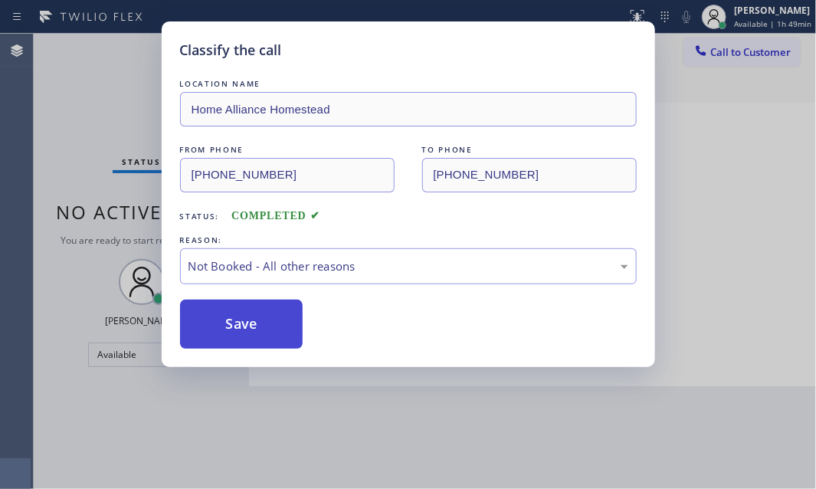
click at [231, 314] on button "Save" at bounding box center [241, 324] width 123 height 49
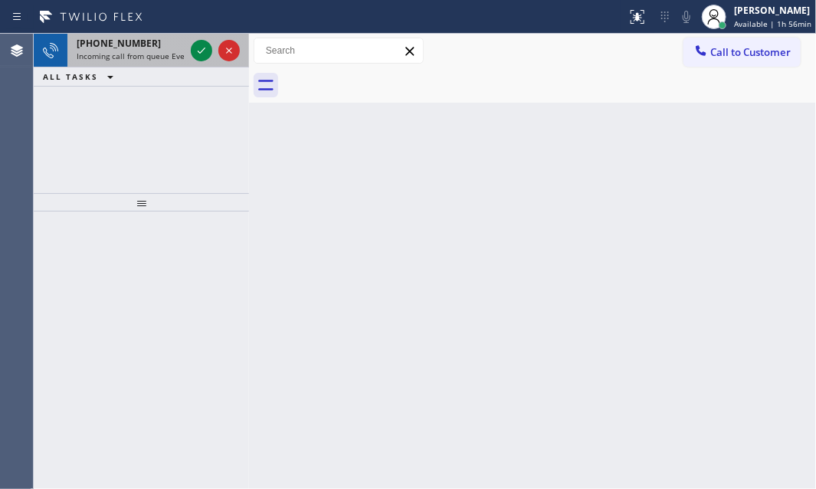
click at [161, 53] on span "Incoming call from queue Everybody" at bounding box center [143, 56] width 133 height 11
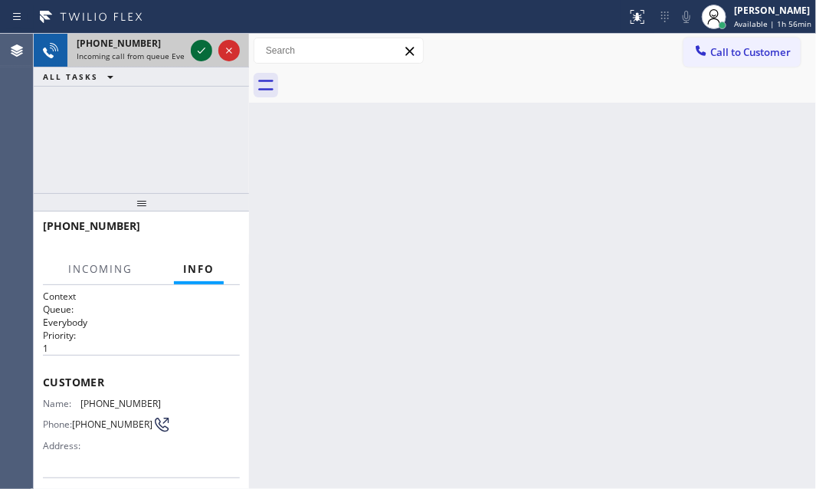
click at [205, 47] on icon at bounding box center [201, 50] width 18 height 18
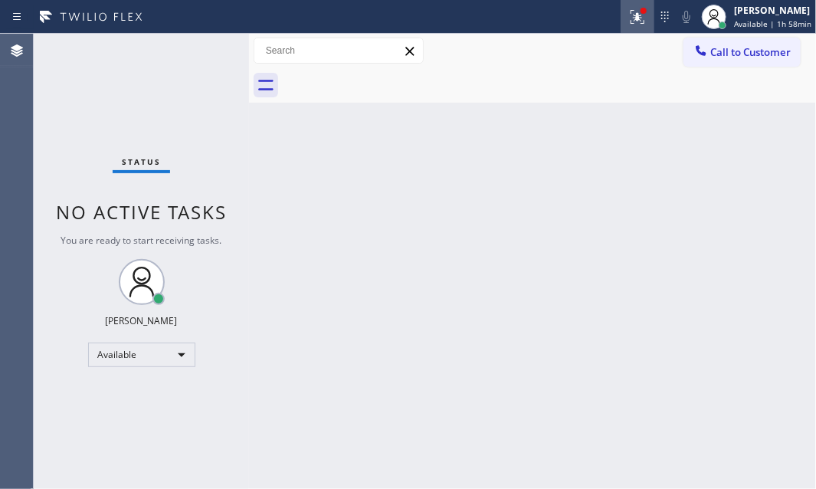
click at [629, 22] on icon at bounding box center [638, 17] width 18 height 18
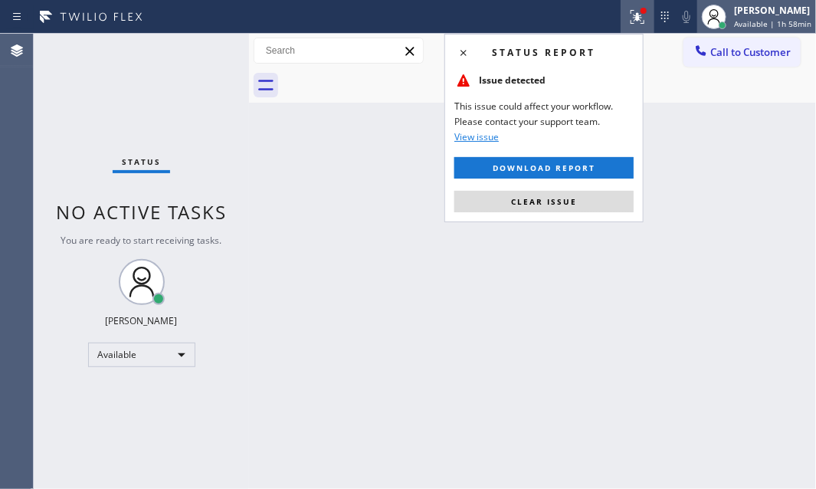
drag, startPoint x: 743, startPoint y: 17, endPoint x: 734, endPoint y: 30, distance: 15.5
click at [740, 19] on div "[PERSON_NAME] Available | 1h 58min" at bounding box center [773, 16] width 85 height 27
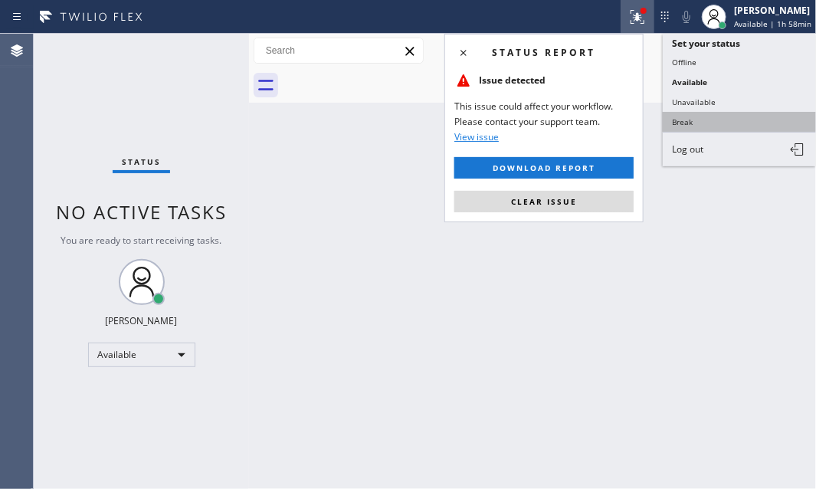
click at [693, 129] on button "Break" at bounding box center [739, 122] width 153 height 20
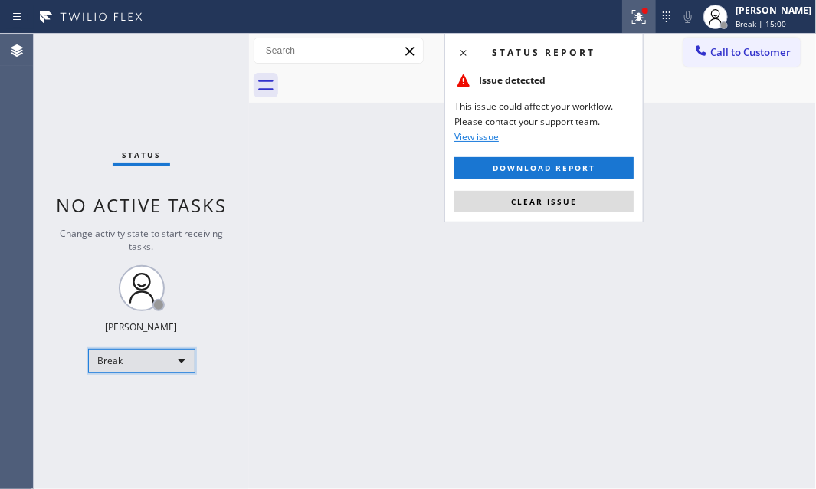
click at [174, 362] on div "Break" at bounding box center [141, 361] width 107 height 25
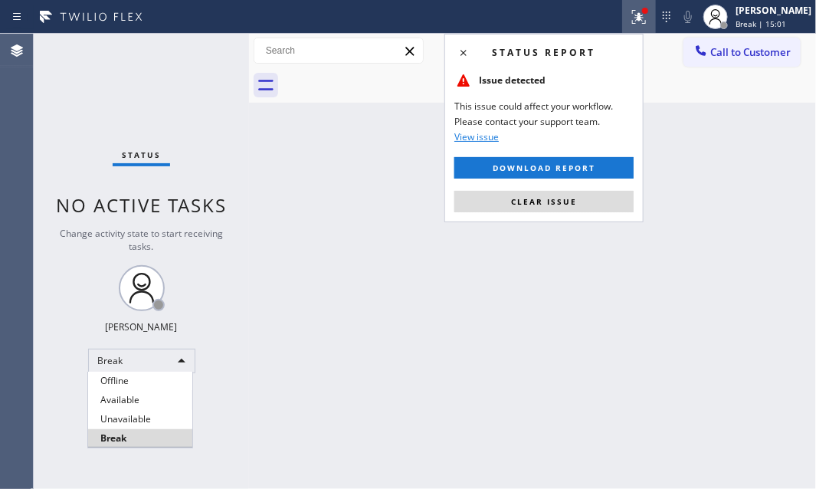
drag, startPoint x: 158, startPoint y: 396, endPoint x: 396, endPoint y: 272, distance: 267.8
click at [166, 392] on li "Available" at bounding box center [140, 400] width 104 height 18
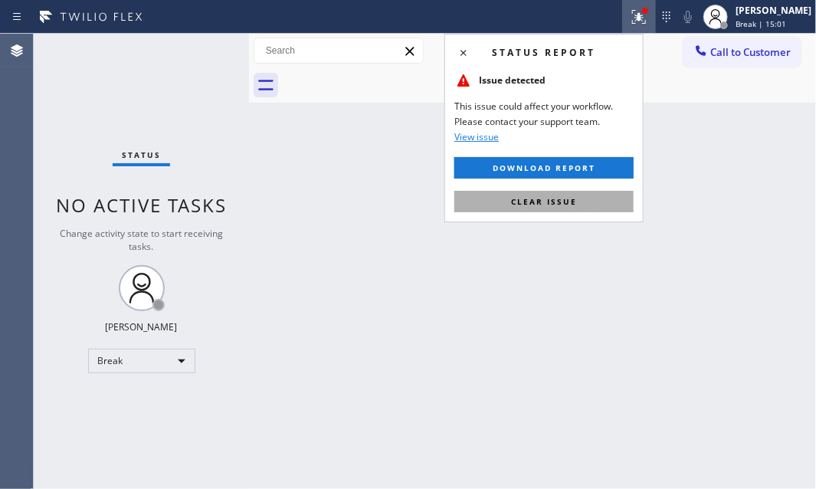
click at [533, 203] on span "Clear issue" at bounding box center [544, 201] width 66 height 11
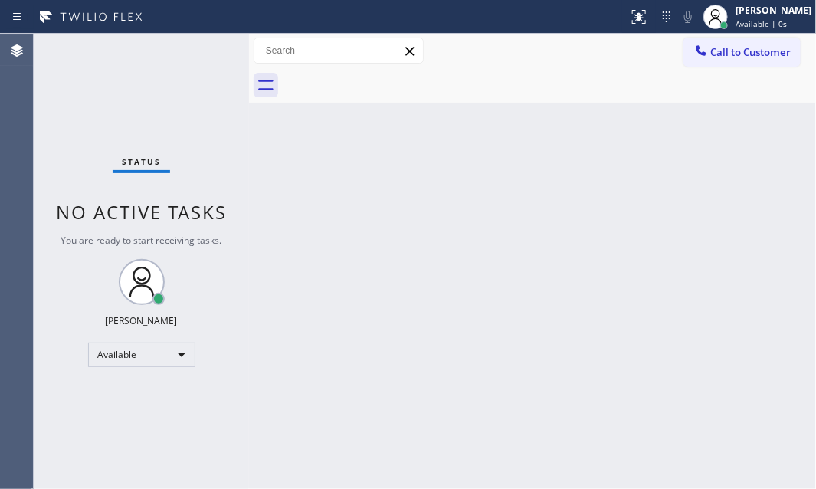
click at [394, 122] on div "Back to Dashboard Change Sender ID Customers Technicians Select a contact Outbo…" at bounding box center [532, 261] width 567 height 455
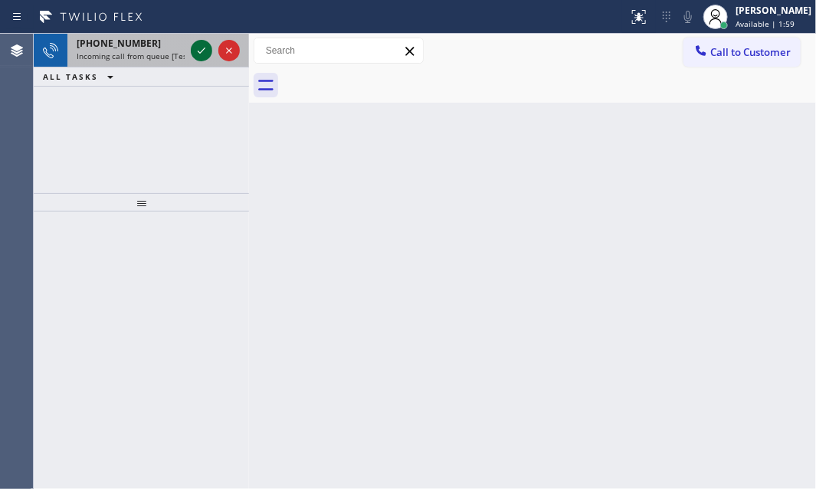
click at [206, 45] on icon at bounding box center [201, 50] width 18 height 18
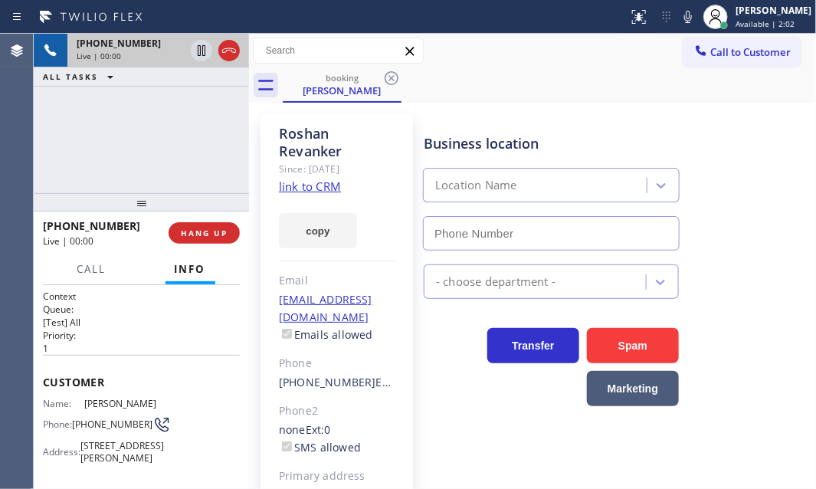
type input "[PHONE_NUMBER]"
click at [320, 189] on link "link to CRM" at bounding box center [310, 186] width 62 height 15
click at [205, 51] on icon at bounding box center [201, 50] width 18 height 18
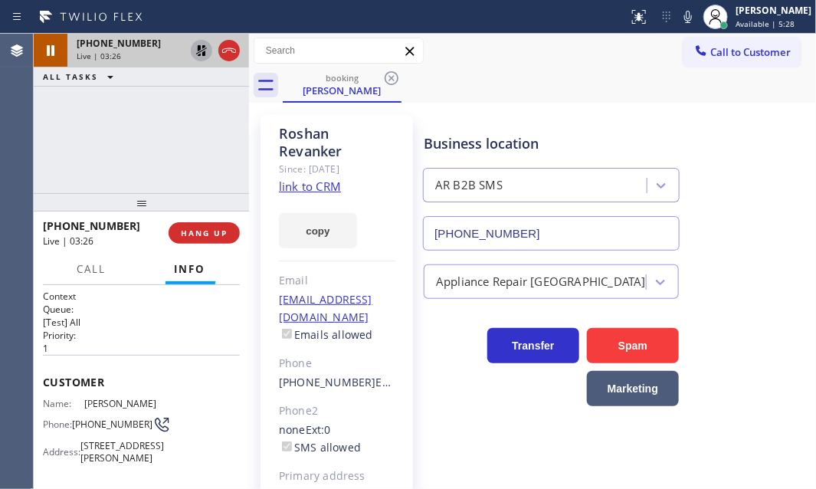
click at [178, 137] on div "[PHONE_NUMBER] Live | 03:26 ALL TASKS ALL TASKS ACTIVE TASKS TASKS IN WRAP UP" at bounding box center [141, 113] width 215 height 159
click at [202, 51] on icon at bounding box center [201, 50] width 11 height 11
click at [198, 238] on button "HANG UP" at bounding box center [204, 232] width 71 height 21
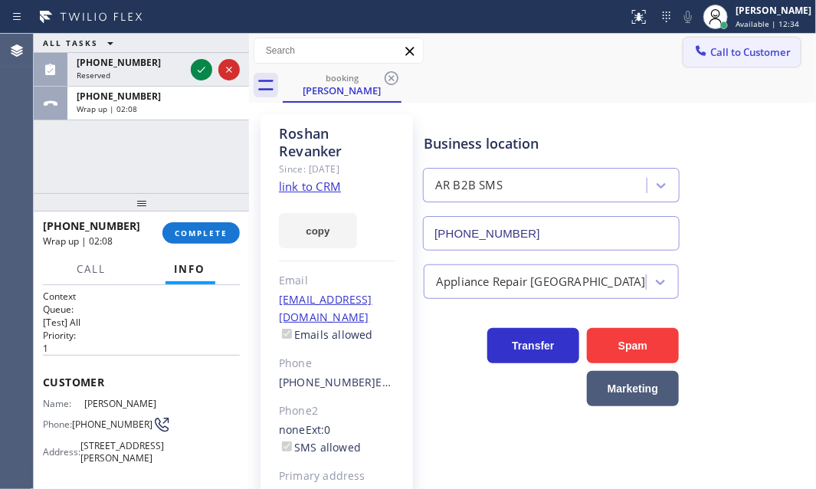
click at [750, 56] on span "Call to Customer" at bounding box center [751, 52] width 80 height 14
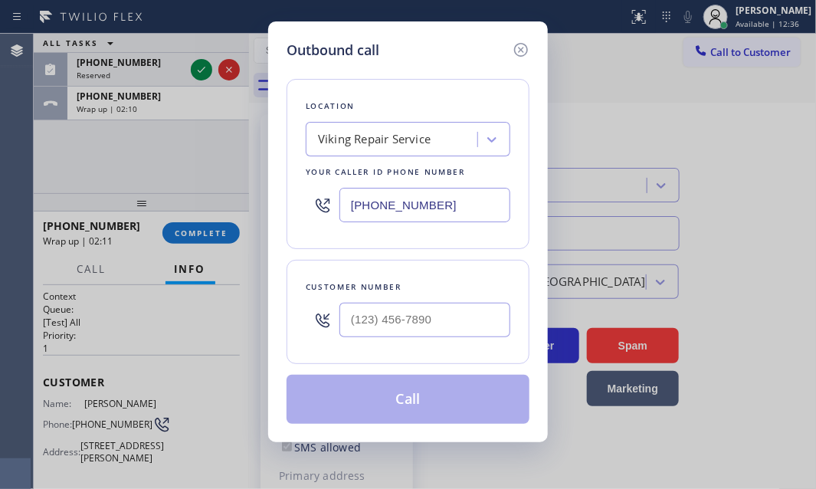
click at [141, 105] on div "Outbound call Location Viking Repair Service Your caller id phone number [PHONE…" at bounding box center [408, 244] width 816 height 489
click at [189, 100] on div "Outbound call Location Viking Repair Service Your caller id phone number [PHONE…" at bounding box center [408, 244] width 816 height 489
drag, startPoint x: 517, startPoint y: 46, endPoint x: 429, endPoint y: 136, distance: 125.2
click at [515, 48] on icon at bounding box center [521, 50] width 18 height 18
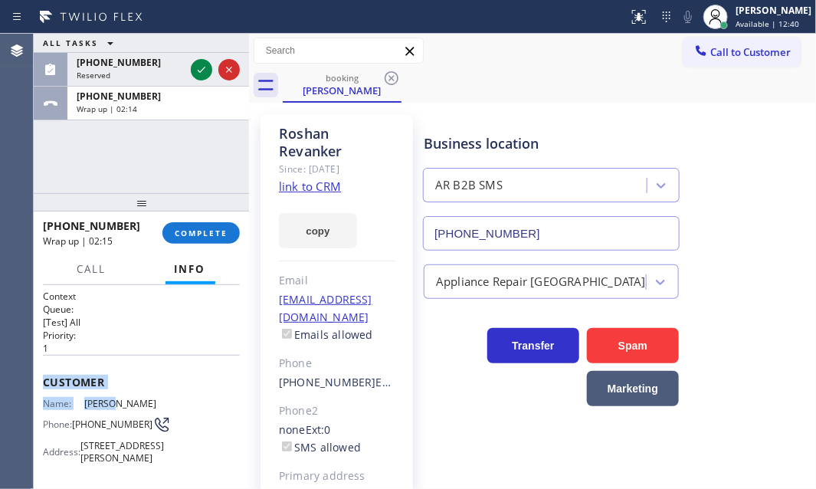
drag, startPoint x: 40, startPoint y: 373, endPoint x: 120, endPoint y: 376, distance: 79.8
click at [133, 386] on div "Context Queue: [Test] All Priority: 1 Customer Name: Roshan Revanker Phone: [PH…" at bounding box center [141, 387] width 215 height 205
click at [151, 376] on span "Customer" at bounding box center [141, 382] width 197 height 15
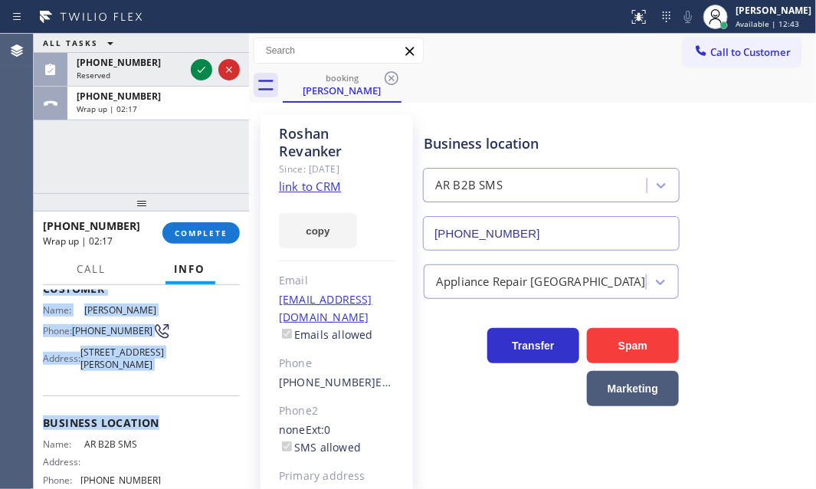
scroll to position [139, 0]
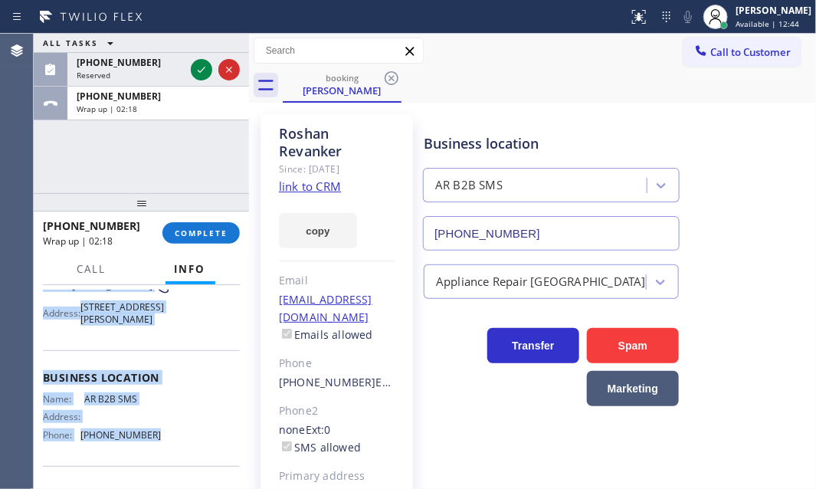
drag, startPoint x: 43, startPoint y: 379, endPoint x: 181, endPoint y: 458, distance: 158.6
click at [181, 458] on div "Context Queue: [Test] All Priority: 1 Customer Name: Roshan Revanker Phone: [PH…" at bounding box center [141, 367] width 197 height 432
copy div "Customer Name: [PERSON_NAME] Phone: [PHONE_NUMBER] Address: [STREET_ADDRESS][PE…"
drag, startPoint x: 737, startPoint y: 51, endPoint x: 553, endPoint y: 119, distance: 196.9
click at [734, 54] on span "Call to Customer" at bounding box center [751, 52] width 80 height 14
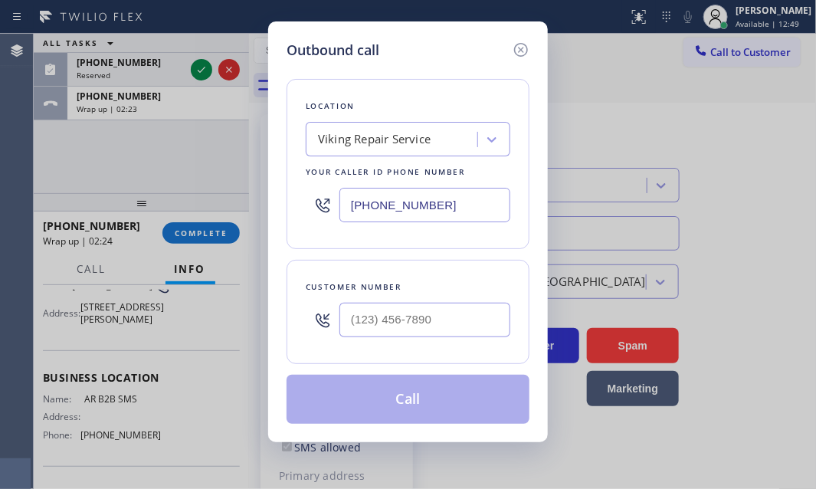
click at [451, 205] on input "[PHONE_NUMBER]" at bounding box center [425, 205] width 171 height 34
paste input "833) 692-227"
type input "[PHONE_NUMBER]"
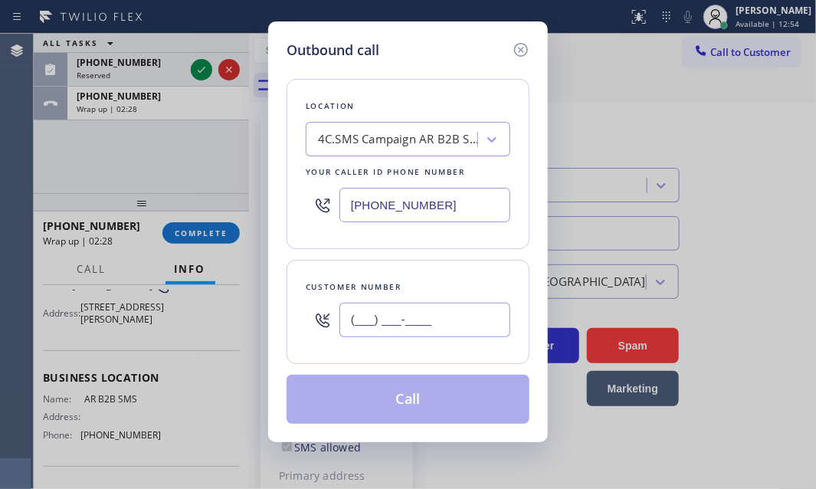
click at [442, 315] on input "(___) ___-____" at bounding box center [425, 320] width 171 height 34
paste input "405) 564-4991"
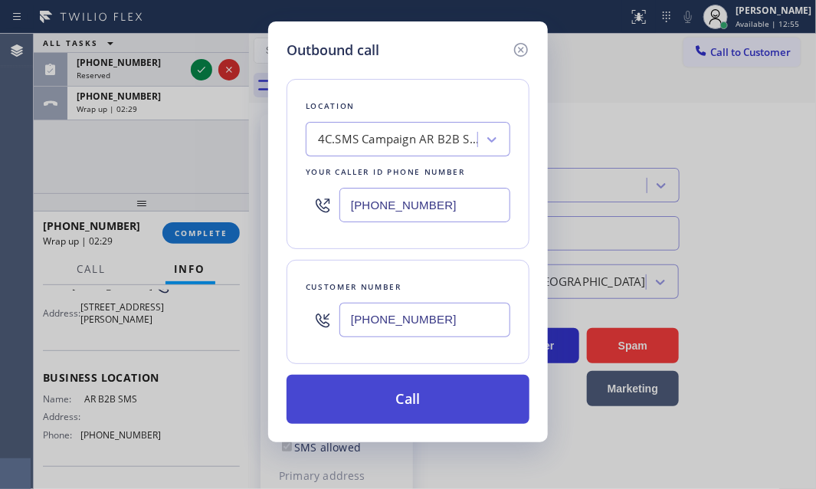
type input "[PHONE_NUMBER]"
click at [418, 391] on button "Call" at bounding box center [408, 399] width 243 height 49
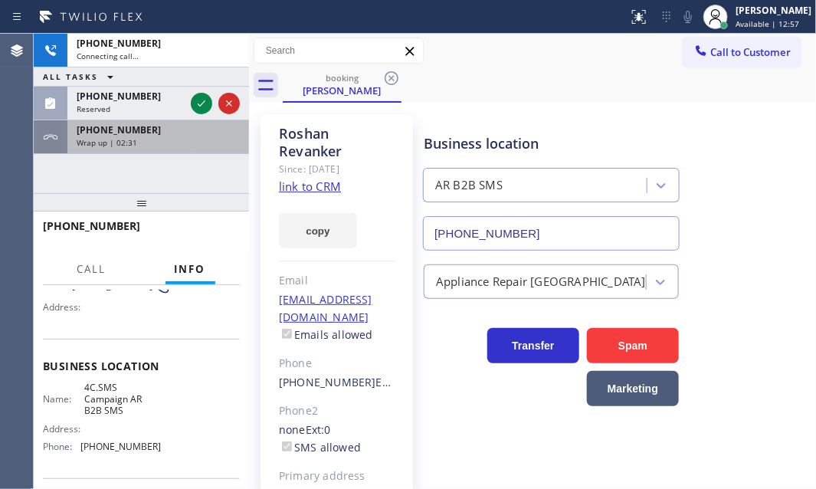
drag, startPoint x: 172, startPoint y: 141, endPoint x: 190, endPoint y: 183, distance: 45.7
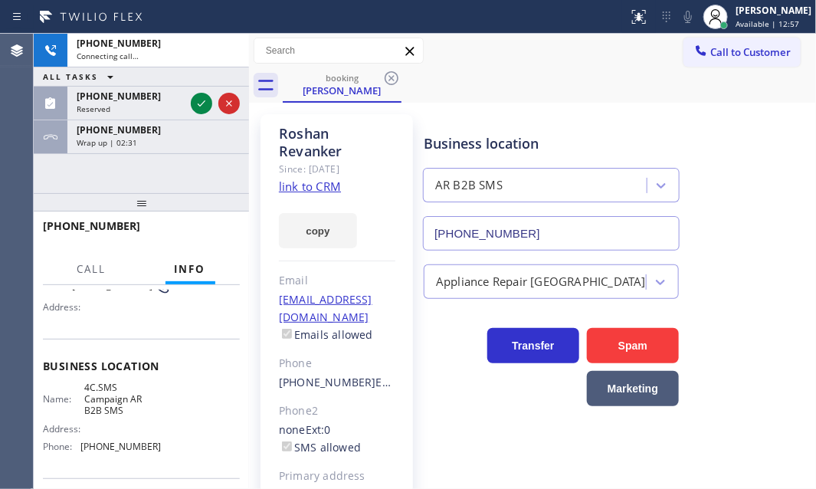
click at [172, 141] on div "Wrap up | 02:31" at bounding box center [158, 142] width 163 height 11
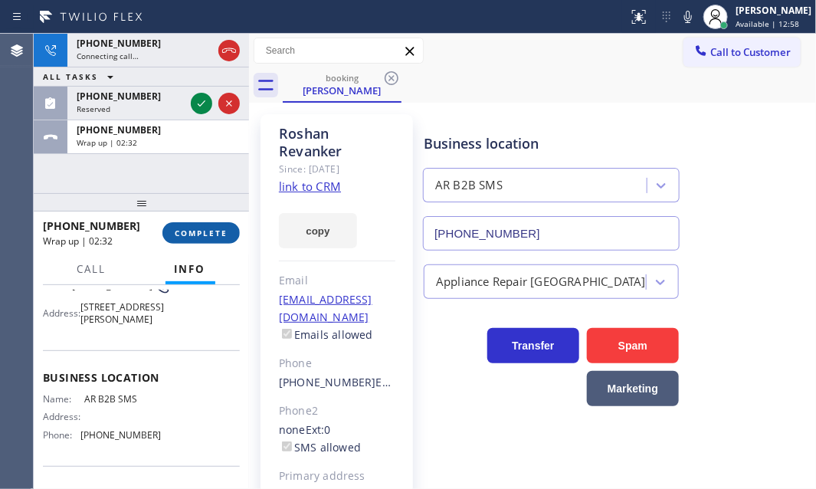
click at [201, 236] on span "COMPLETE" at bounding box center [201, 233] width 53 height 11
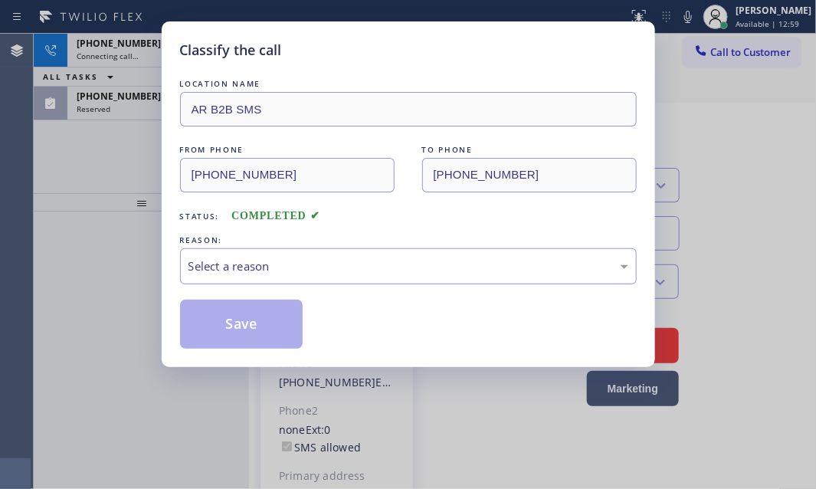
drag, startPoint x: 346, startPoint y: 265, endPoint x: 340, endPoint y: 276, distance: 12.4
click at [345, 268] on div "Select a reason" at bounding box center [409, 267] width 440 height 18
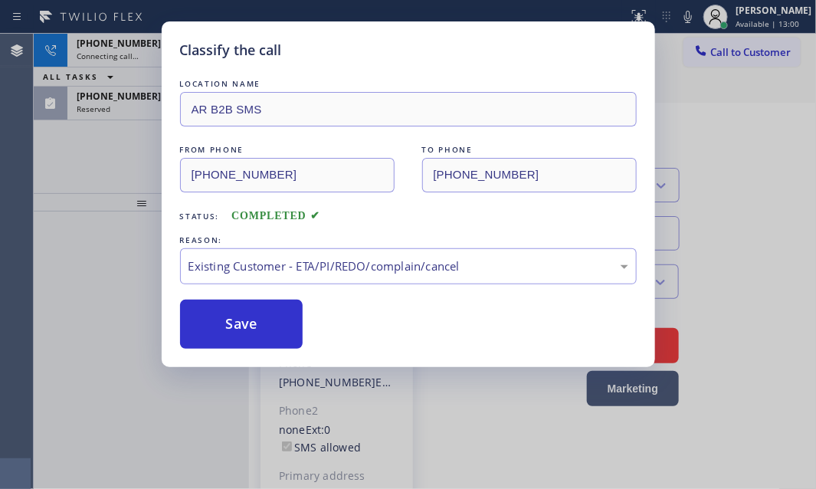
drag, startPoint x: 253, startPoint y: 352, endPoint x: 235, endPoint y: 346, distance: 18.7
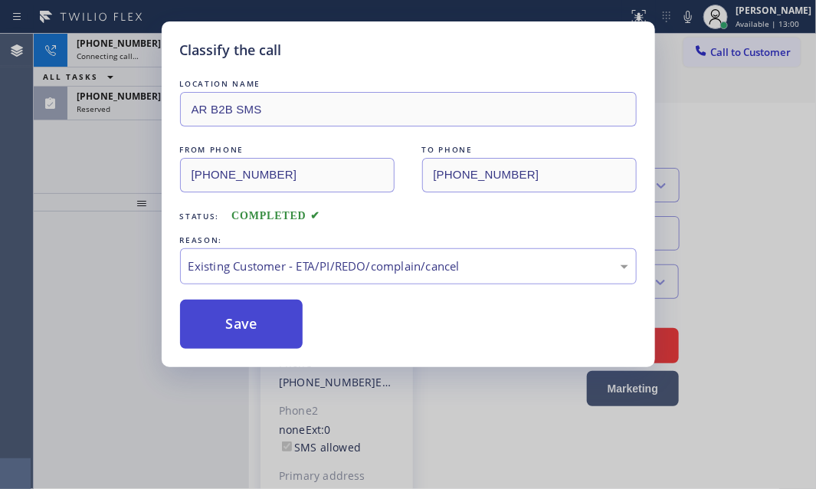
click at [233, 336] on button "Save" at bounding box center [241, 324] width 123 height 49
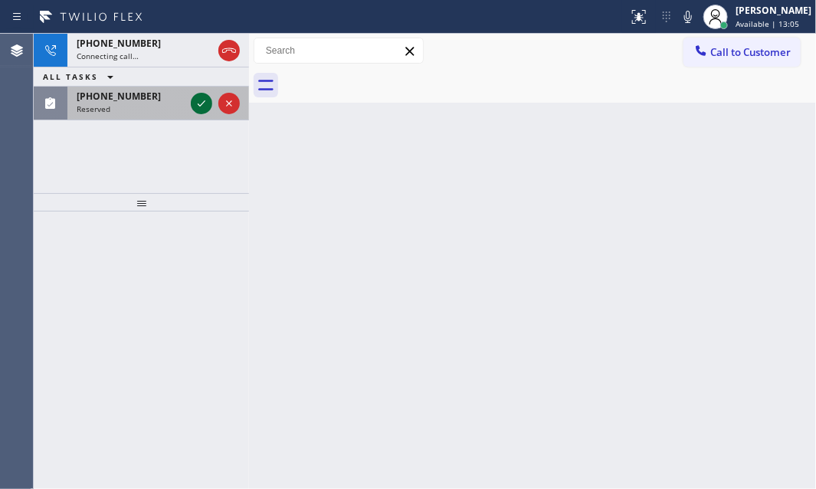
click at [195, 104] on icon at bounding box center [201, 103] width 18 height 18
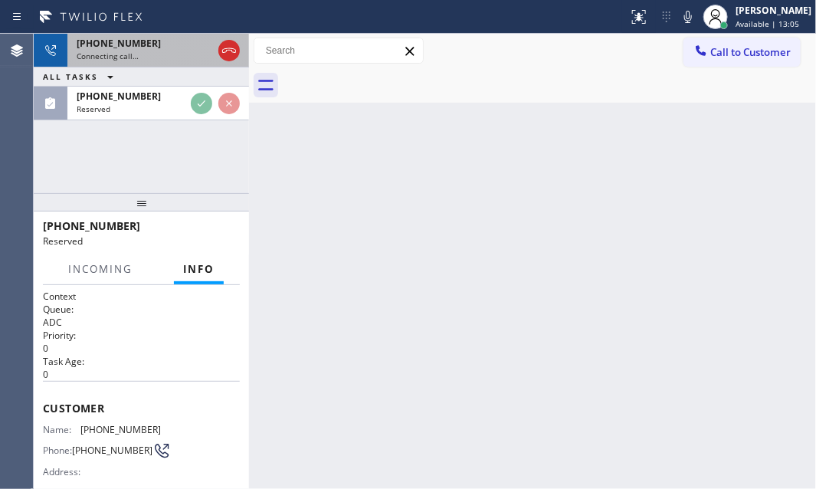
click at [172, 52] on div "Connecting call…" at bounding box center [145, 56] width 136 height 11
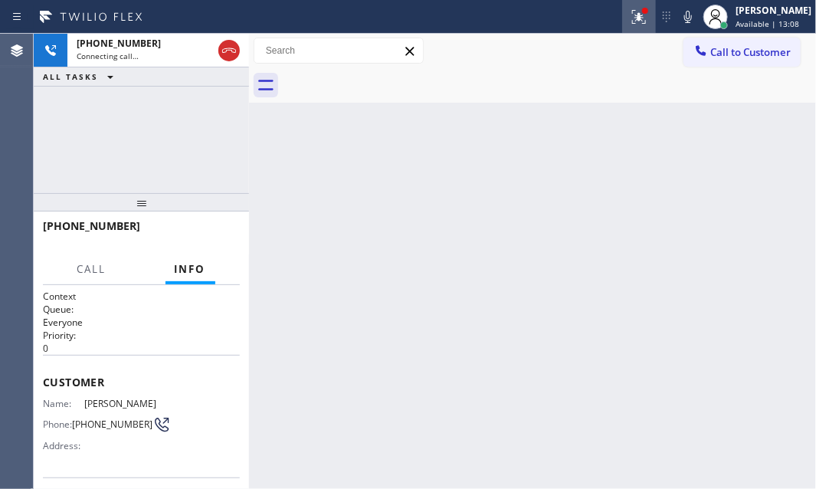
click at [628, 25] on button at bounding box center [639, 17] width 34 height 34
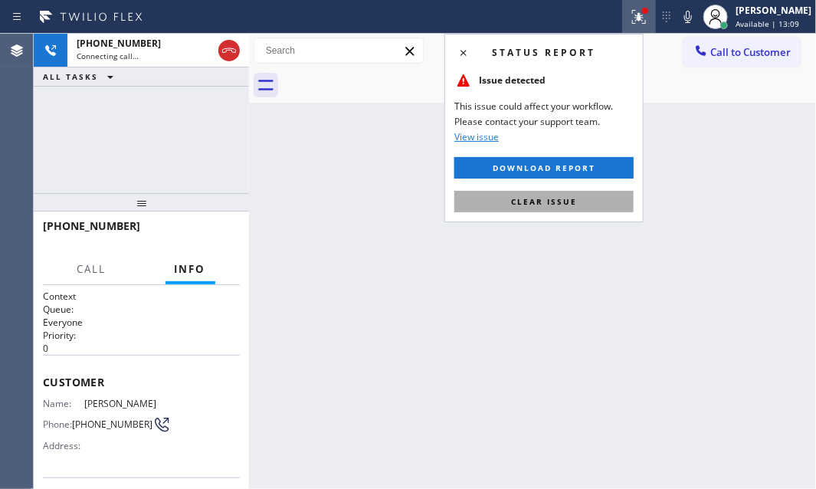
click at [589, 199] on button "Clear issue" at bounding box center [544, 201] width 179 height 21
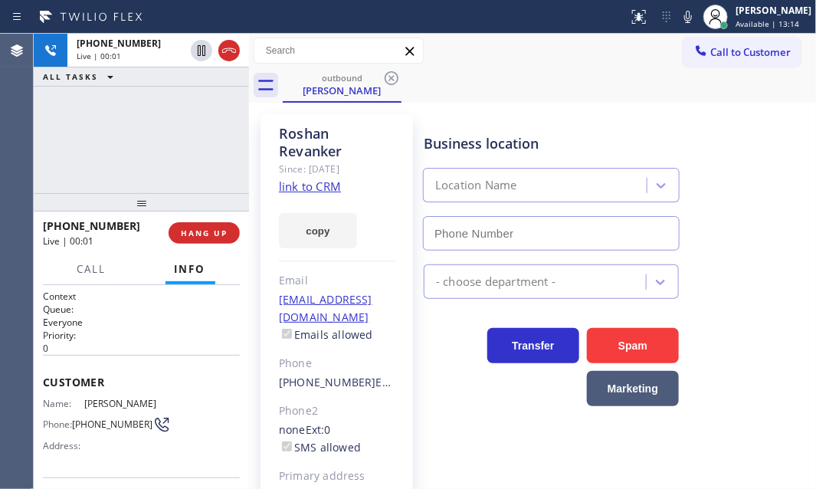
type input "[PHONE_NUMBER]"
click at [183, 159] on div "[PHONE_NUMBER] Live | 00:52 ALL TASKS ALL TASKS ACTIVE TASKS TASKS IN WRAP UP" at bounding box center [141, 113] width 215 height 159
click at [184, 159] on div "[PHONE_NUMBER] Live | 00:53 ALL TASKS ALL TASKS ACTIVE TASKS TASKS IN WRAP UP" at bounding box center [141, 113] width 215 height 159
click at [614, 100] on div "outbound [PERSON_NAME]" at bounding box center [550, 85] width 534 height 34
click at [176, 138] on div "[PHONE_NUMBER] Live | 00:59 ALL TASKS ALL TASKS ACTIVE TASKS TASKS IN WRAP UP" at bounding box center [141, 113] width 215 height 159
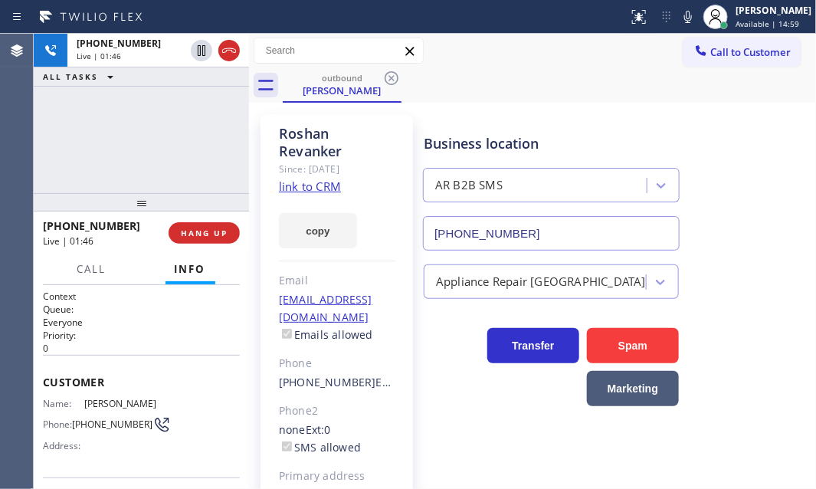
click at [156, 107] on div "[PHONE_NUMBER] Live | 01:46 ALL TASKS ALL TASKS ACTIVE TASKS TASKS IN WRAP UP" at bounding box center [141, 113] width 215 height 159
click at [180, 130] on div "[PHONE_NUMBER] Live | 02:18 ALL TASKS ALL TASKS ACTIVE TASKS TASKS IN WRAP UP" at bounding box center [141, 113] width 215 height 159
click at [215, 238] on button "HANG UP" at bounding box center [204, 232] width 71 height 21
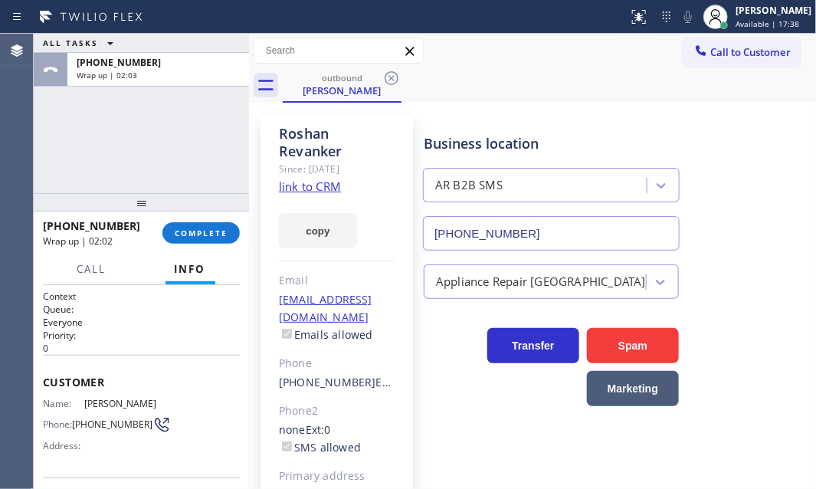
click at [547, 94] on div "outbound [PERSON_NAME]" at bounding box center [550, 85] width 534 height 34
click at [743, 53] on span "Call to Customer" at bounding box center [751, 52] width 80 height 14
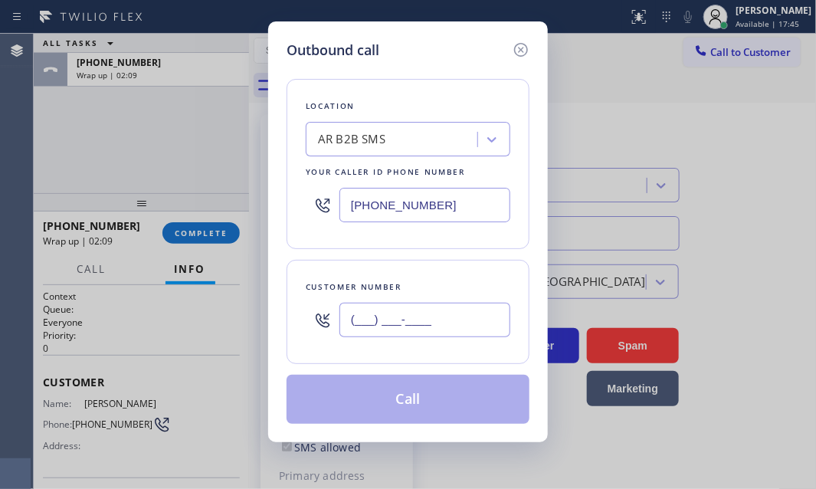
click at [405, 329] on input "(___) ___-____" at bounding box center [425, 320] width 171 height 34
paste input "405) 564-4991"
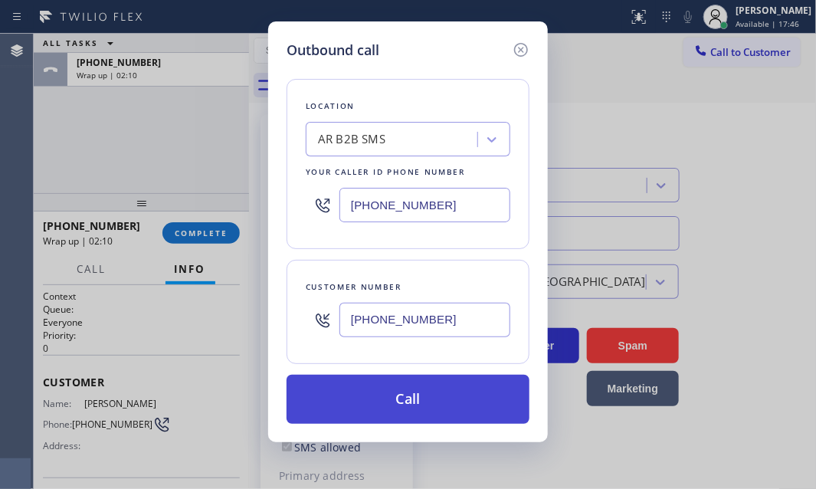
type input "[PHONE_NUMBER]"
click at [432, 400] on button "Call" at bounding box center [408, 399] width 243 height 49
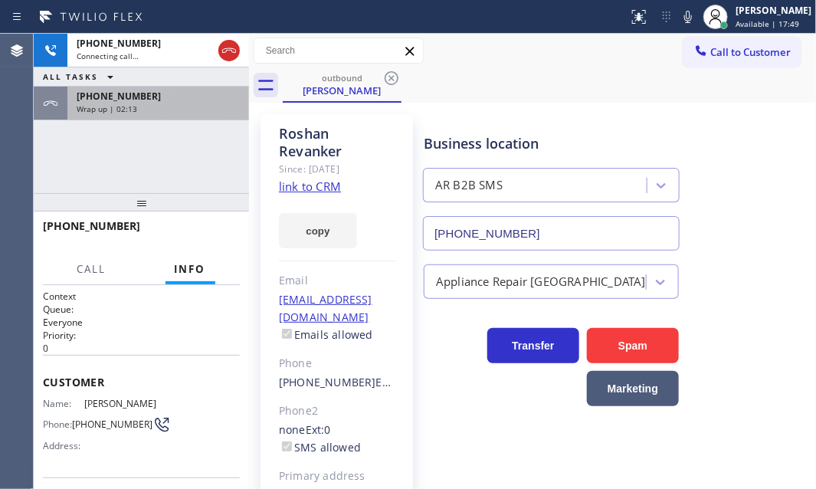
click at [166, 98] on div "[PHONE_NUMBER]" at bounding box center [158, 96] width 163 height 13
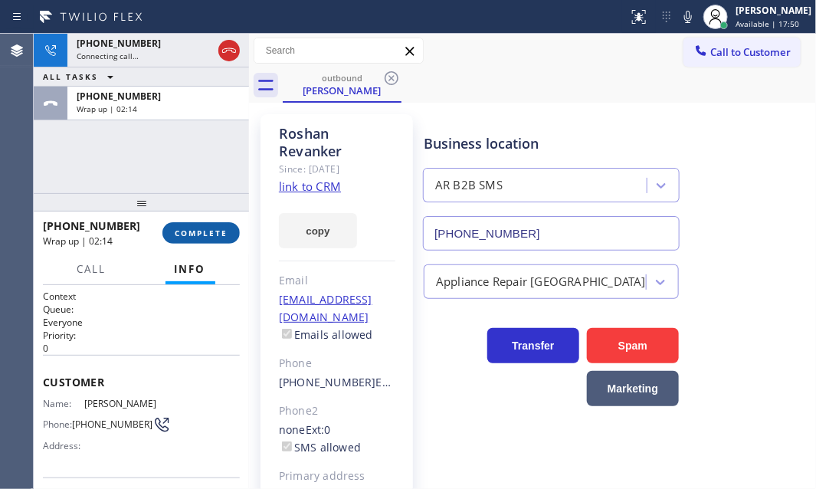
click at [213, 232] on span "COMPLETE" at bounding box center [201, 233] width 53 height 11
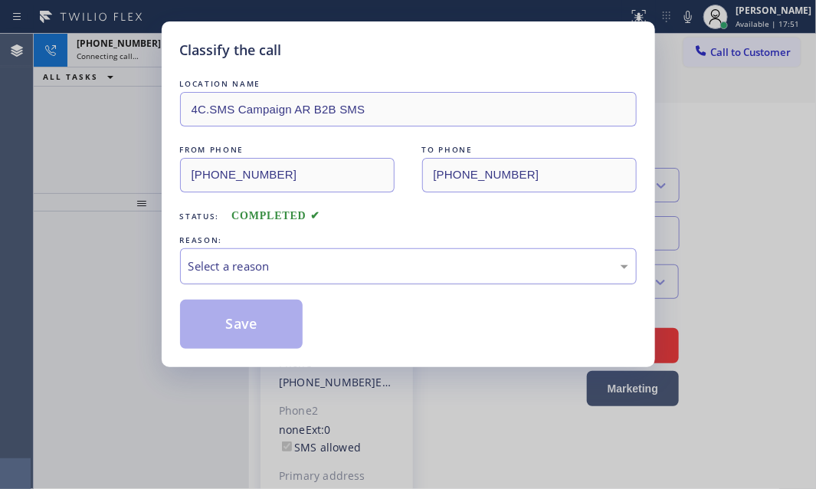
drag, startPoint x: 384, startPoint y: 263, endPoint x: 376, endPoint y: 273, distance: 12.6
click at [383, 263] on div "Select a reason" at bounding box center [409, 267] width 440 height 18
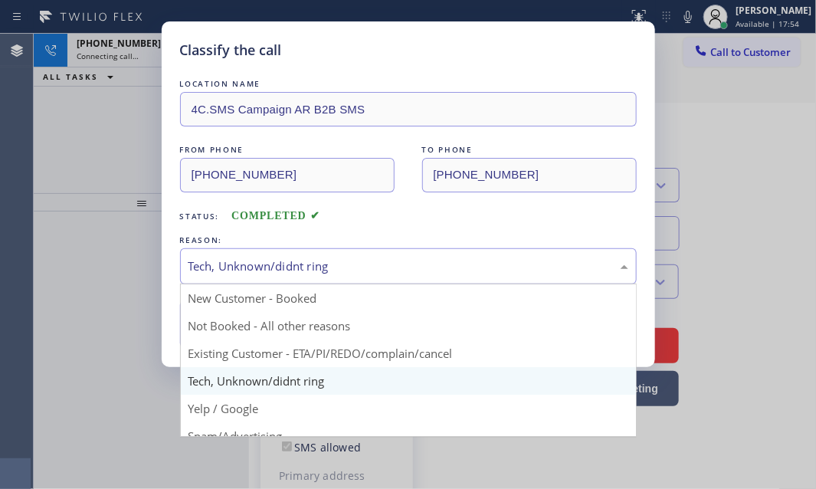
click at [337, 268] on div "Tech, Unknown/didnt ring" at bounding box center [409, 267] width 440 height 18
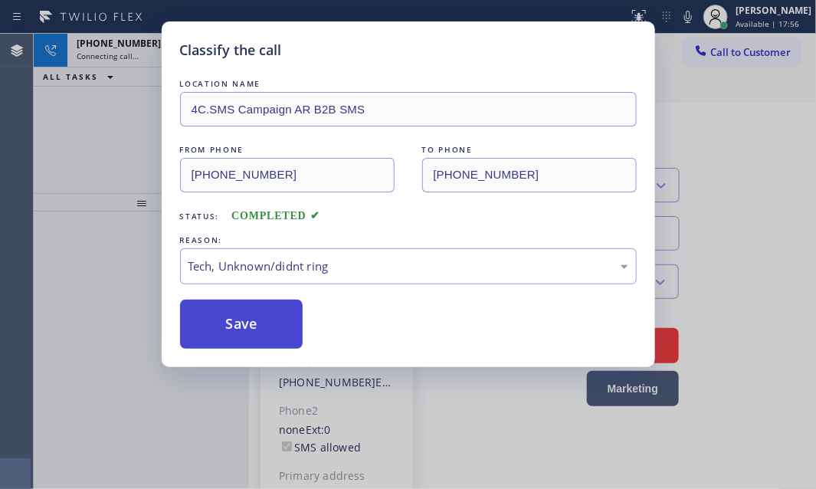
click at [261, 318] on button "Save" at bounding box center [241, 324] width 123 height 49
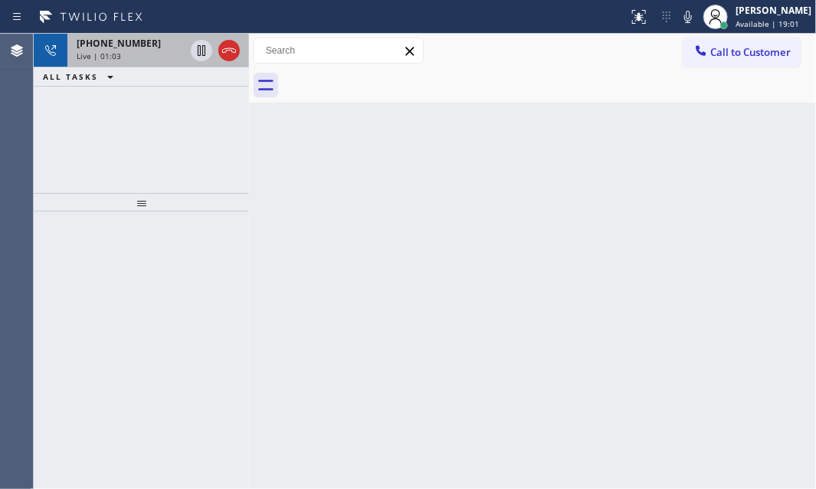
click at [153, 59] on div "Live | 01:03" at bounding box center [131, 56] width 108 height 11
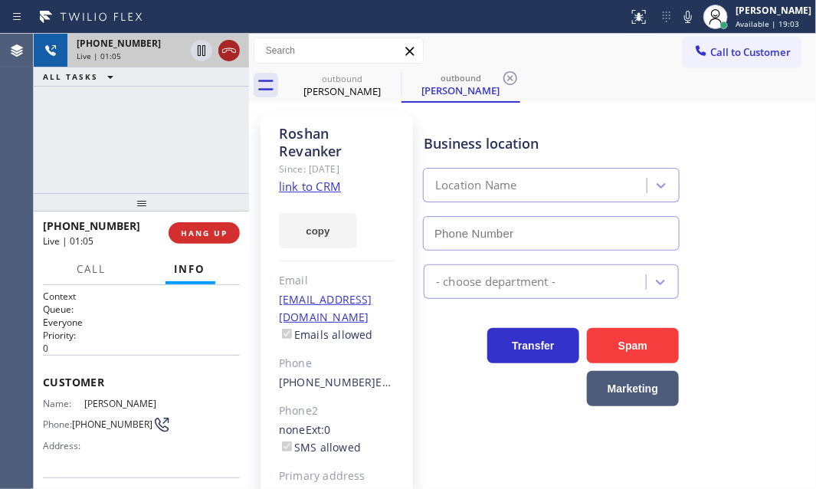
type input "[PHONE_NUMBER]"
drag, startPoint x: 225, startPoint y: 50, endPoint x: 158, endPoint y: 50, distance: 67.5
click at [158, 50] on div "[PHONE_NUMBER] Live | 01:27" at bounding box center [141, 51] width 215 height 34
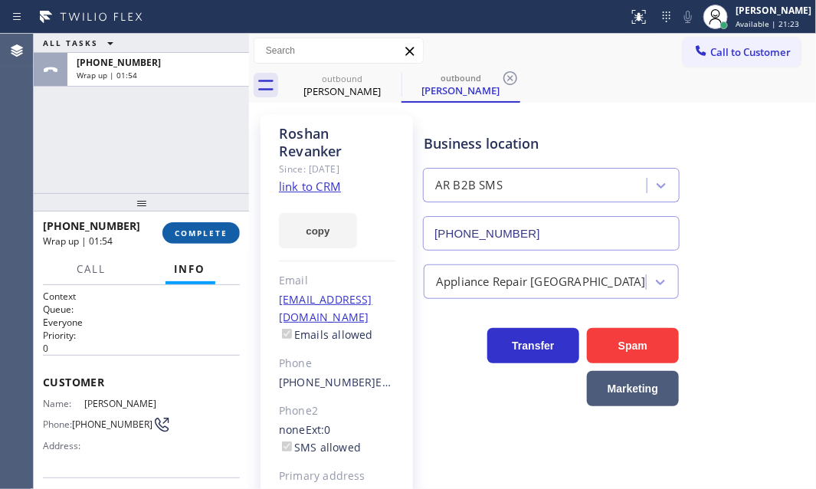
click at [188, 237] on span "COMPLETE" at bounding box center [201, 233] width 53 height 11
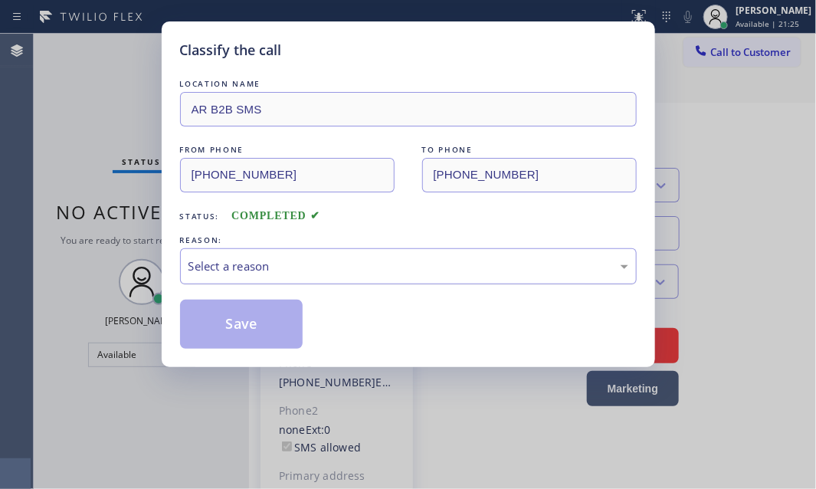
click at [307, 267] on div "Select a reason" at bounding box center [409, 267] width 440 height 18
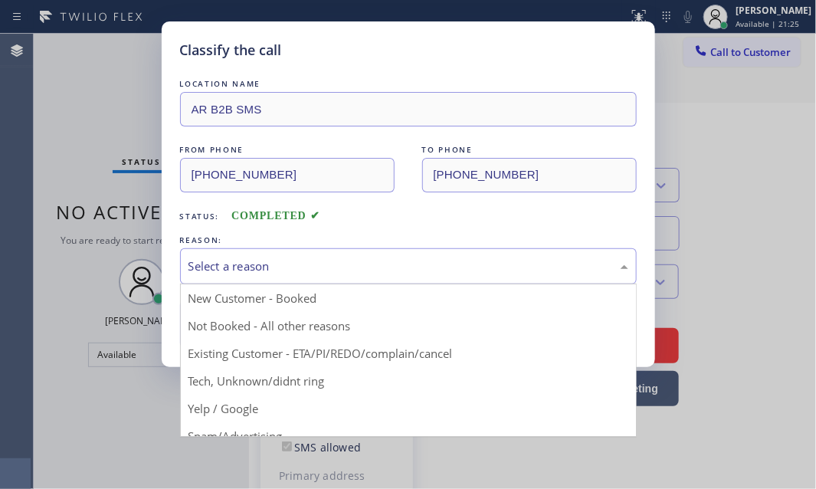
drag, startPoint x: 230, startPoint y: 325, endPoint x: 199, endPoint y: 325, distance: 30.7
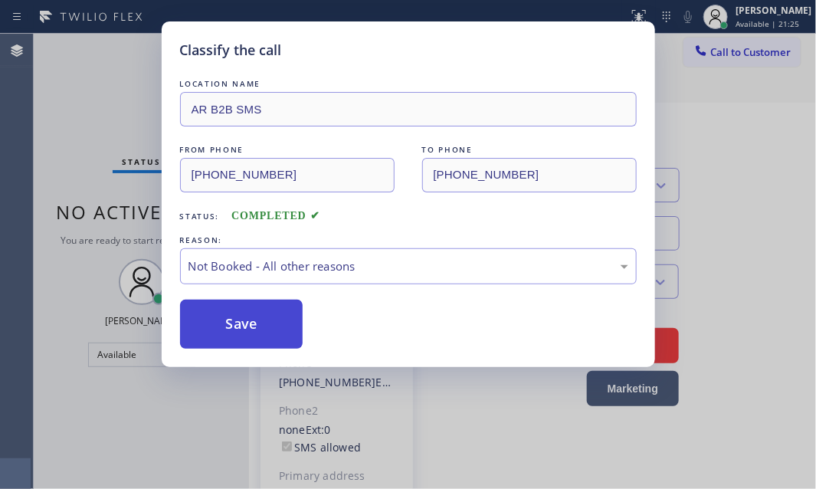
drag, startPoint x: 199, startPoint y: 325, endPoint x: 262, endPoint y: 325, distance: 62.9
click at [199, 326] on button "Save" at bounding box center [241, 324] width 123 height 49
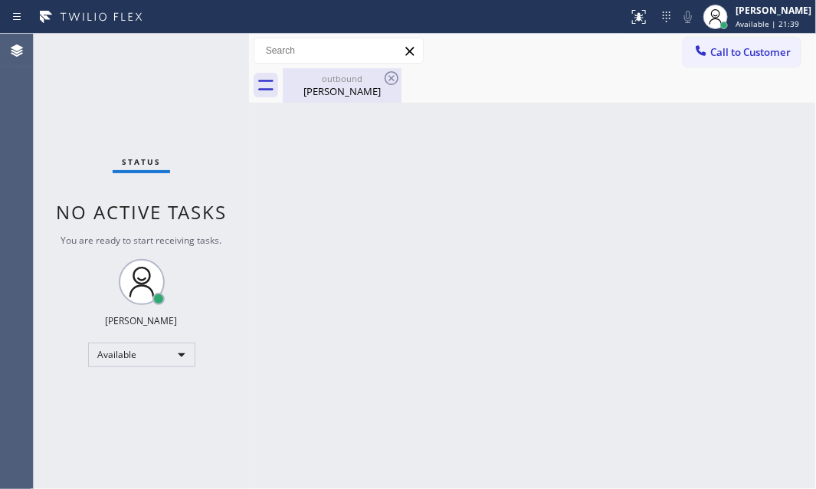
click at [358, 79] on div "outbound" at bounding box center [342, 78] width 116 height 11
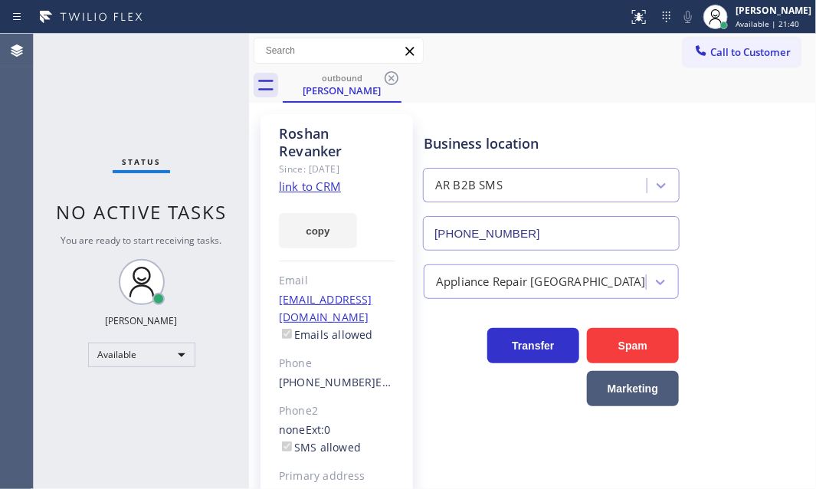
drag, startPoint x: 392, startPoint y: 75, endPoint x: 508, endPoint y: 130, distance: 127.9
click at [393, 75] on icon at bounding box center [392, 78] width 18 height 18
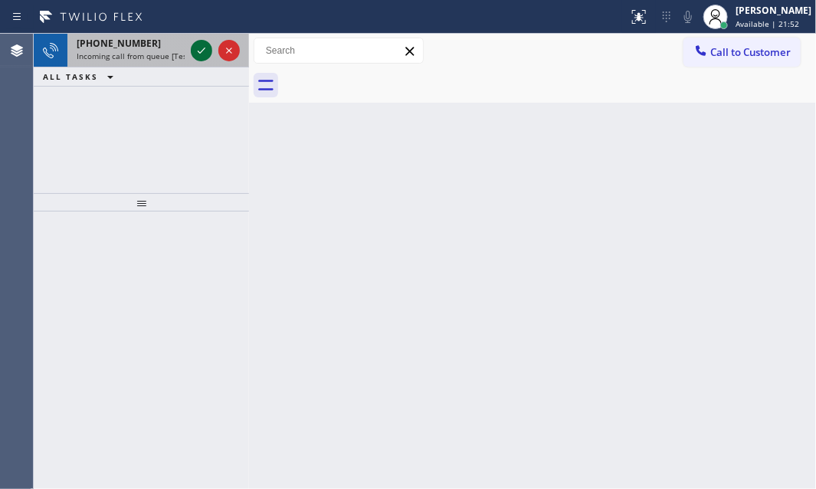
click at [202, 51] on icon at bounding box center [201, 50] width 18 height 18
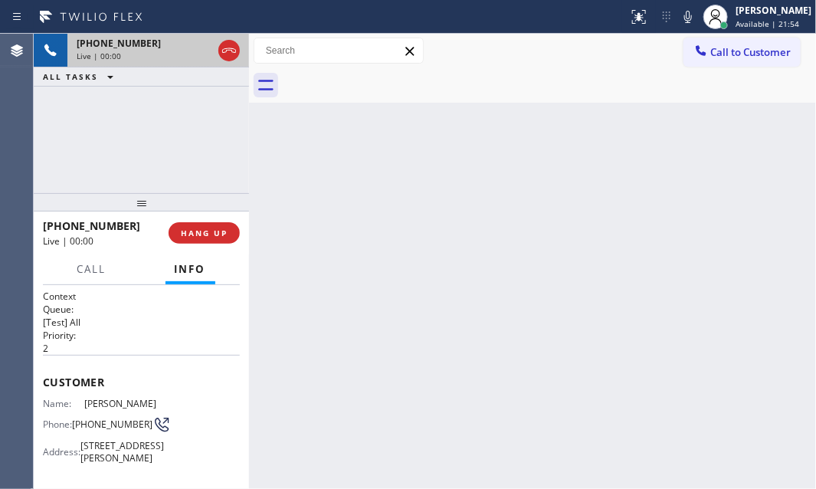
scroll to position [139, 0]
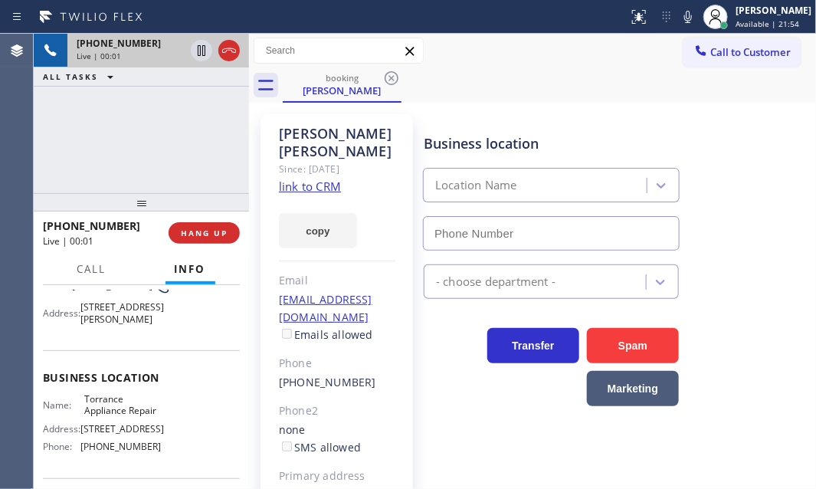
type input "[PHONE_NUMBER]"
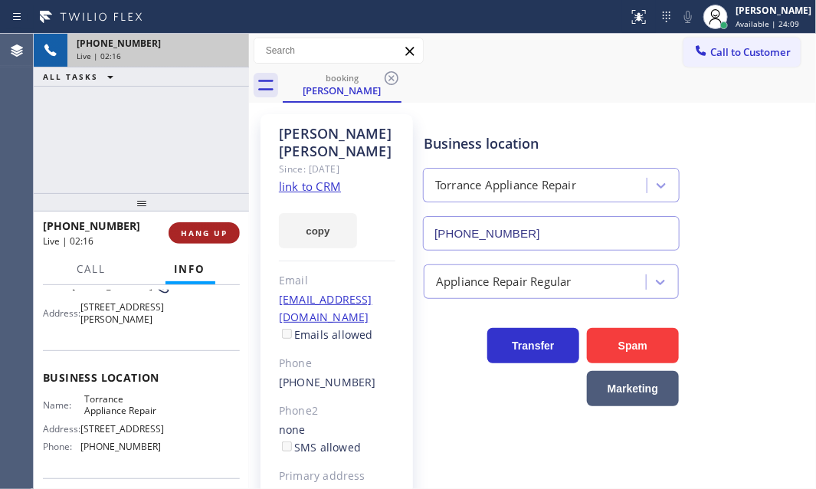
click at [215, 238] on button "HANG UP" at bounding box center [204, 232] width 71 height 21
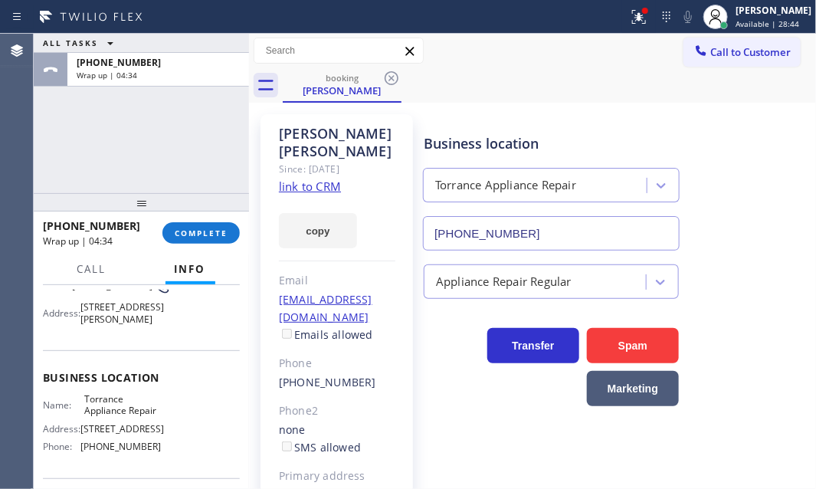
drag, startPoint x: 212, startPoint y: 232, endPoint x: 201, endPoint y: 153, distance: 80.5
click at [201, 153] on div "ALL TASKS ALL TASKS ACTIVE TASKS TASKS IN WRAP UP [PHONE_NUMBER] Wrap up | 04:3…" at bounding box center [141, 261] width 215 height 455
click at [214, 238] on button "COMPLETE" at bounding box center [201, 232] width 77 height 21
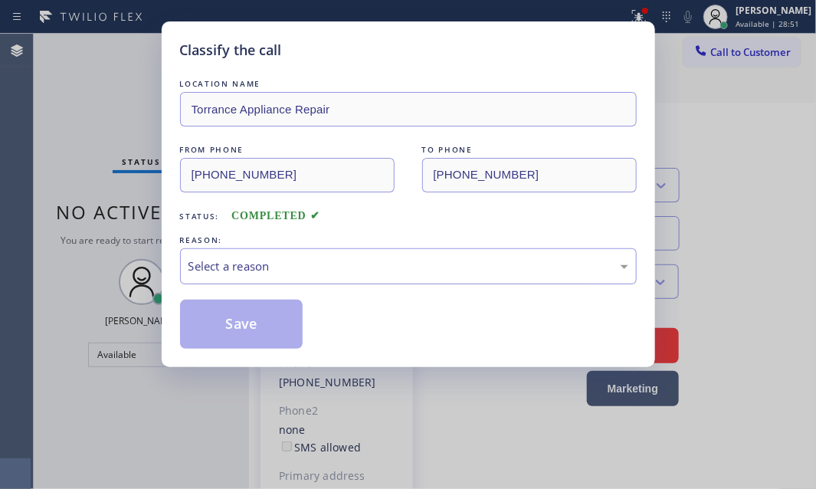
click at [390, 277] on div "Select a reason" at bounding box center [408, 266] width 457 height 36
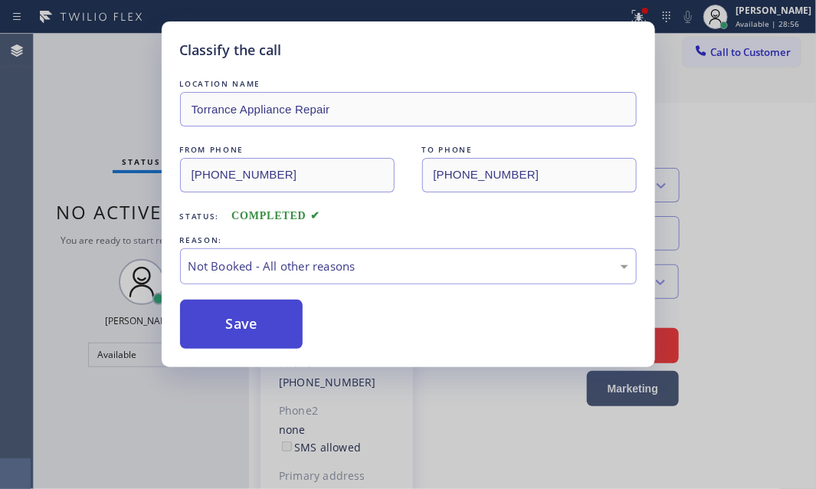
drag, startPoint x: 268, startPoint y: 322, endPoint x: 227, endPoint y: 314, distance: 42.1
click at [227, 310] on button "Save" at bounding box center [241, 324] width 123 height 49
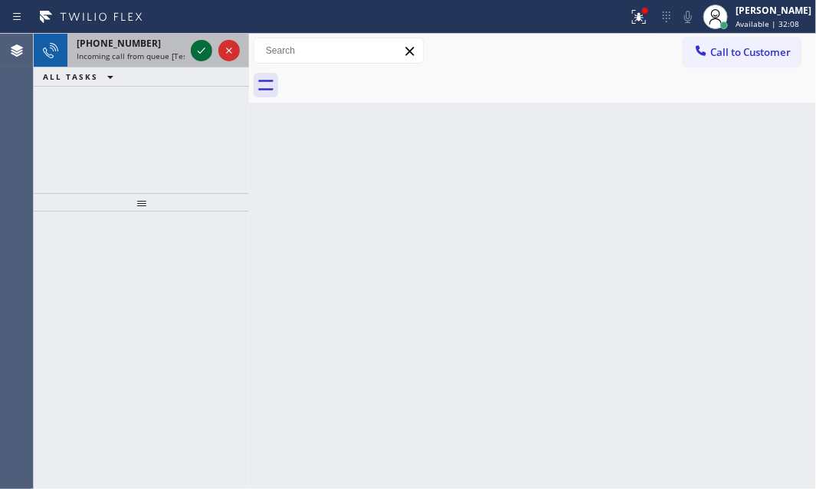
click at [202, 51] on icon at bounding box center [201, 50] width 18 height 18
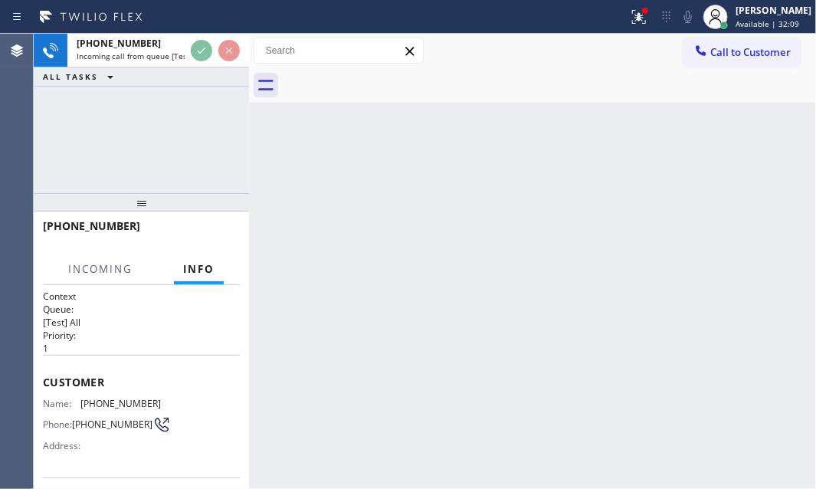
scroll to position [209, 0]
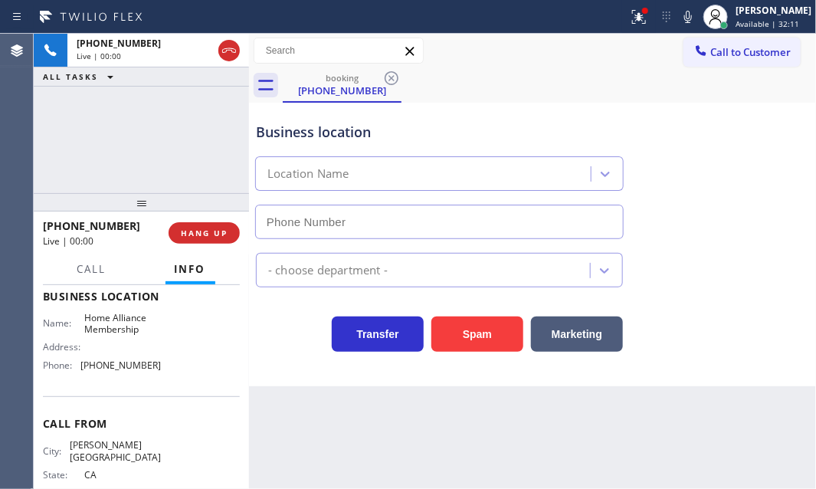
type input "[PHONE_NUMBER]"
drag, startPoint x: 632, startPoint y: 21, endPoint x: 644, endPoint y: 57, distance: 37.1
click at [636, 21] on icon at bounding box center [639, 17] width 18 height 18
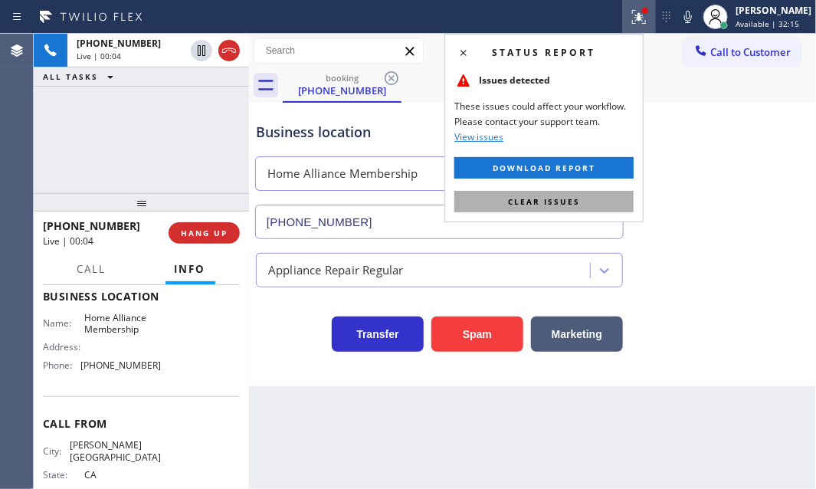
click at [586, 198] on button "Clear issues" at bounding box center [544, 201] width 179 height 21
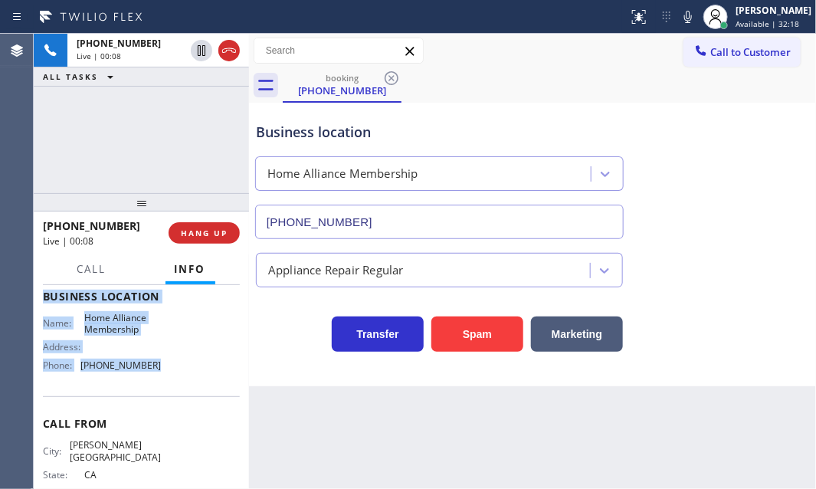
drag, startPoint x: 76, startPoint y: 312, endPoint x: 179, endPoint y: 397, distance: 134.0
click at [179, 397] on div "Context Queue: [Test] All Priority: 1 Customer Name: [PHONE_NUMBER] Phone: [PHO…" at bounding box center [141, 303] width 197 height 444
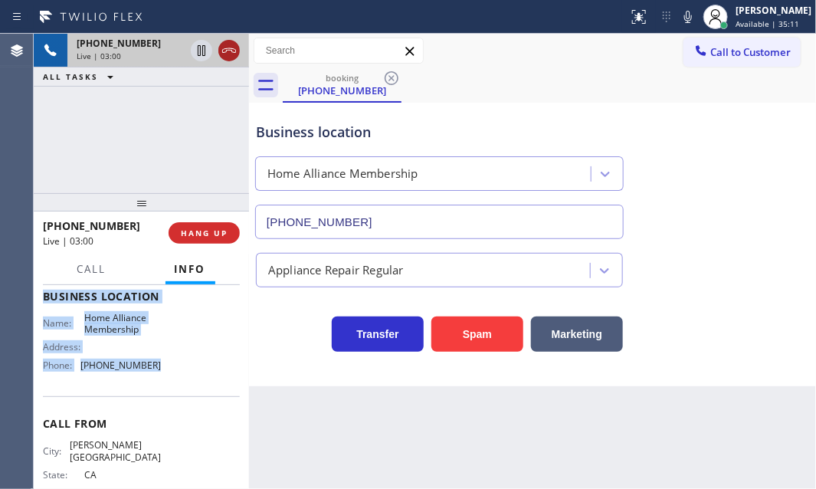
click at [232, 54] on icon at bounding box center [229, 50] width 18 height 18
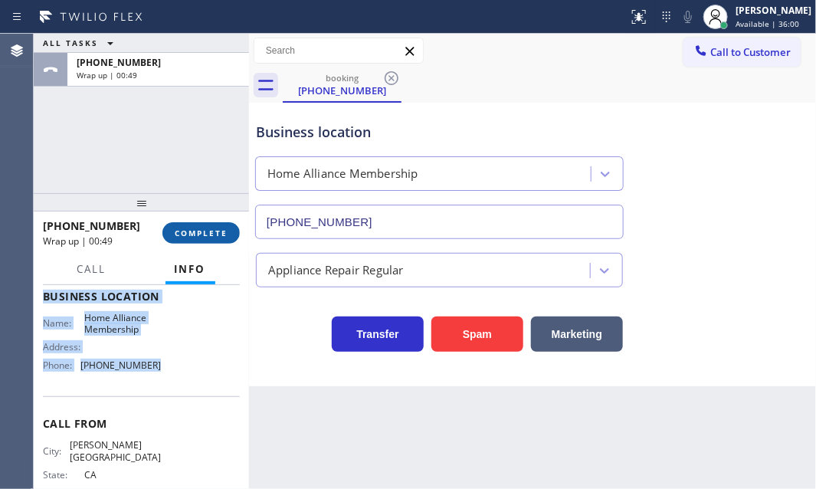
click at [215, 222] on button "COMPLETE" at bounding box center [201, 232] width 77 height 21
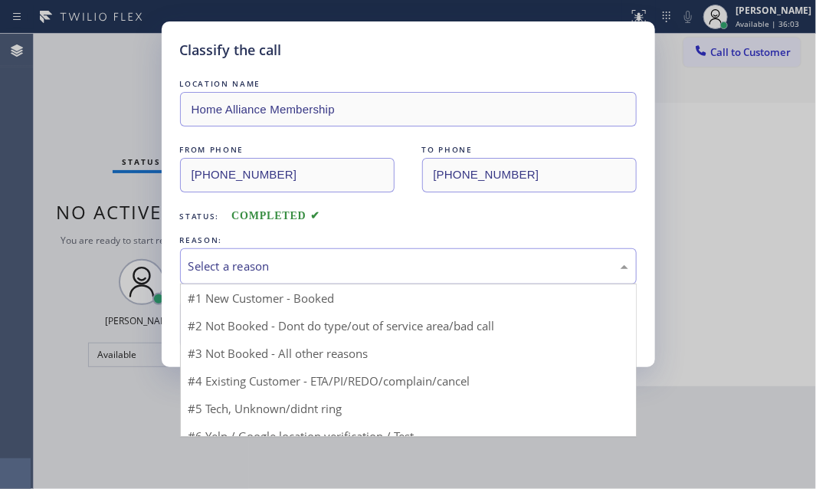
click at [390, 255] on div "Select a reason" at bounding box center [408, 266] width 457 height 36
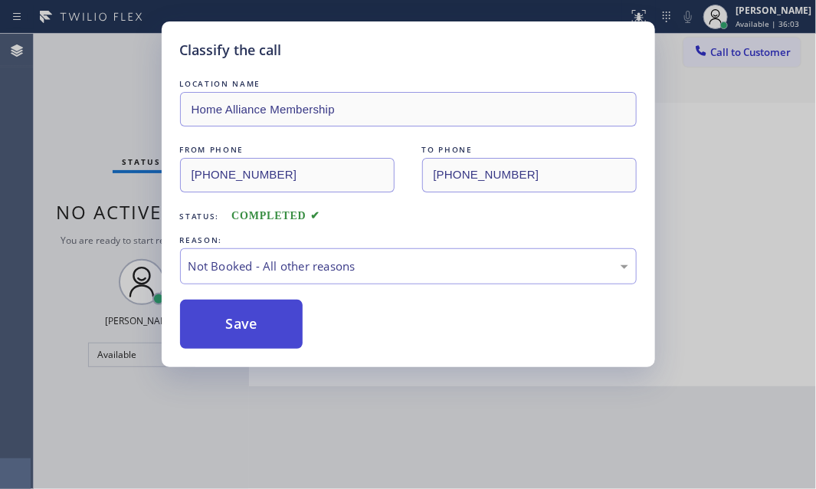
click at [228, 333] on button "Save" at bounding box center [241, 324] width 123 height 49
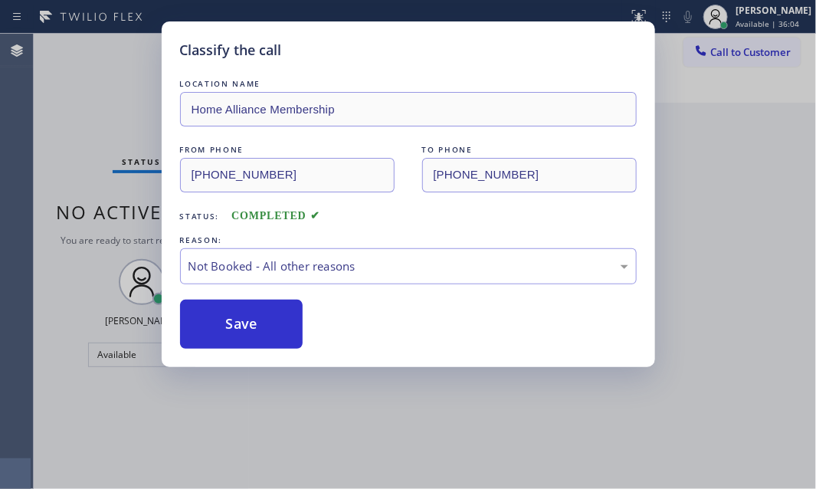
drag, startPoint x: 764, startPoint y: 191, endPoint x: 727, endPoint y: 130, distance: 71.5
click at [764, 189] on div "Classify the call LOCATION NAME Kenmore Repair FROM PHONE [PHONE_NUMBER] TO PHO…" at bounding box center [425, 261] width 783 height 455
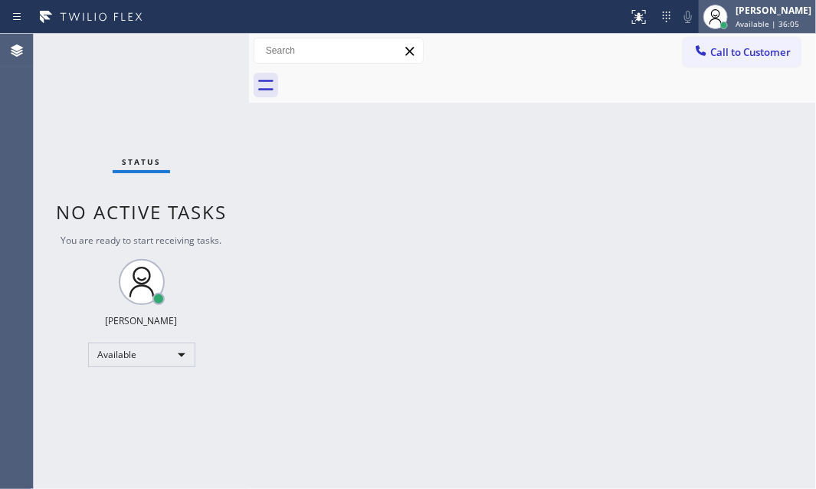
click at [737, 17] on div "[PERSON_NAME] Available | 36:05" at bounding box center [775, 16] width 84 height 27
click at [524, 199] on div "Back to Dashboard Change Sender ID Customers Technicians Select a contact Outbo…" at bounding box center [532, 261] width 567 height 455
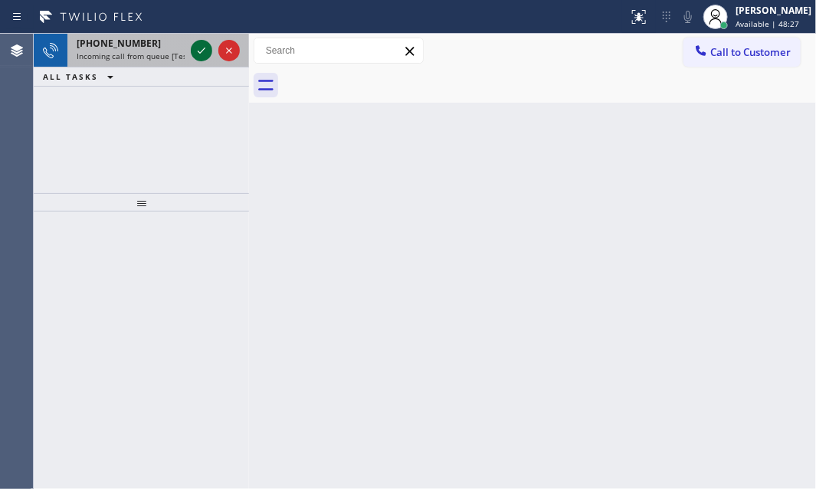
click at [199, 57] on icon at bounding box center [201, 50] width 18 height 18
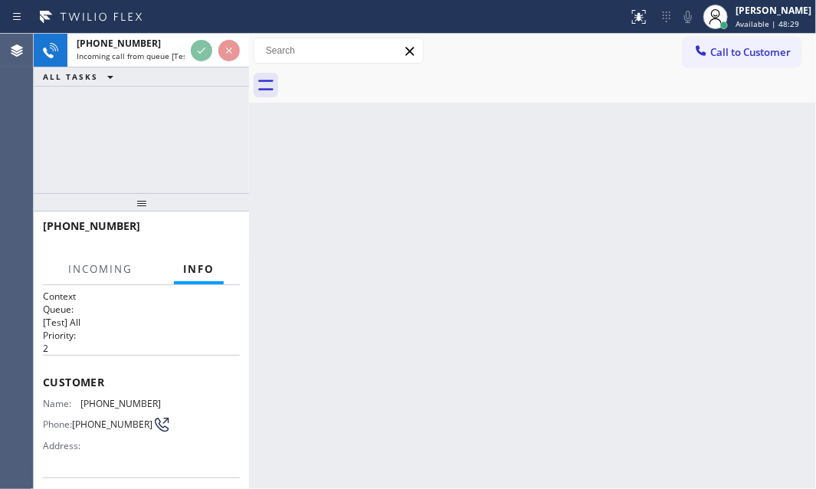
scroll to position [209, 0]
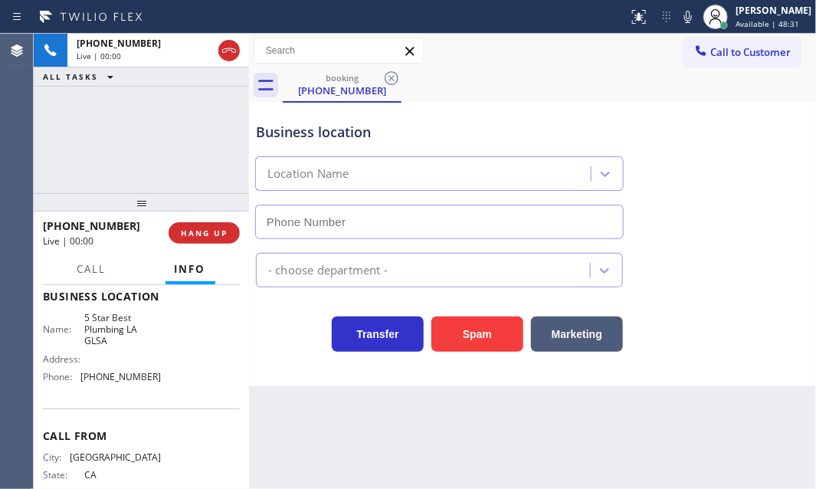
type input "[PHONE_NUMBER]"
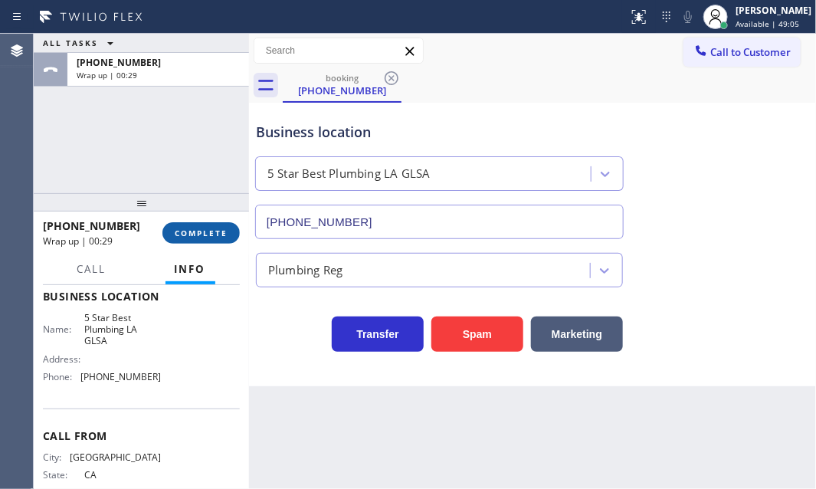
click at [188, 229] on span "COMPLETE" at bounding box center [201, 233] width 53 height 11
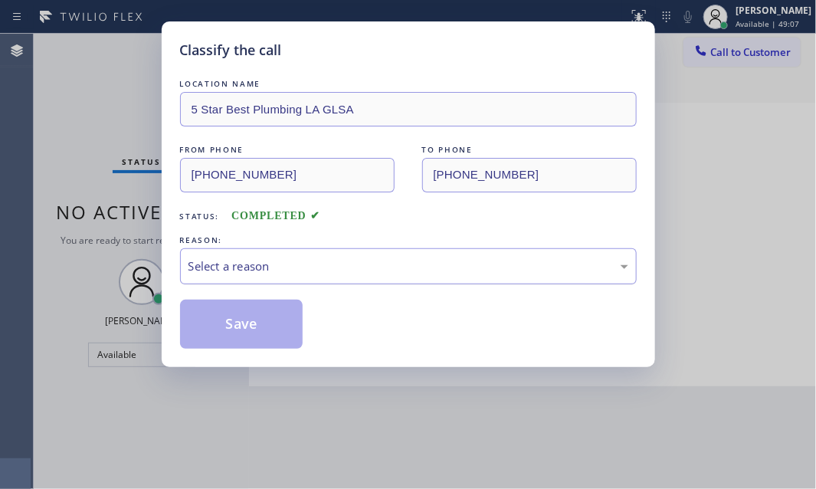
click at [261, 259] on div "Select a reason" at bounding box center [409, 267] width 440 height 18
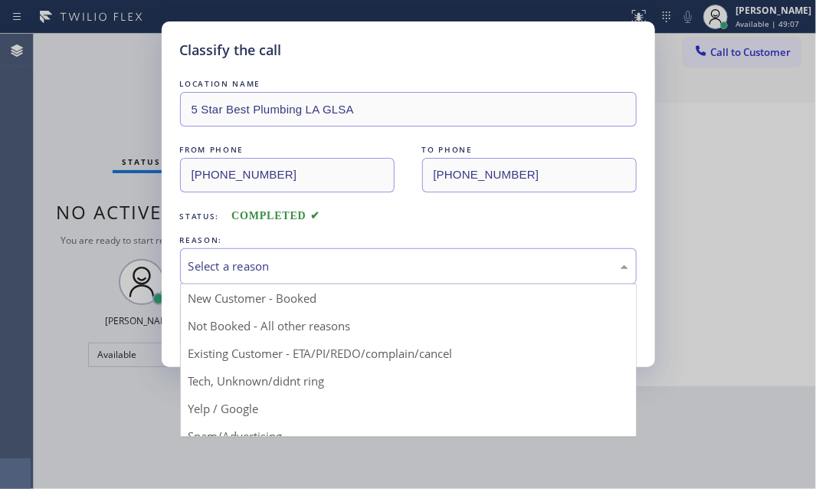
drag, startPoint x: 266, startPoint y: 382, endPoint x: 251, endPoint y: 356, distance: 29.6
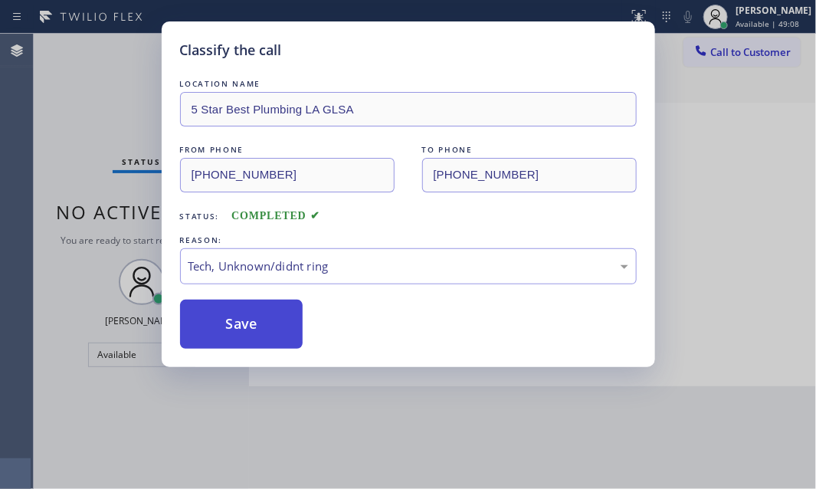
click at [240, 330] on button "Save" at bounding box center [241, 324] width 123 height 49
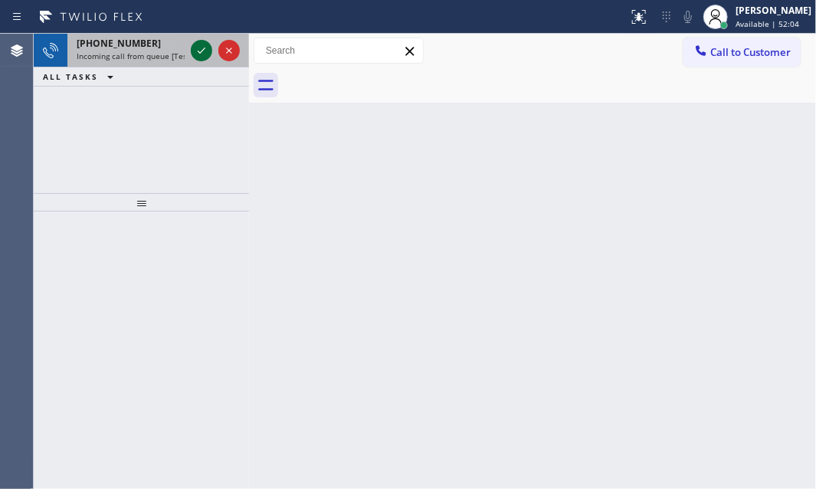
click at [206, 51] on icon at bounding box center [201, 50] width 18 height 18
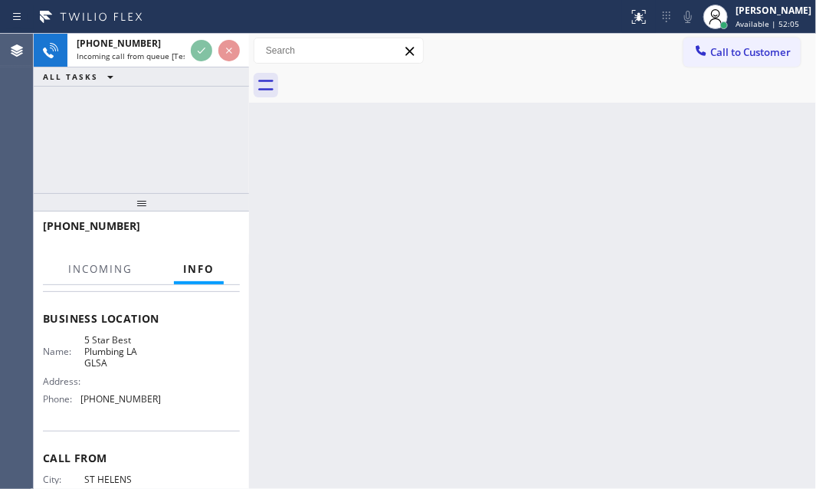
scroll to position [209, 0]
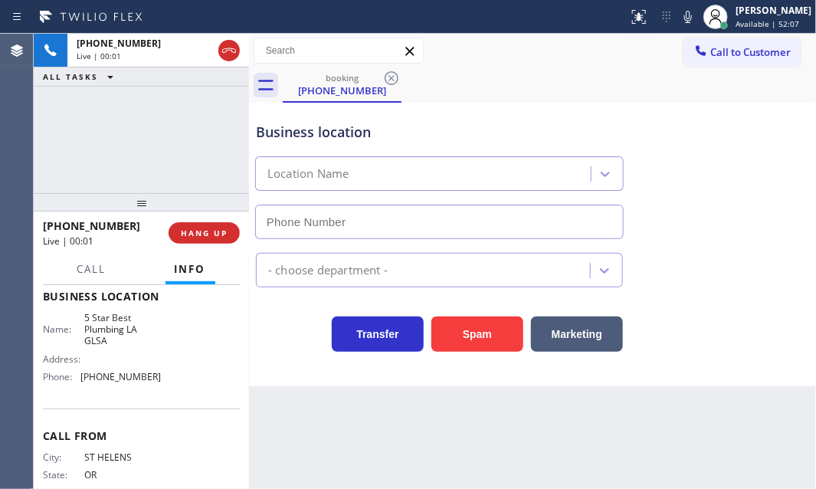
type input "[PHONE_NUMBER]"
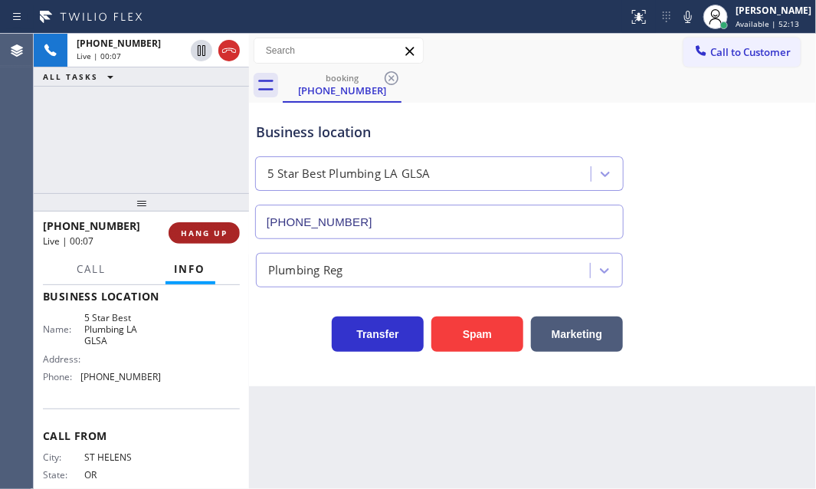
click at [205, 235] on span "HANG UP" at bounding box center [204, 233] width 47 height 11
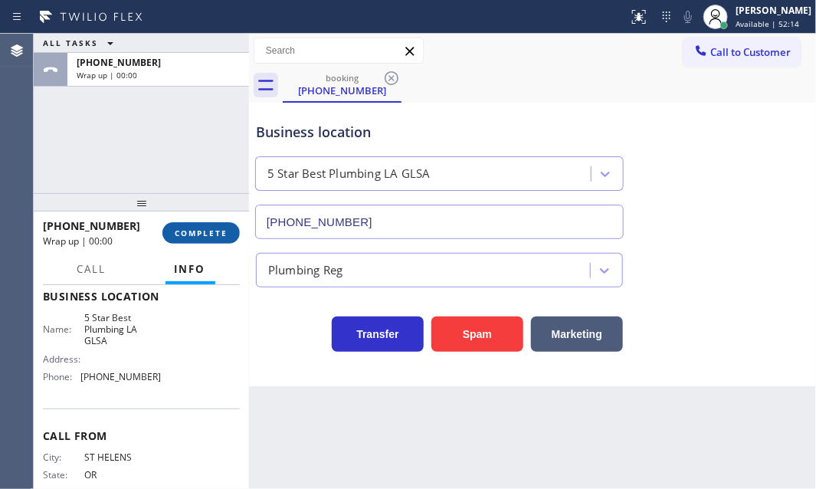
click at [208, 238] on button "COMPLETE" at bounding box center [201, 232] width 77 height 21
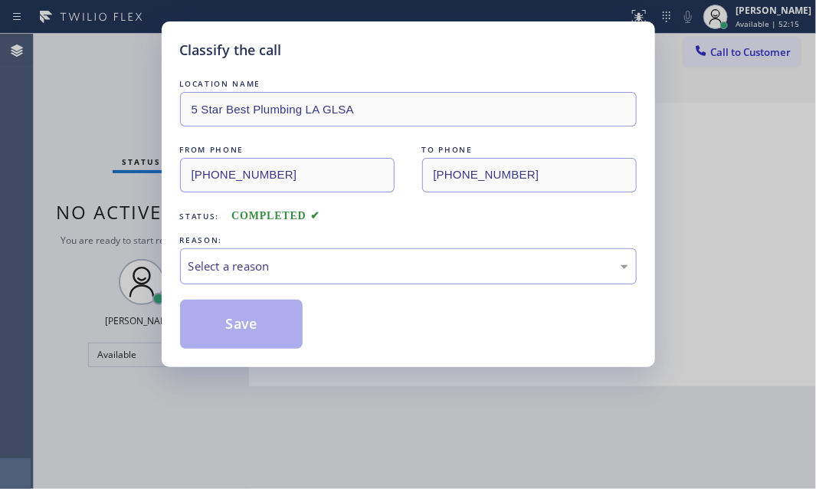
click at [348, 270] on div "Select a reason" at bounding box center [409, 267] width 440 height 18
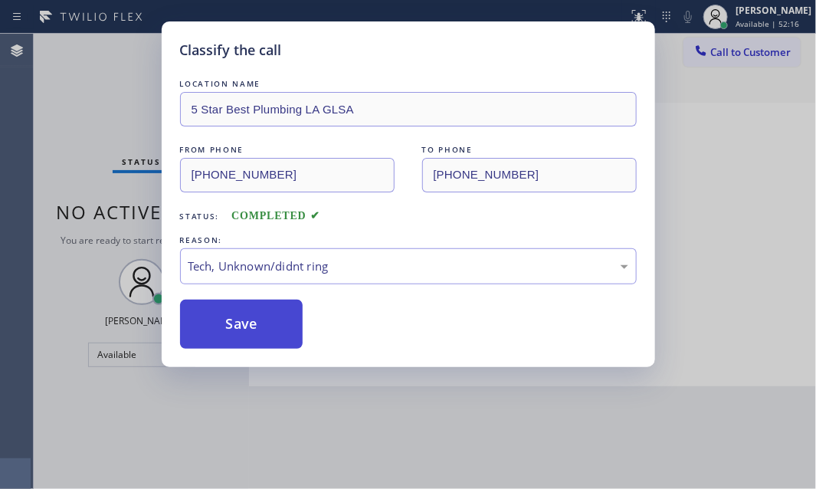
click at [252, 333] on button "Save" at bounding box center [241, 324] width 123 height 49
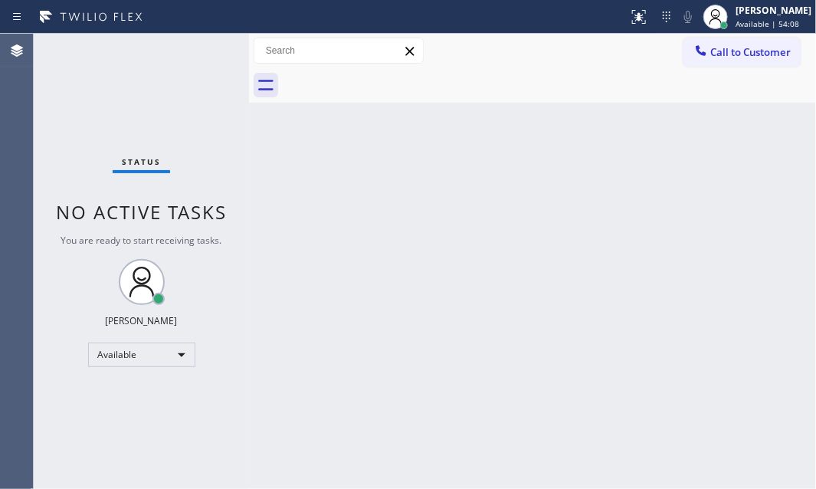
click at [413, 231] on div "Back to Dashboard Change Sender ID Customers Technicians Select a contact Outbo…" at bounding box center [532, 261] width 567 height 455
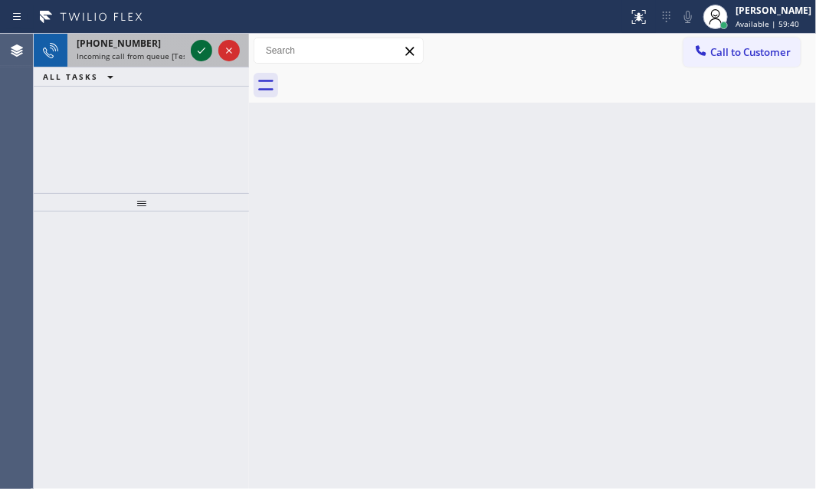
click at [193, 51] on icon at bounding box center [201, 50] width 18 height 18
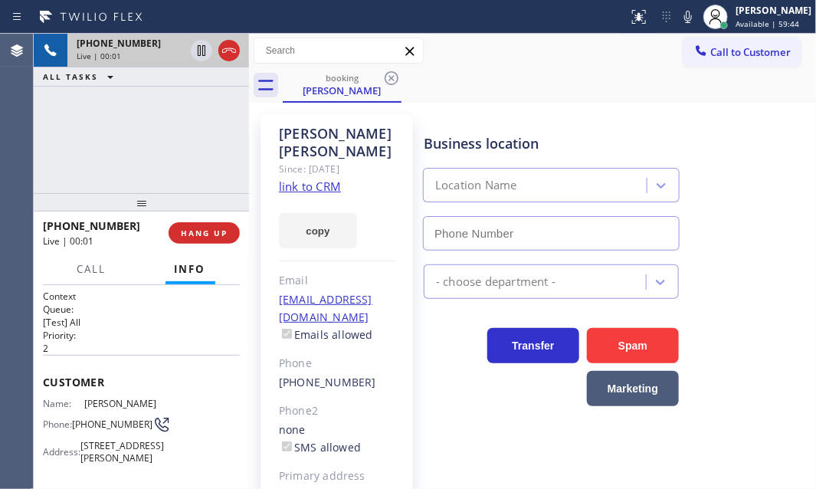
type input "[PHONE_NUMBER]"
click at [314, 179] on link "link to CRM" at bounding box center [310, 186] width 62 height 15
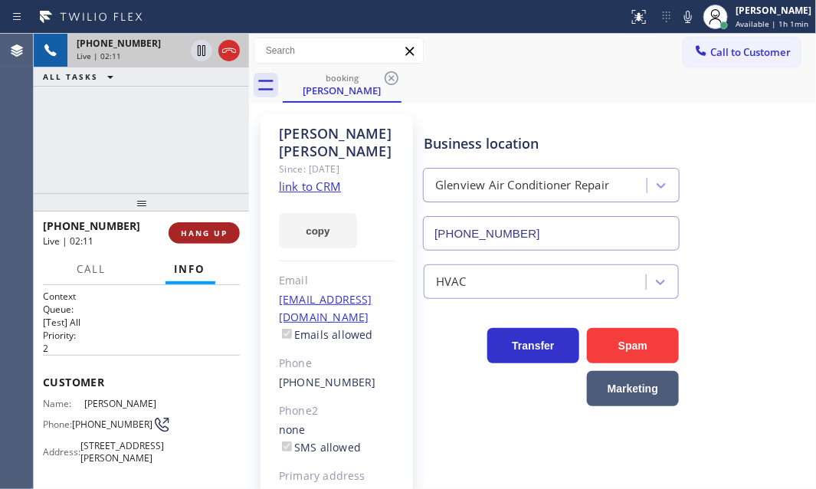
click at [206, 228] on span "HANG UP" at bounding box center [204, 233] width 47 height 11
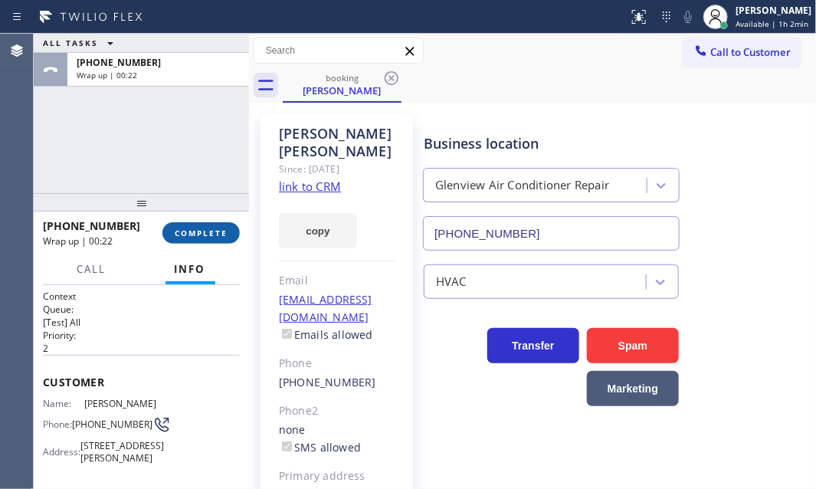
click at [199, 231] on span "COMPLETE" at bounding box center [201, 233] width 53 height 11
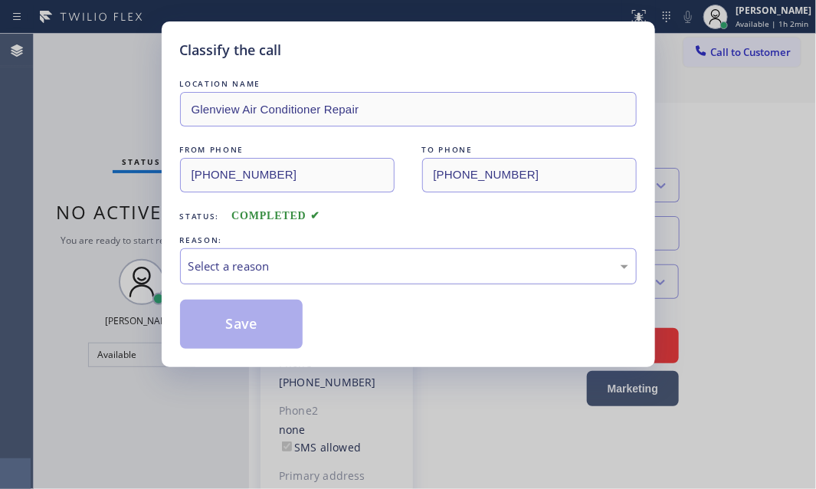
click at [370, 264] on div "Select a reason" at bounding box center [409, 267] width 440 height 18
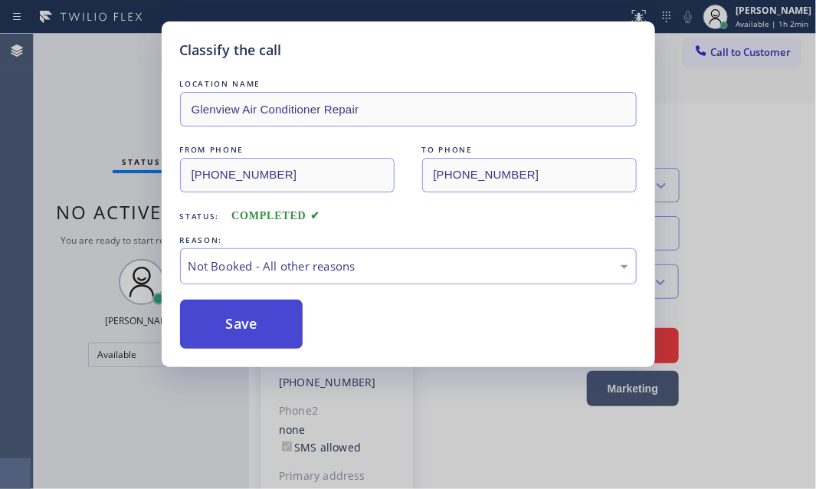
click at [221, 331] on button "Save" at bounding box center [241, 324] width 123 height 49
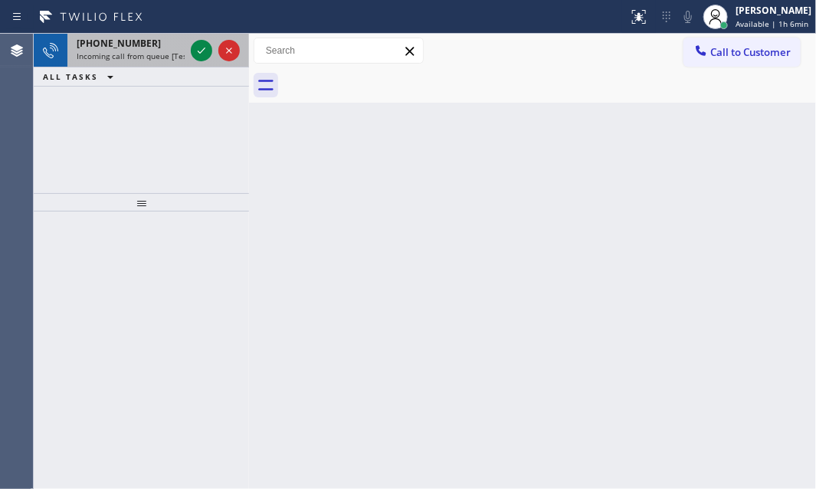
click at [176, 53] on span "Incoming call from queue [Test] All" at bounding box center [140, 56] width 127 height 11
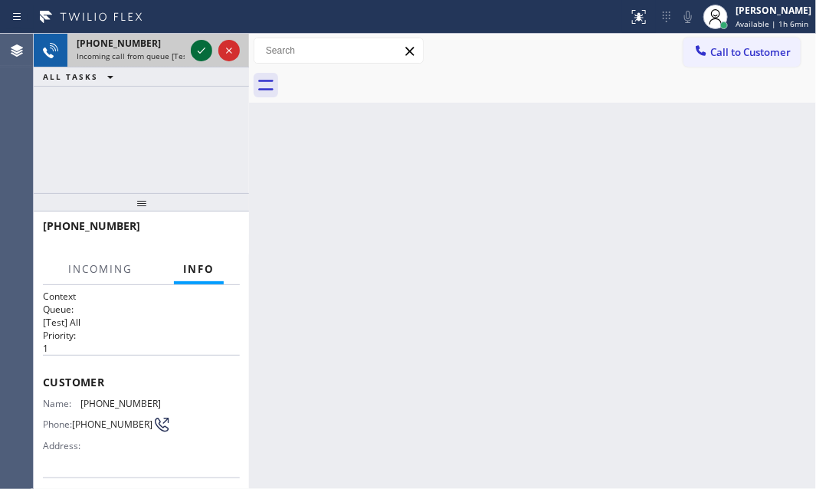
click at [204, 54] on icon at bounding box center [201, 50] width 18 height 18
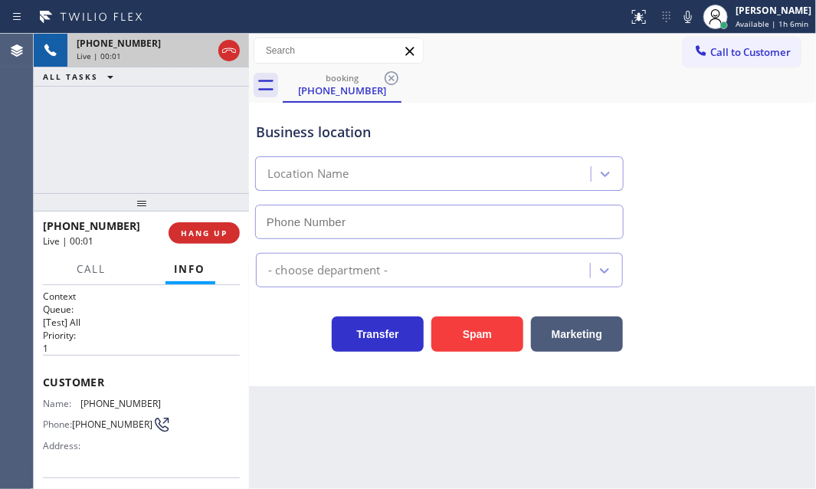
type input "[PHONE_NUMBER]"
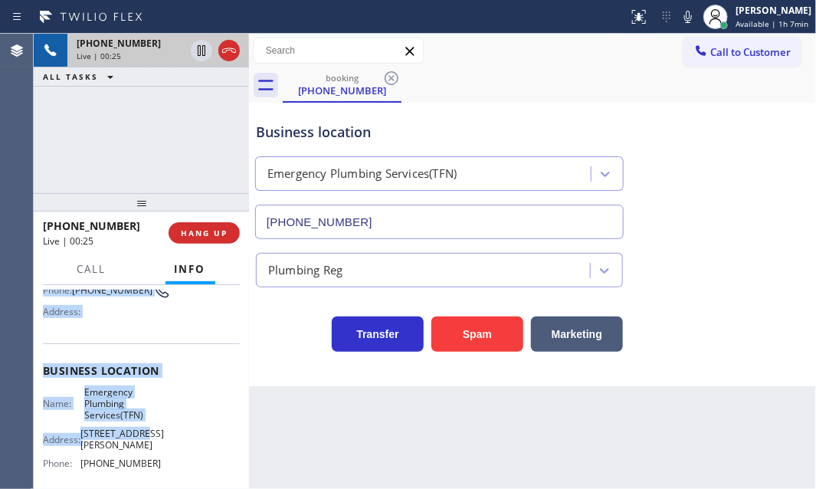
scroll to position [139, 0]
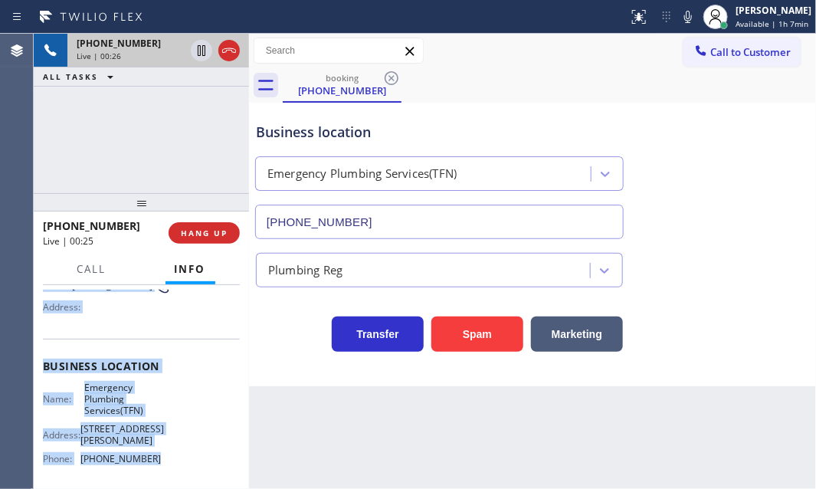
drag, startPoint x: 42, startPoint y: 371, endPoint x: 153, endPoint y: 443, distance: 131.8
click at [153, 444] on div "Context Queue: [Test] All Priority: 1 Customer Name: [PHONE_NUMBER] Phone: [PHO…" at bounding box center [141, 387] width 215 height 205
copy div "Customer Name: [PHONE_NUMBER] Phone: [PHONE_NUMBER] Address: Business location …"
click at [205, 48] on icon at bounding box center [201, 50] width 18 height 18
click at [195, 48] on icon at bounding box center [201, 50] width 18 height 18
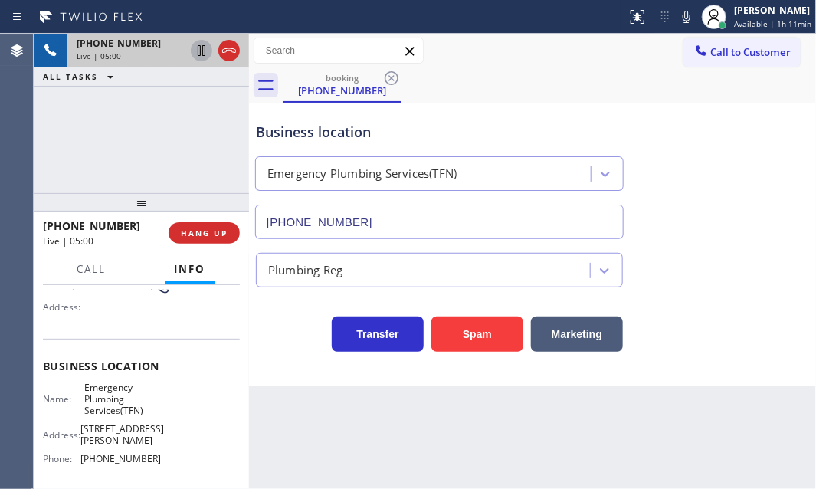
click at [169, 140] on div "[PHONE_NUMBER] Live | 05:00 ALL TASKS ALL TASKS ACTIVE TASKS TASKS IN WRAP UP" at bounding box center [141, 113] width 215 height 159
click at [213, 233] on span "HANG UP" at bounding box center [204, 233] width 47 height 11
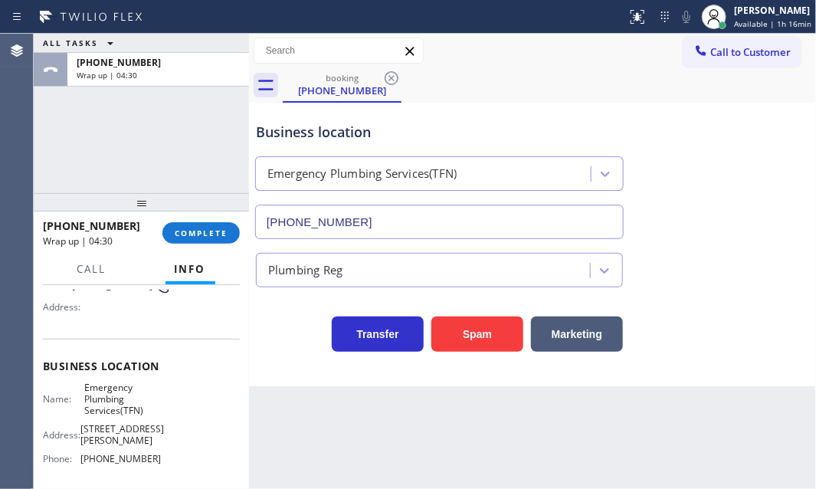
drag, startPoint x: 199, startPoint y: 233, endPoint x: 227, endPoint y: 254, distance: 35.1
click at [199, 231] on span "COMPLETE" at bounding box center [201, 233] width 53 height 11
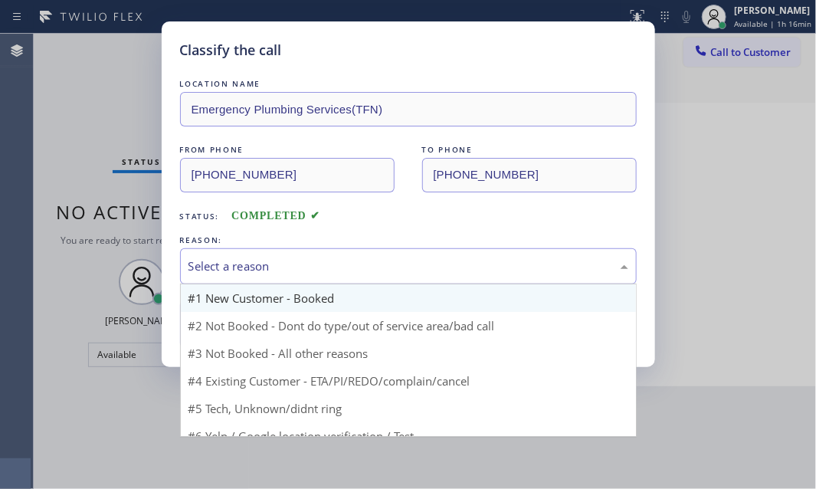
drag, startPoint x: 338, startPoint y: 268, endPoint x: 303, endPoint y: 309, distance: 54.4
click at [338, 268] on div "Select a reason" at bounding box center [409, 267] width 440 height 18
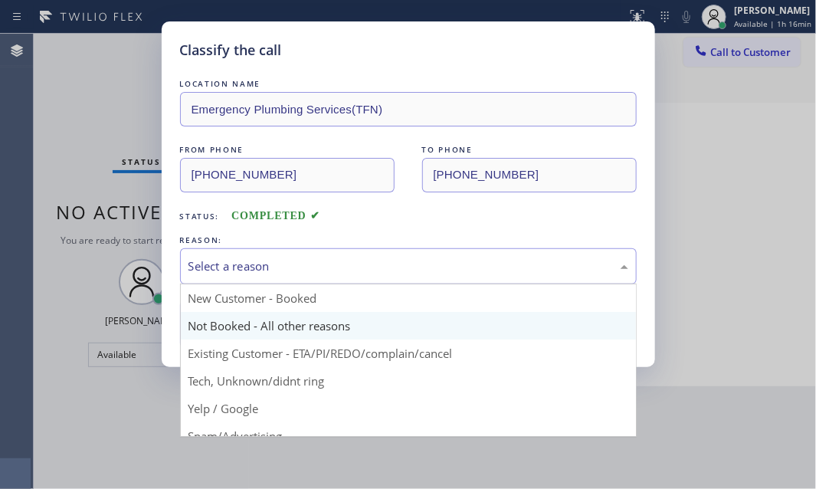
drag, startPoint x: 248, startPoint y: 323, endPoint x: 236, endPoint y: 323, distance: 12.3
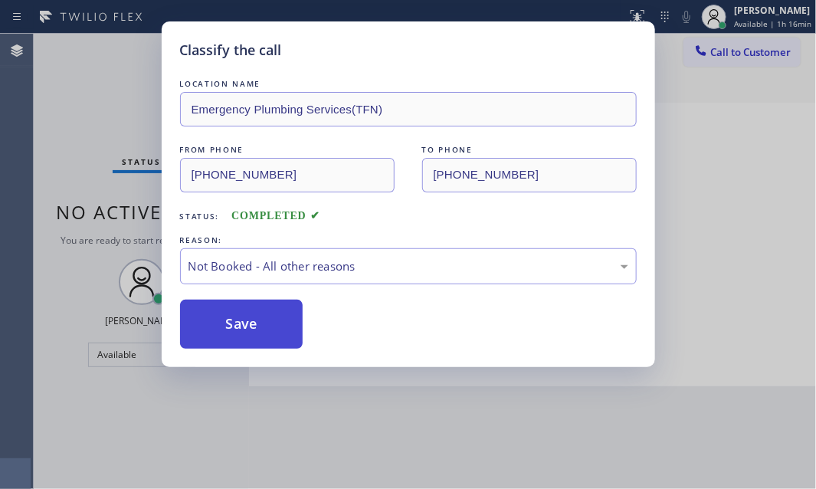
click at [230, 310] on button "Save" at bounding box center [241, 324] width 123 height 49
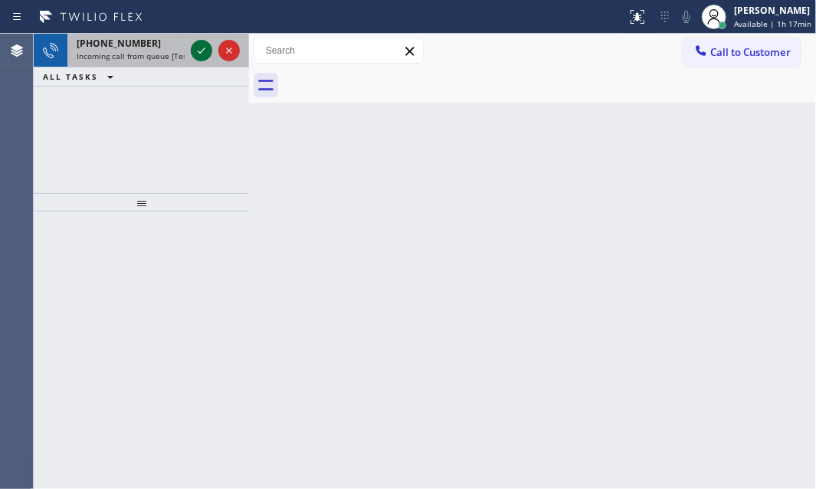
click at [200, 50] on icon at bounding box center [201, 50] width 18 height 18
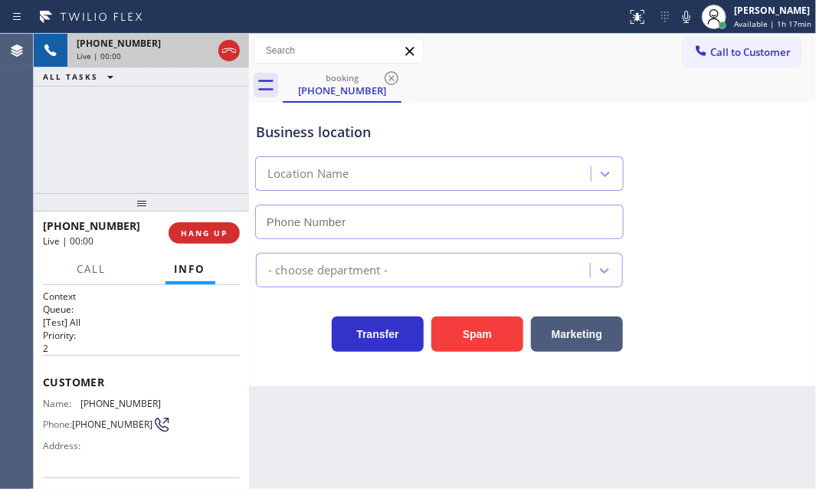
type input "[PHONE_NUMBER]"
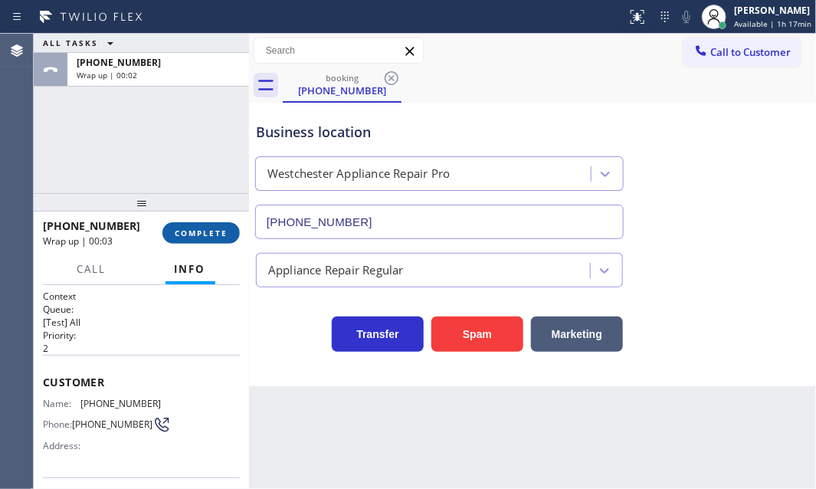
click at [207, 242] on button "COMPLETE" at bounding box center [201, 232] width 77 height 21
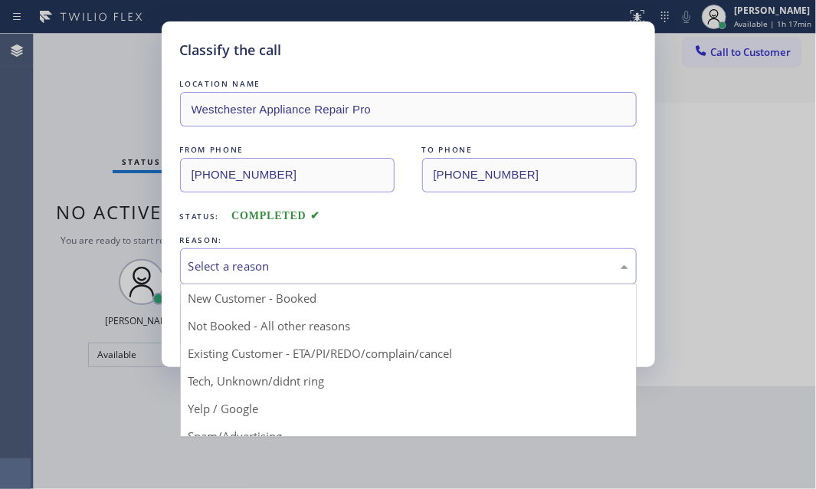
click at [379, 261] on div "Select a reason" at bounding box center [409, 267] width 440 height 18
drag, startPoint x: 274, startPoint y: 383, endPoint x: 264, endPoint y: 364, distance: 20.9
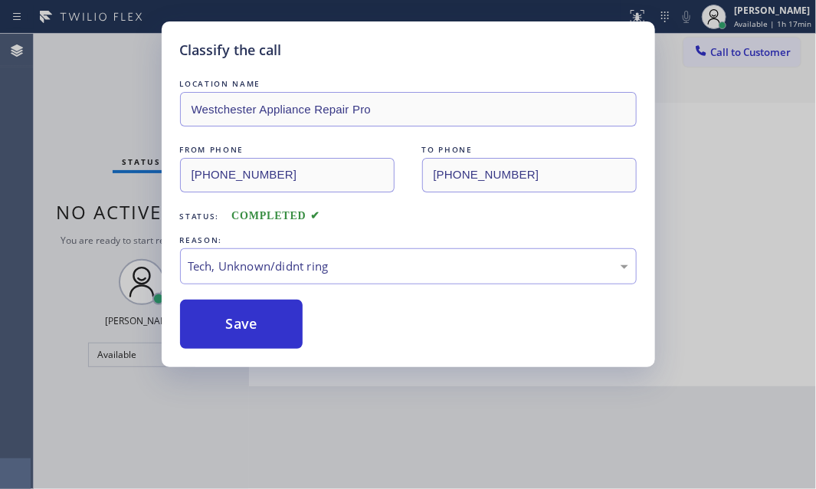
drag, startPoint x: 258, startPoint y: 331, endPoint x: 636, endPoint y: 333, distance: 378.7
click at [282, 330] on button "Save" at bounding box center [241, 324] width 123 height 49
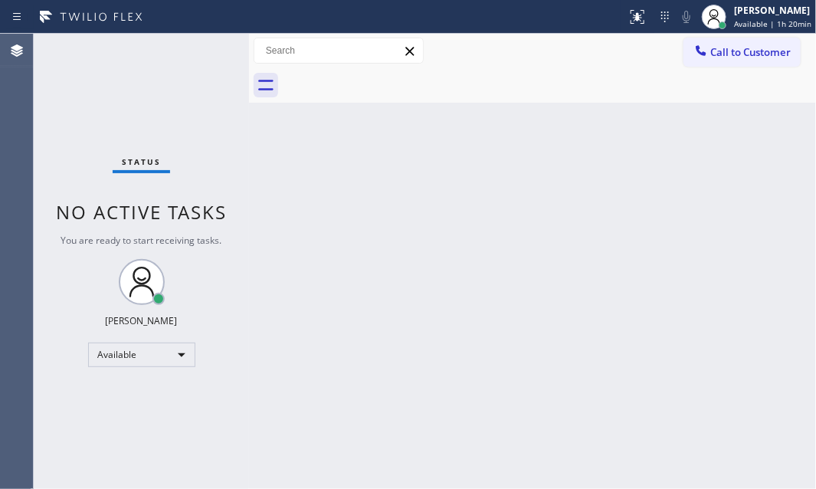
click at [435, 172] on div "Back to Dashboard Change Sender ID Customers Technicians Select a contact Outbo…" at bounding box center [532, 261] width 567 height 455
click at [435, 171] on div "Back to Dashboard Change Sender ID Customers Technicians Select a contact Outbo…" at bounding box center [532, 261] width 567 height 455
click at [437, 171] on div "Back to Dashboard Change Sender ID Customers Technicians Select a contact Outbo…" at bounding box center [532, 261] width 567 height 455
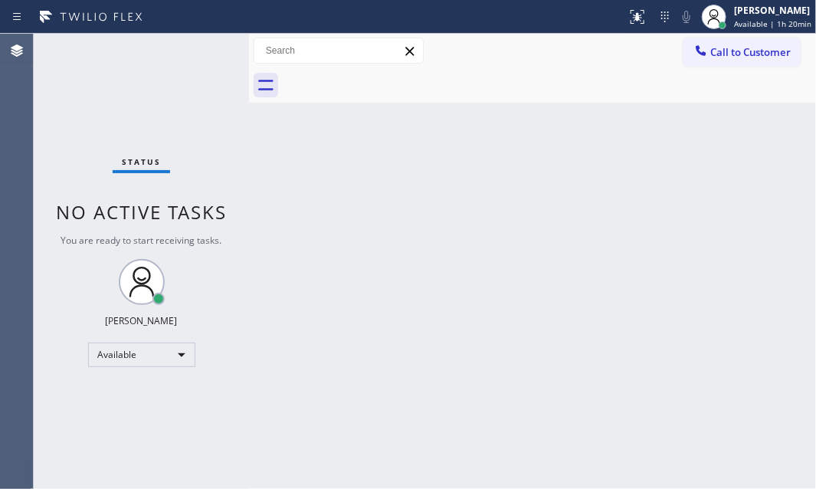
click at [437, 171] on div "Back to Dashboard Change Sender ID Customers Technicians Select a contact Outbo…" at bounding box center [532, 261] width 567 height 455
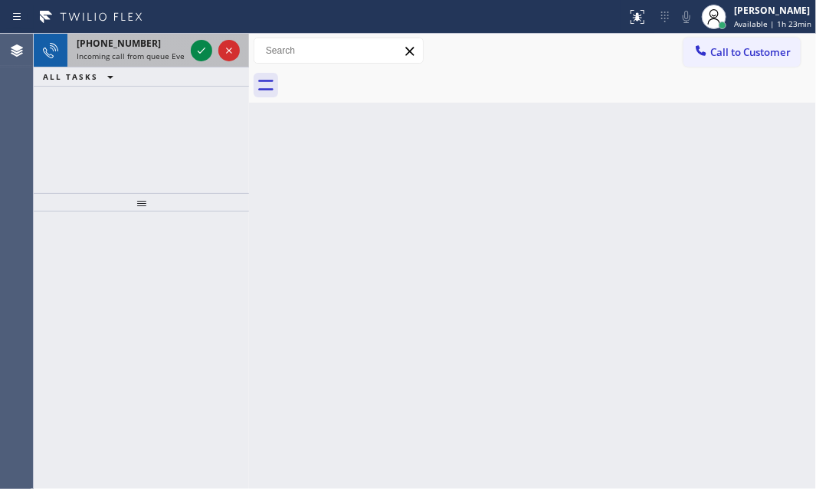
drag, startPoint x: 195, startPoint y: 45, endPoint x: 191, endPoint y: 34, distance: 12.4
click at [196, 45] on icon at bounding box center [201, 50] width 18 height 18
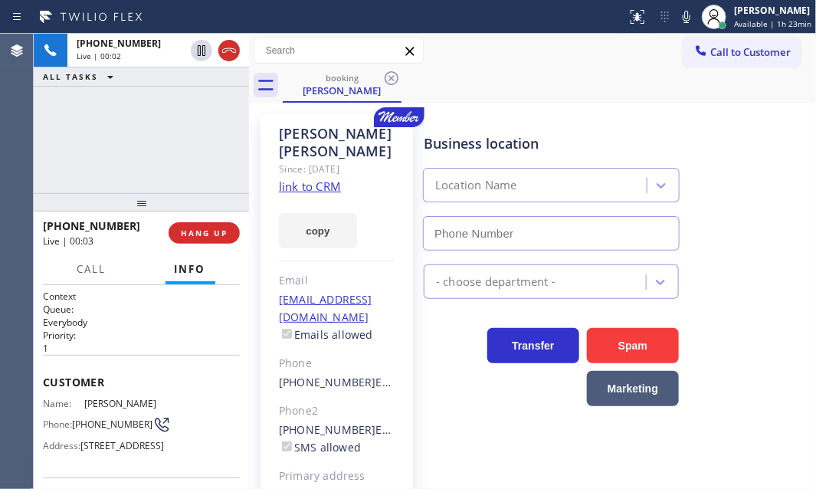
click at [130, 136] on div "[PHONE_NUMBER] Live | 00:02 ALL TASKS ALL TASKS ACTIVE TASKS TASKS IN WRAP UP" at bounding box center [141, 113] width 215 height 159
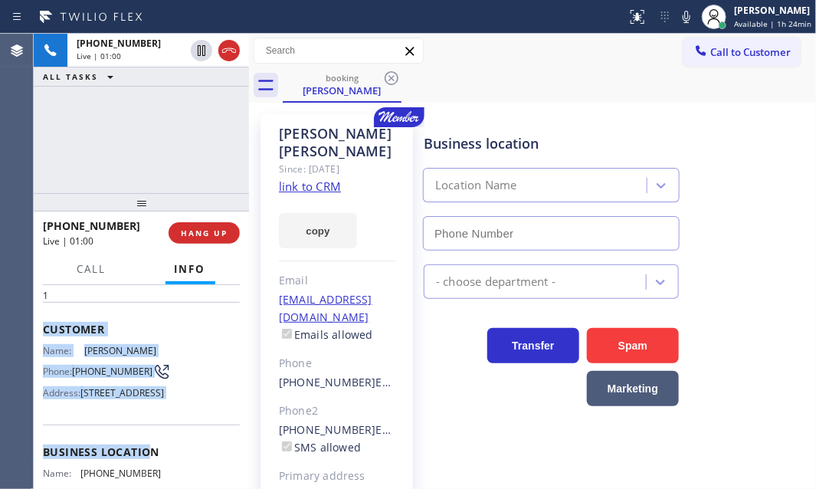
scroll to position [139, 0]
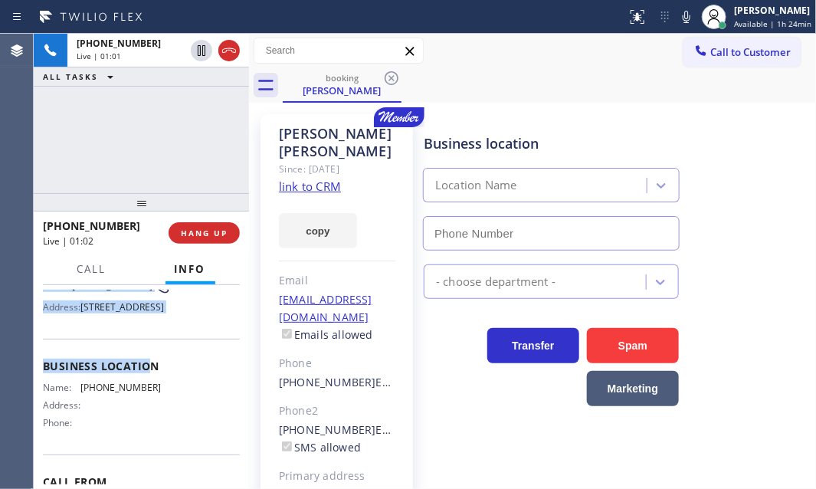
drag, startPoint x: 38, startPoint y: 369, endPoint x: 169, endPoint y: 356, distance: 132.5
click at [169, 356] on div "Context Queue: Everybody Priority: 1 Customer Name: [PERSON_NAME] Phone: [PHONE…" at bounding box center [141, 387] width 215 height 205
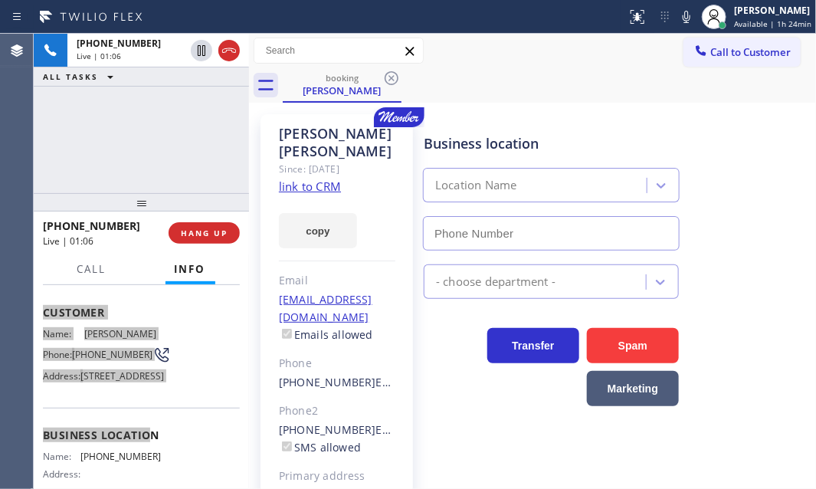
scroll to position [69, 0]
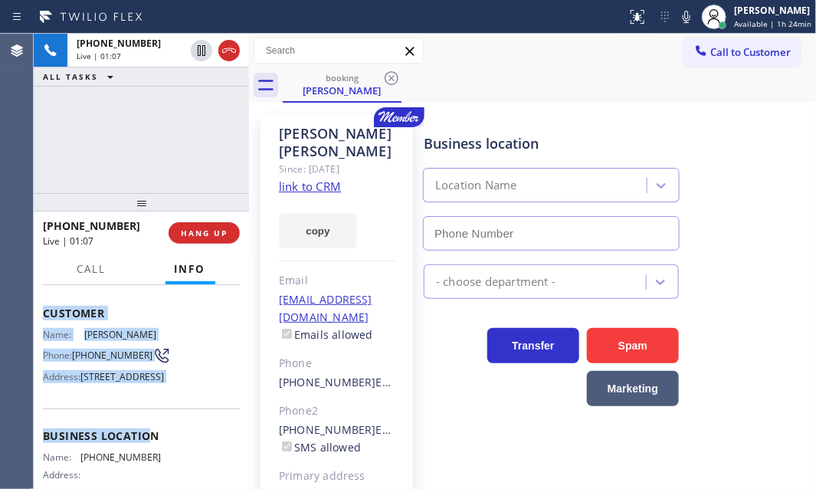
click at [195, 329] on div "Name: [PERSON_NAME] Phone: [PHONE_NUMBER] Address: [STREET_ADDRESS]" at bounding box center [141, 359] width 197 height 61
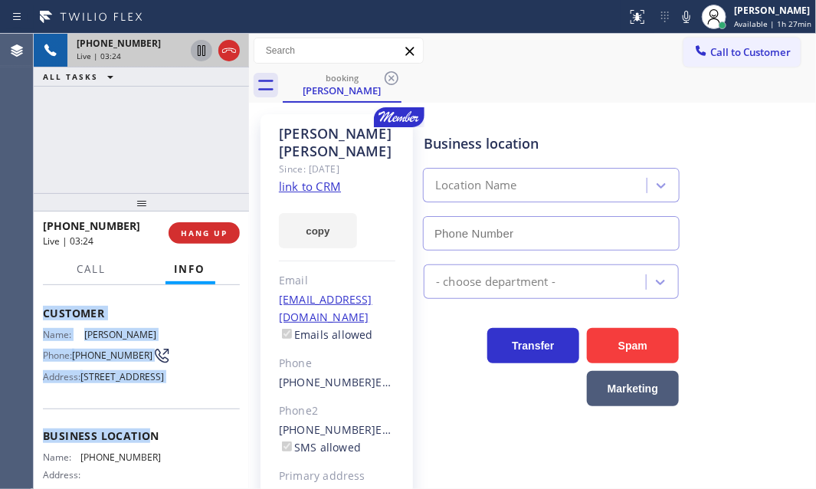
click at [202, 54] on icon at bounding box center [202, 50] width 8 height 11
click at [199, 53] on icon at bounding box center [201, 50] width 18 height 18
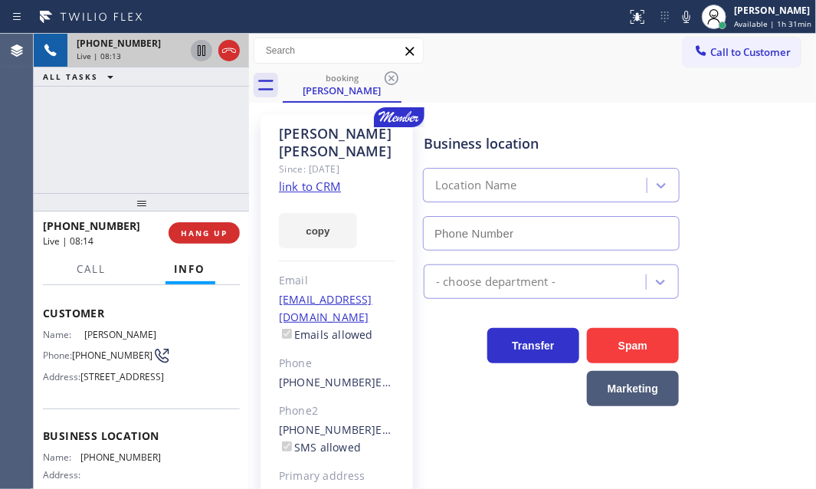
click at [128, 149] on div "[PHONE_NUMBER] Live | 08:13 ALL TASKS ALL TASKS ACTIVE TASKS TASKS IN WRAP UP" at bounding box center [141, 113] width 215 height 159
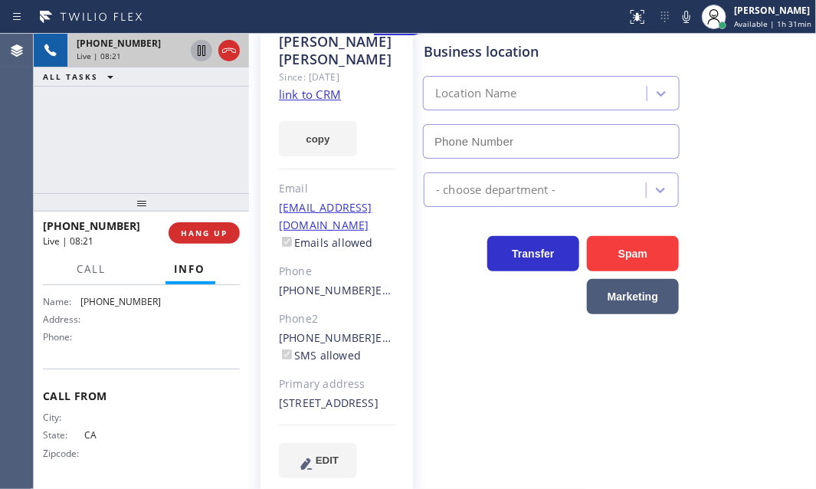
scroll to position [251, 0]
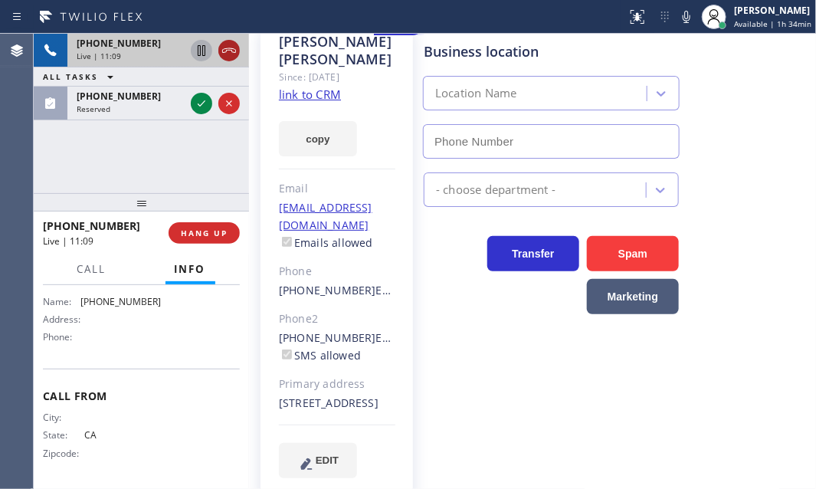
click at [229, 47] on icon at bounding box center [229, 50] width 18 height 18
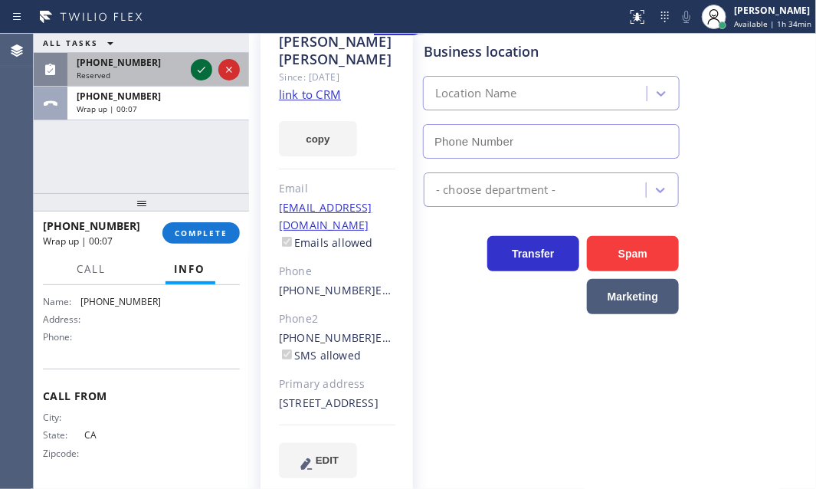
click at [199, 67] on icon at bounding box center [201, 70] width 18 height 18
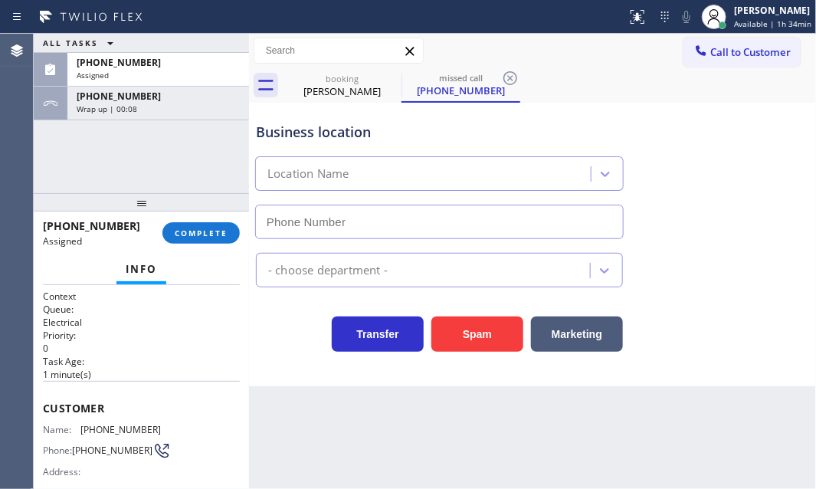
type input "[PHONE_NUMBER]"
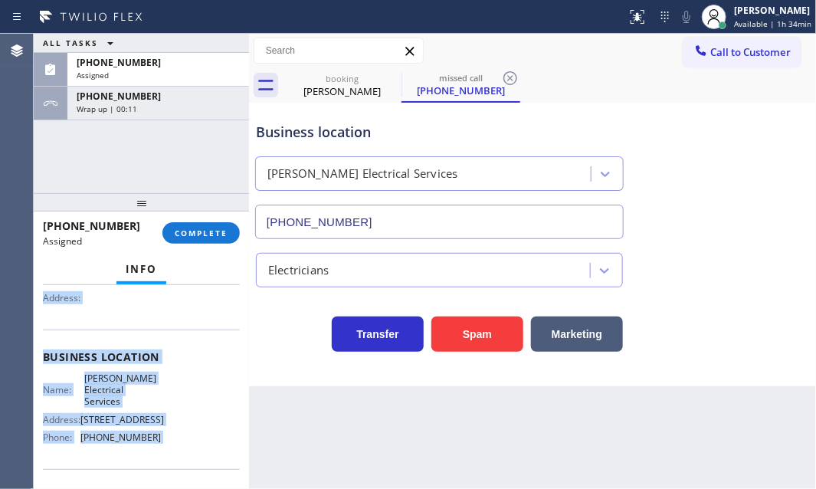
scroll to position [209, 0]
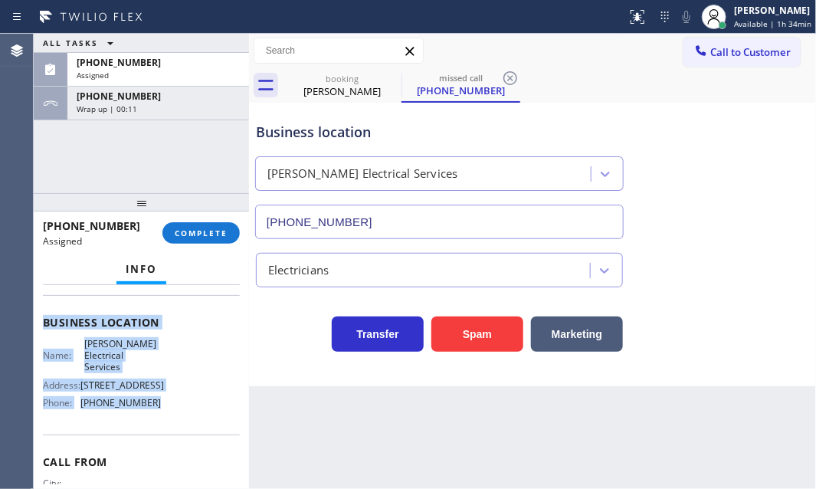
drag, startPoint x: 41, startPoint y: 399, endPoint x: 173, endPoint y: 409, distance: 133.0
click at [173, 409] on div "Context Queue: Electrical Priority: 0 Task Age: [DEMOGRAPHIC_DATA] minute(s) Cu…" at bounding box center [141, 387] width 215 height 205
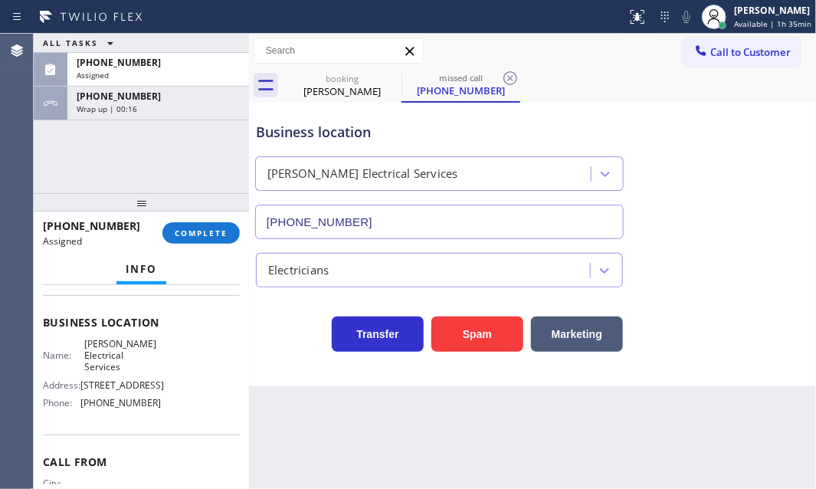
click at [706, 192] on div "Business location [PERSON_NAME] Electrical Services [PHONE_NUMBER]" at bounding box center [533, 169] width 560 height 139
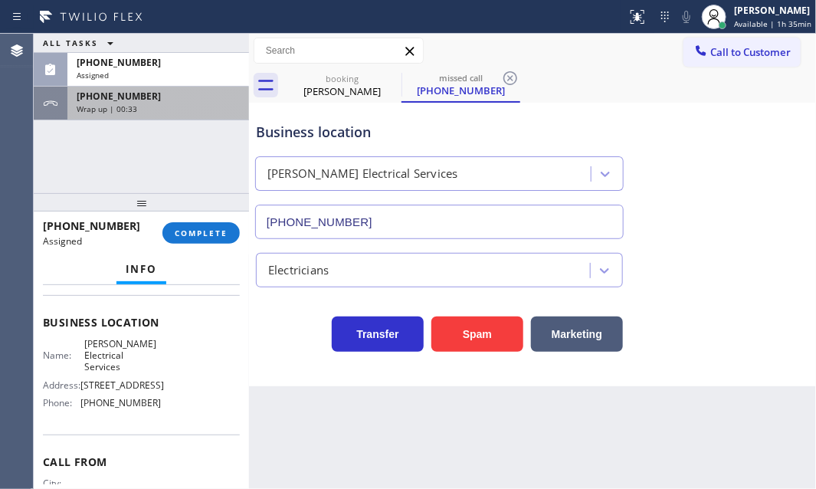
click at [138, 99] on span "[PHONE_NUMBER]" at bounding box center [119, 96] width 84 height 13
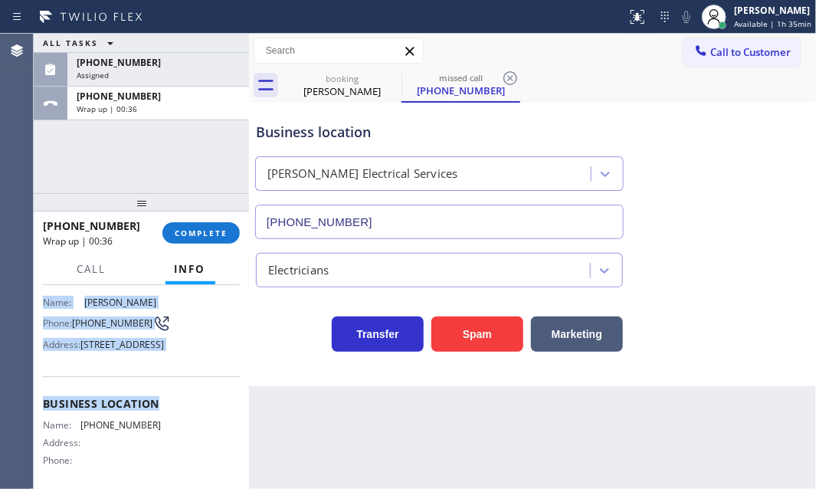
scroll to position [184, 0]
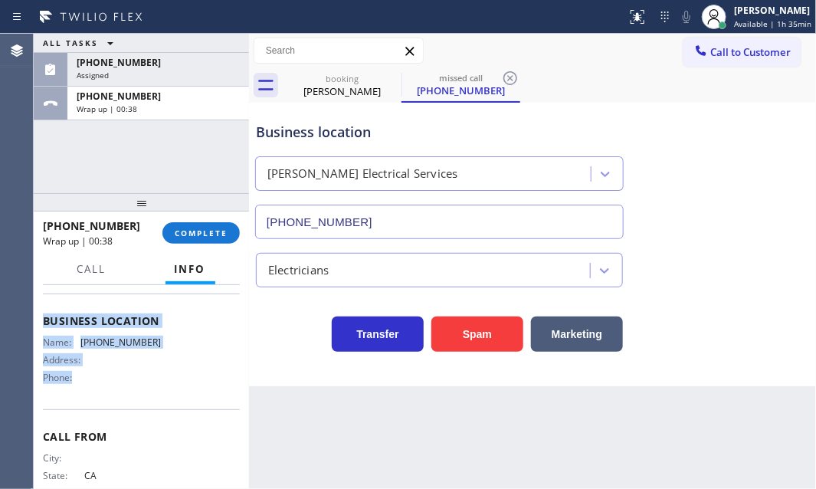
drag, startPoint x: 59, startPoint y: 339, endPoint x: 187, endPoint y: 417, distance: 150.0
click at [187, 417] on div "Context Queue: Everybody Priority: 1 Customer Name: [PERSON_NAME] Phone: [PHONE…" at bounding box center [141, 387] width 215 height 205
drag, startPoint x: 155, startPoint y: 392, endPoint x: 152, endPoint y: 384, distance: 8.3
click at [155, 390] on div "Name: [PHONE_NUMBER] Address: Phone:" at bounding box center [141, 364] width 197 height 54
click at [144, 383] on div "Phone:" at bounding box center [102, 377] width 118 height 11
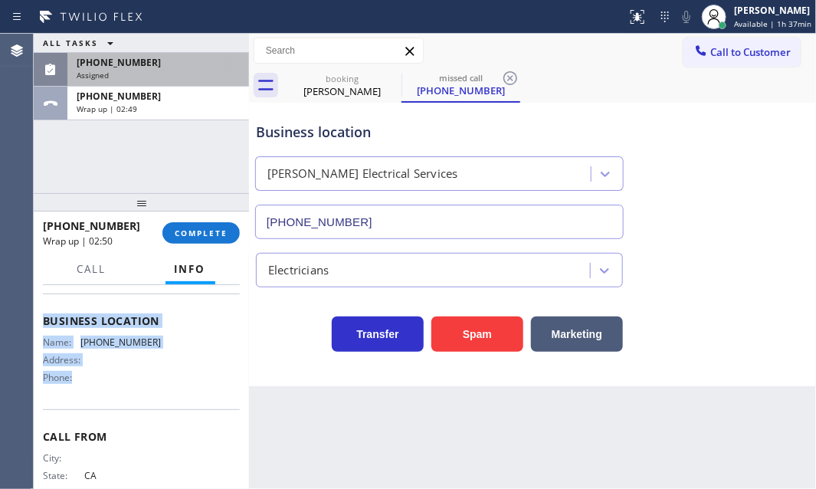
click at [176, 71] on div "Assigned" at bounding box center [158, 75] width 163 height 11
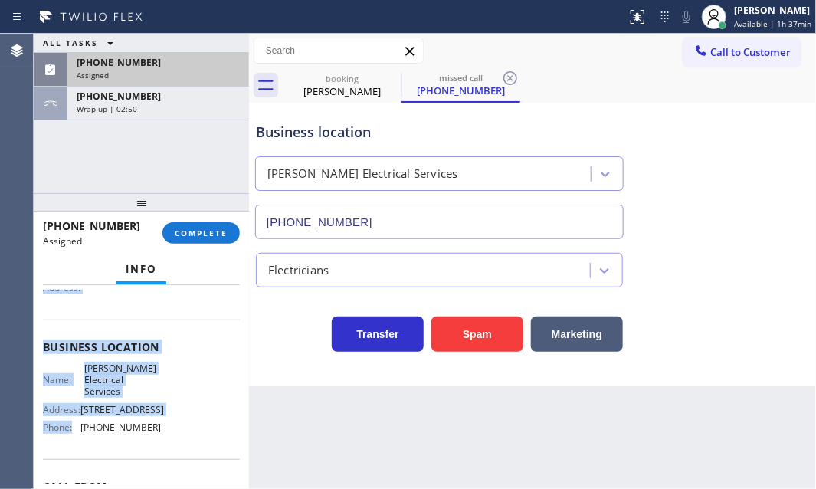
scroll to position [215, 0]
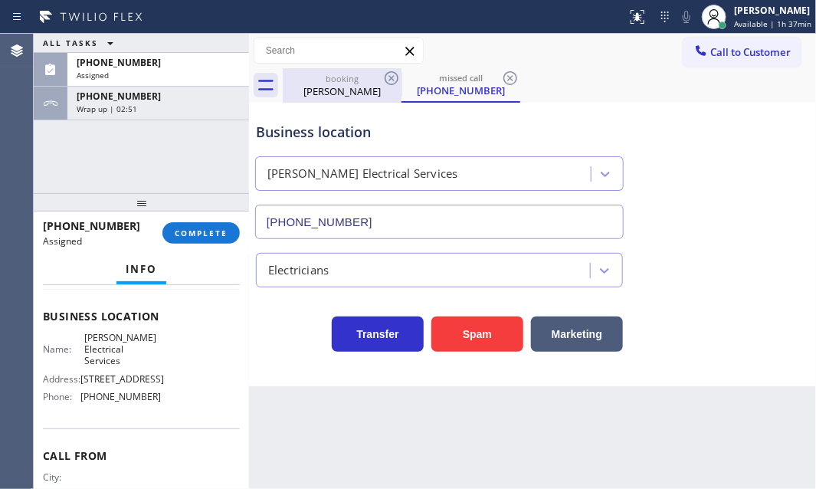
click at [334, 88] on div "[PERSON_NAME]" at bounding box center [342, 91] width 116 height 14
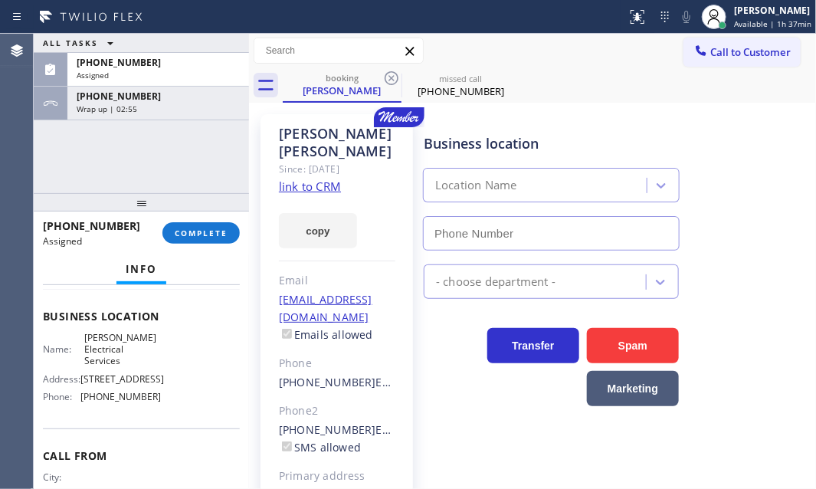
scroll to position [69, 0]
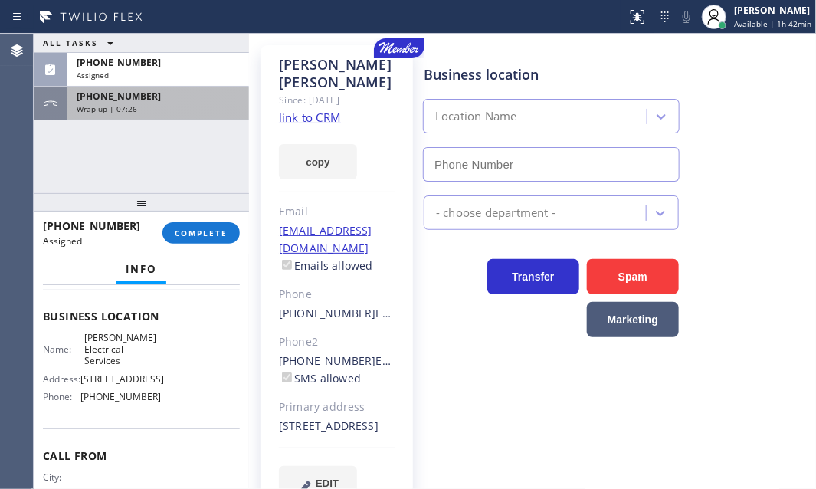
click at [175, 110] on div "Wrap up | 07:26" at bounding box center [158, 108] width 163 height 11
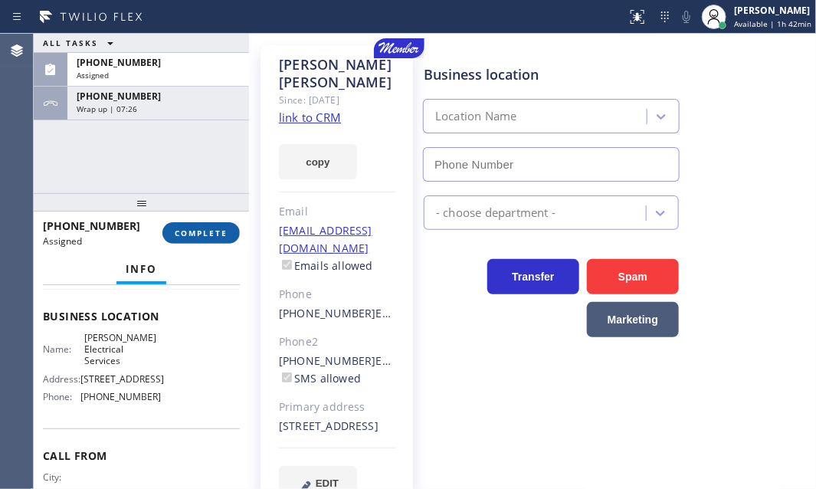
scroll to position [184, 0]
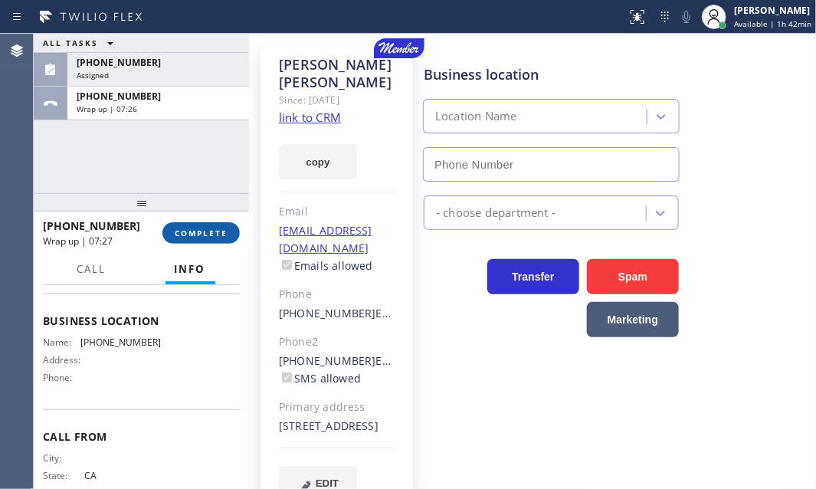
click at [209, 241] on button "COMPLETE" at bounding box center [201, 232] width 77 height 21
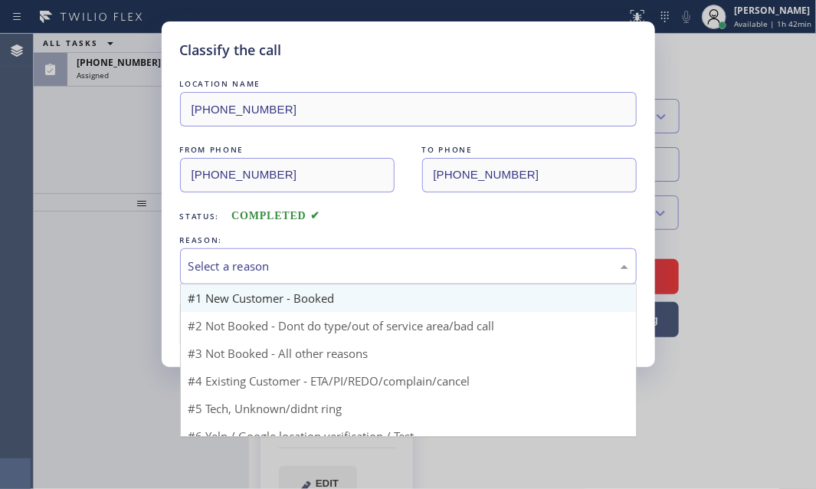
drag, startPoint x: 298, startPoint y: 268, endPoint x: 282, endPoint y: 295, distance: 31.3
click at [297, 271] on div "Select a reason" at bounding box center [409, 267] width 440 height 18
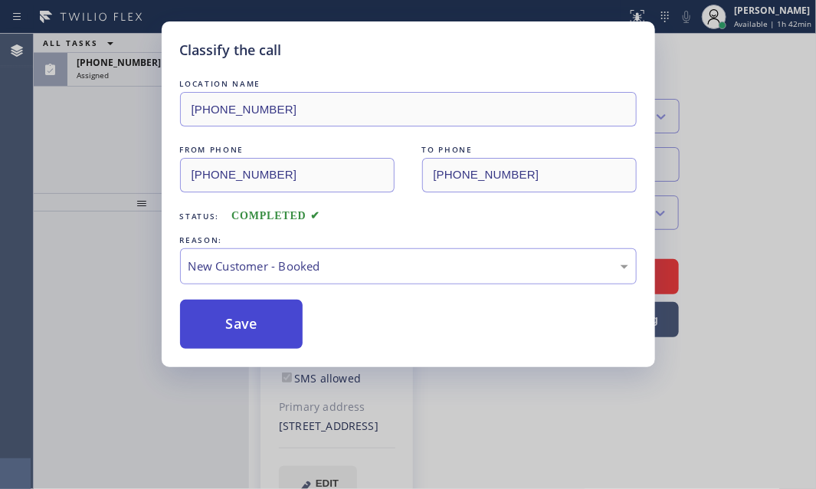
click at [230, 309] on button "Save" at bounding box center [241, 324] width 123 height 49
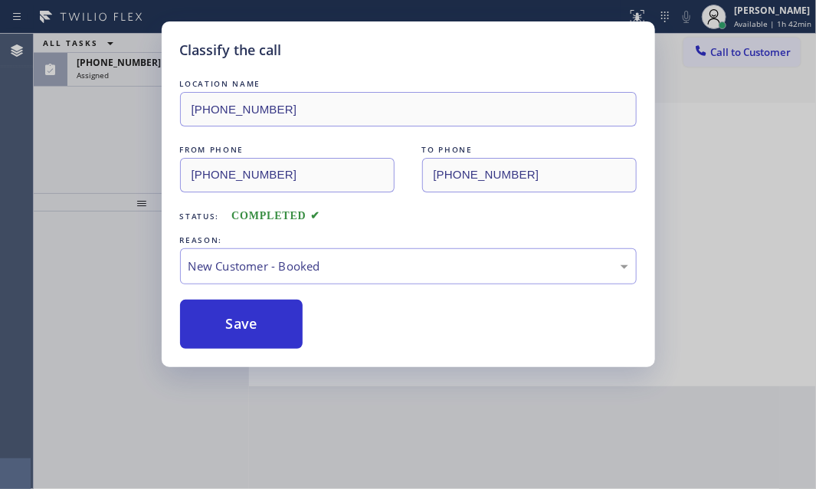
click at [129, 72] on div "Classify the call LOCATION NAME [PHONE_NUMBER] FROM PHONE [PHONE_NUMBER] TO PHO…" at bounding box center [408, 244] width 816 height 489
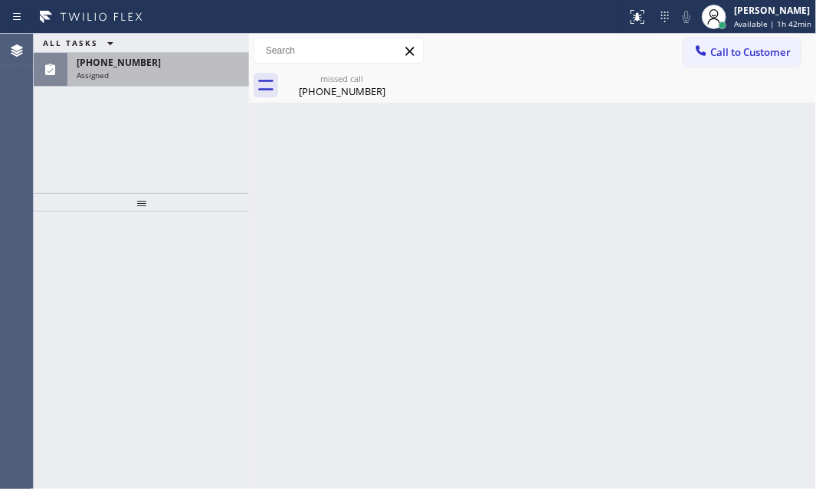
click at [136, 71] on div "Assigned" at bounding box center [158, 75] width 163 height 11
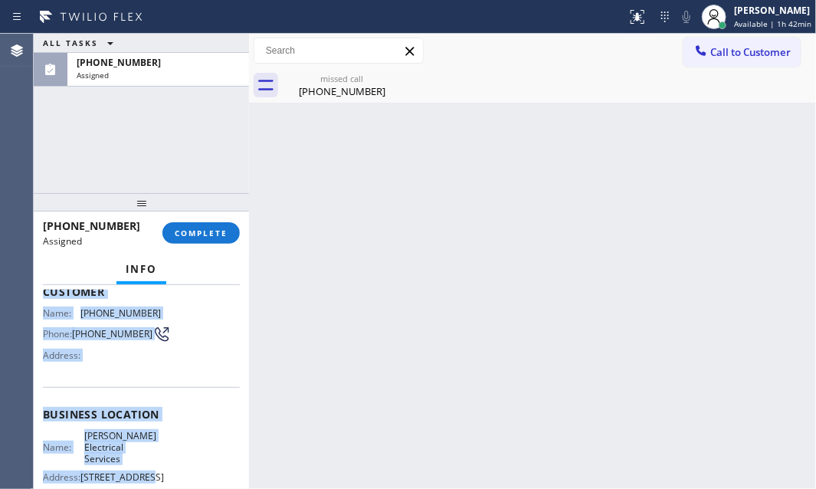
scroll to position [186, 0]
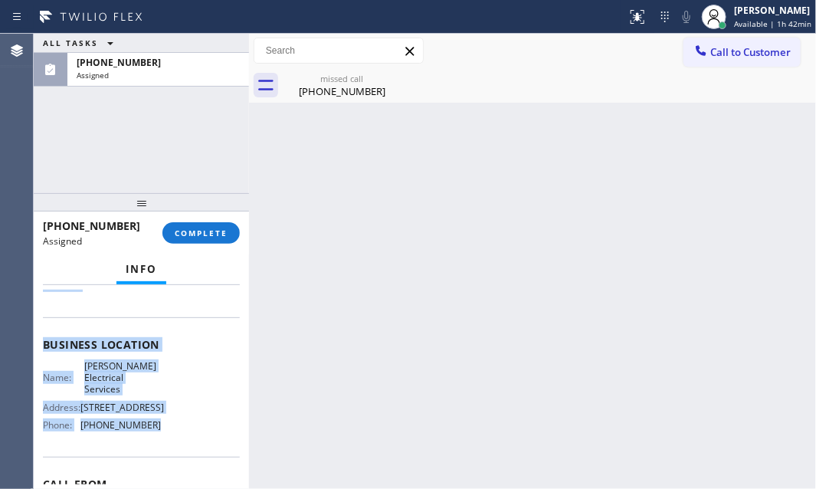
drag, startPoint x: 39, startPoint y: 402, endPoint x: 157, endPoint y: 435, distance: 122.6
click at [157, 435] on div "Context Queue: Electrical Priority: 0 Task Age: [DEMOGRAPHIC_DATA] minute(s) Cu…" at bounding box center [141, 387] width 215 height 205
click at [201, 238] on button "COMPLETE" at bounding box center [201, 232] width 77 height 21
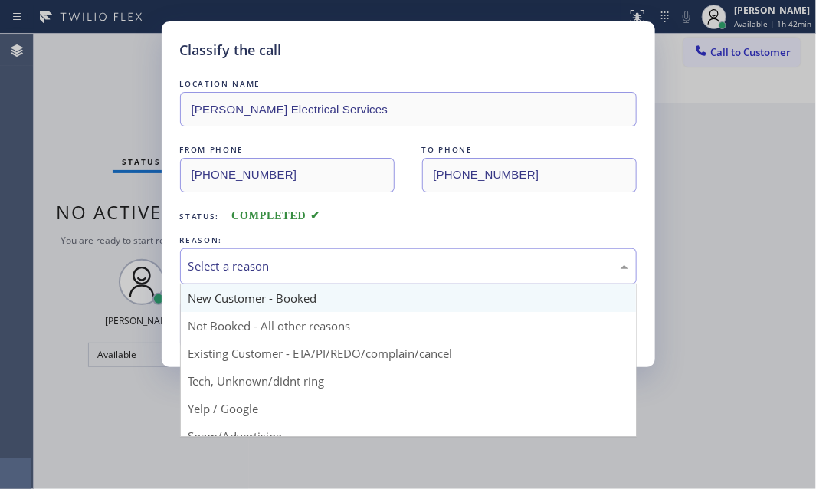
drag, startPoint x: 434, startPoint y: 268, endPoint x: 338, endPoint y: 297, distance: 100.1
click at [432, 268] on div "Select a reason" at bounding box center [409, 267] width 440 height 18
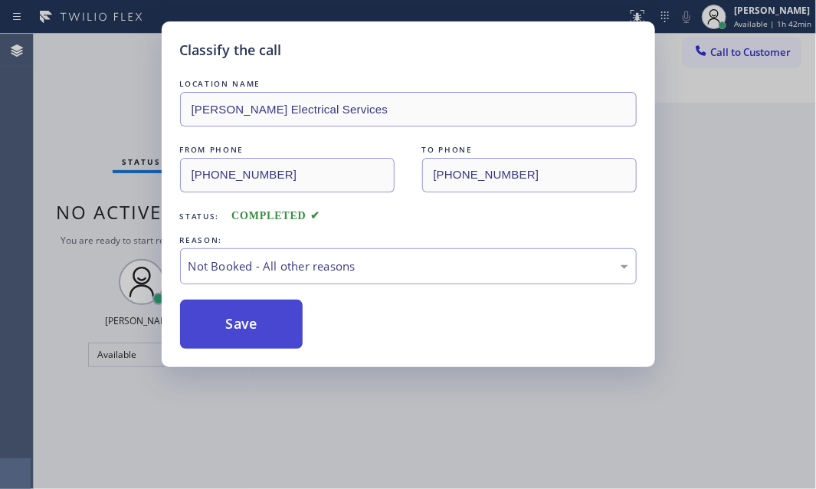
click at [225, 325] on button "Save" at bounding box center [241, 324] width 123 height 49
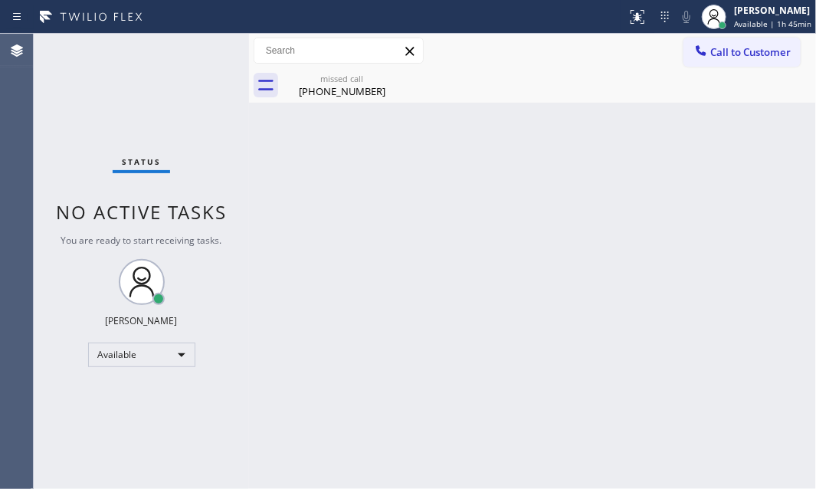
click at [371, 80] on div "missed call" at bounding box center [342, 78] width 116 height 11
click at [760, 18] on span "Available | 1h 45min" at bounding box center [772, 23] width 77 height 11
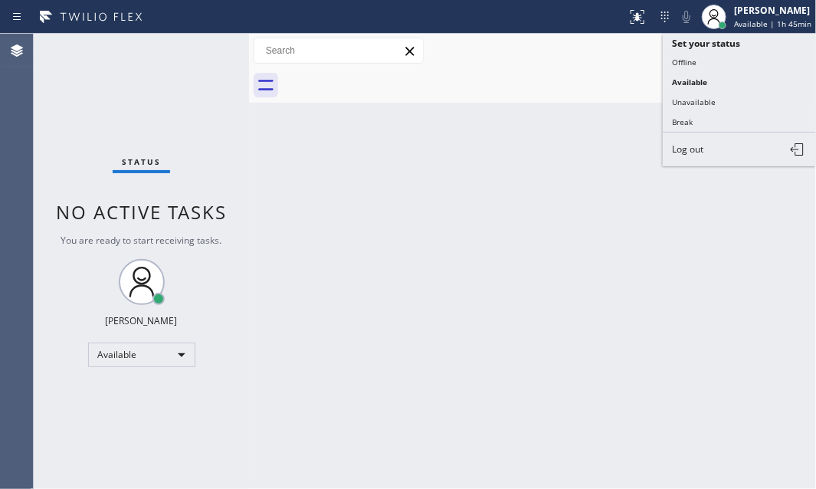
drag, startPoint x: 694, startPoint y: 61, endPoint x: 754, endPoint y: 69, distance: 61.0
click at [695, 61] on button "Offline" at bounding box center [739, 62] width 153 height 20
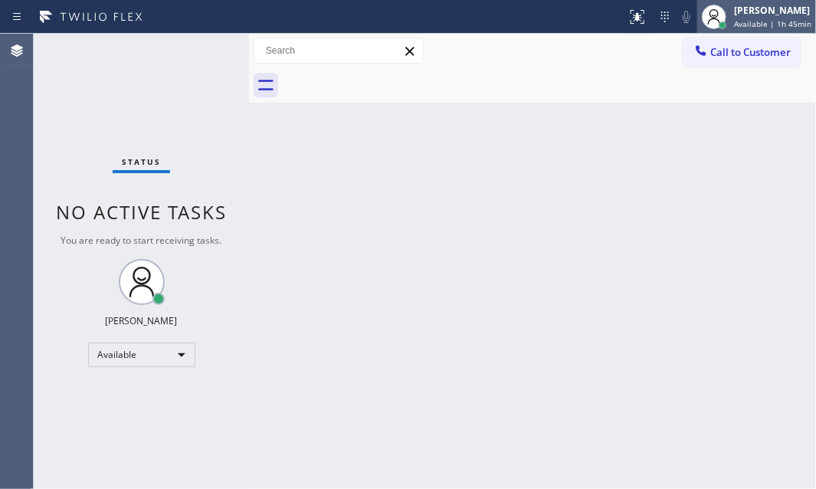
click at [751, 15] on div "[PERSON_NAME]" at bounding box center [772, 10] width 77 height 13
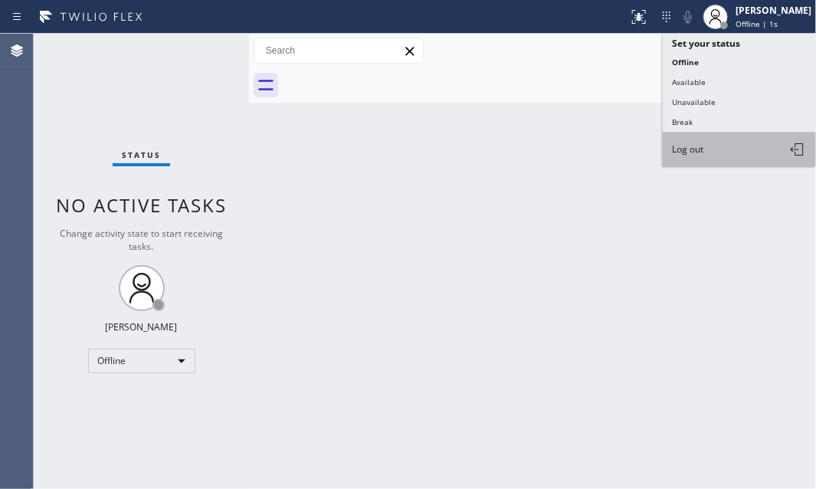
click at [704, 153] on span "Log out" at bounding box center [687, 149] width 31 height 13
